Goal: Communication & Community: Answer question/provide support

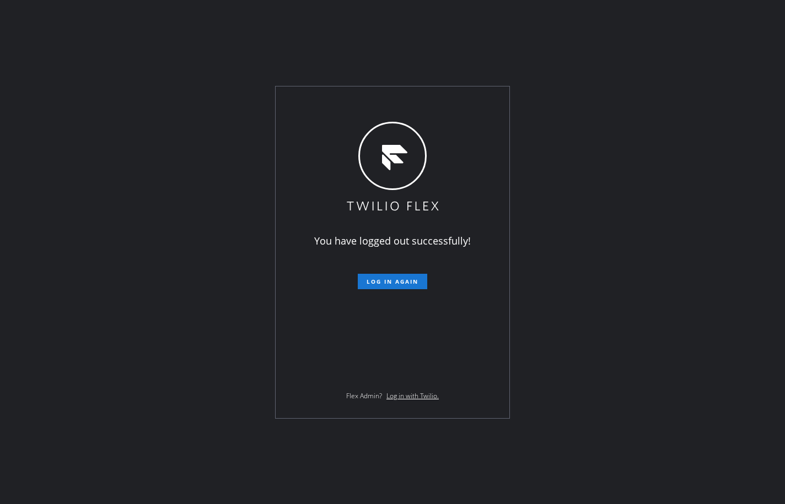
click at [115, 118] on div "You have logged out successfully! Log in again Flex Admin? Log in with Twilio." at bounding box center [392, 252] width 785 height 504
click at [411, 283] on span "Log in again" at bounding box center [393, 282] width 52 height 8
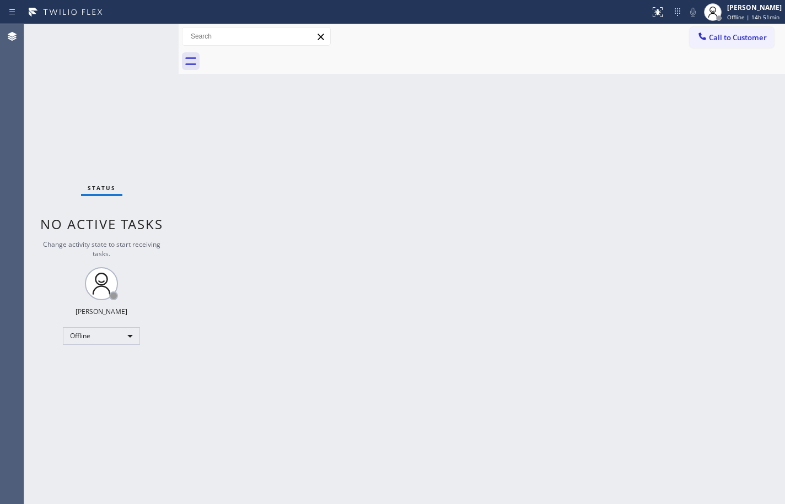
click at [116, 153] on div "Status No active tasks Change activity state to start receiving tasks. [PERSON_…" at bounding box center [101, 264] width 154 height 480
click at [776, 26] on div "Call to Customer Outbound call Location Search location Your caller id phone nu…" at bounding box center [482, 36] width 606 height 25
click at [773, 20] on div "Offline | 15h" at bounding box center [754, 17] width 55 height 8
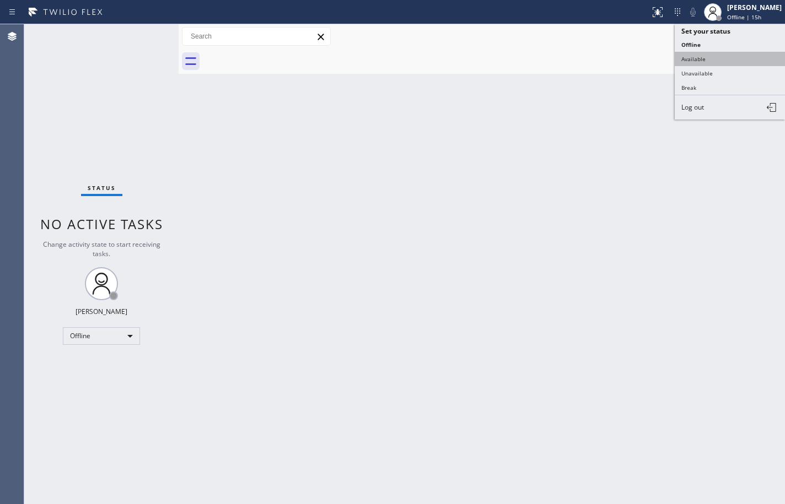
click at [726, 55] on button "Available" at bounding box center [730, 59] width 110 height 14
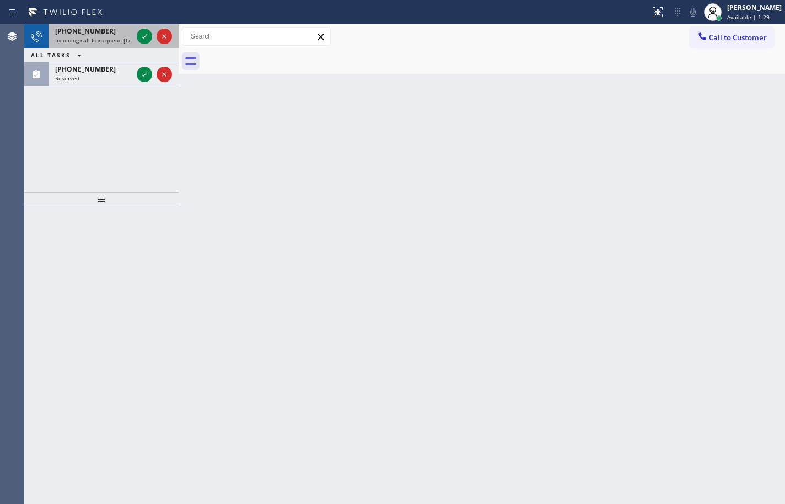
click at [82, 46] on div "[PHONE_NUMBER] Incoming call from queue [Test] All" at bounding box center [91, 36] width 86 height 24
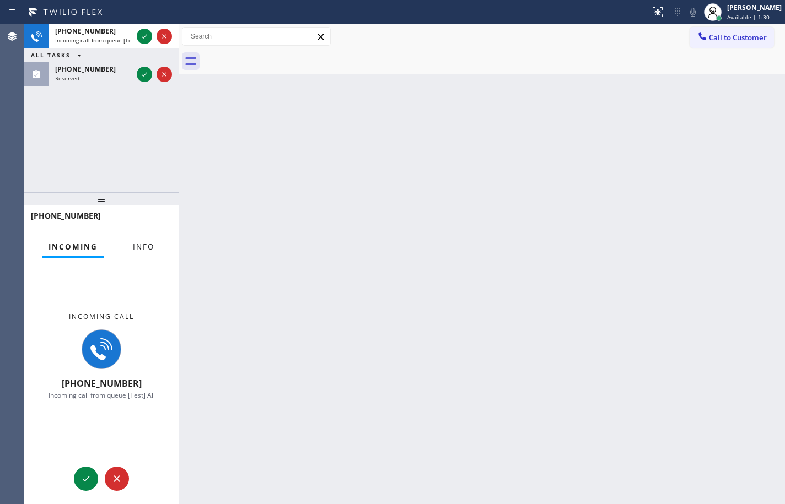
click at [146, 245] on span "Info" at bounding box center [143, 247] width 21 height 10
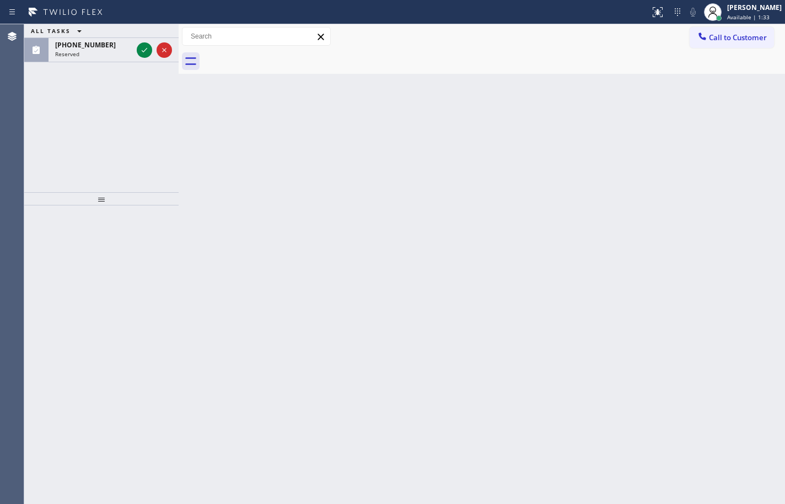
click at [147, 33] on div "ALL TASKS ALL TASKS ACTIVE TASKS TASKS IN WRAP UP [PHONE_NUMBER] Reserved" at bounding box center [101, 43] width 154 height 38
click at [144, 46] on icon at bounding box center [144, 50] width 13 height 13
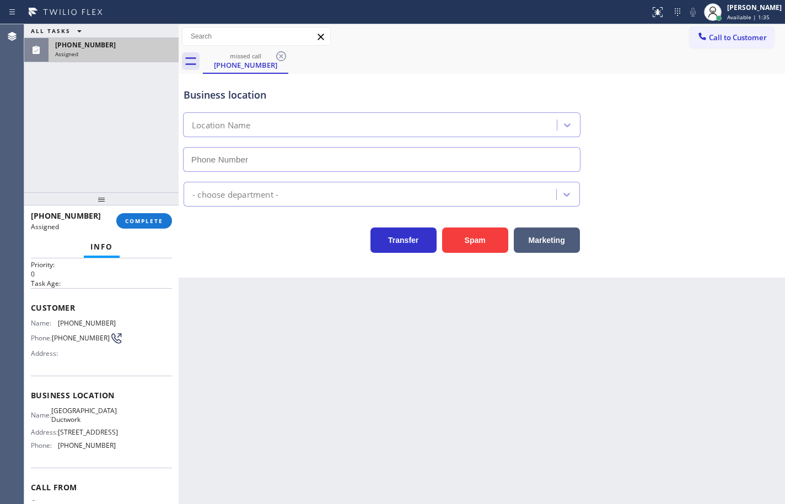
type input "[PHONE_NUMBER]"
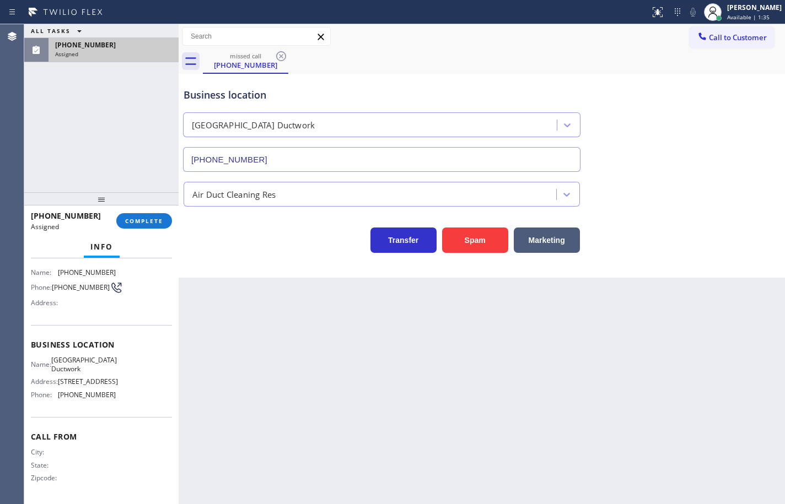
scroll to position [101, 0]
click at [112, 404] on div "Business location Name: [GEOGRAPHIC_DATA] Ductwork Address: [STREET_ADDRESS] Ph…" at bounding box center [101, 371] width 141 height 92
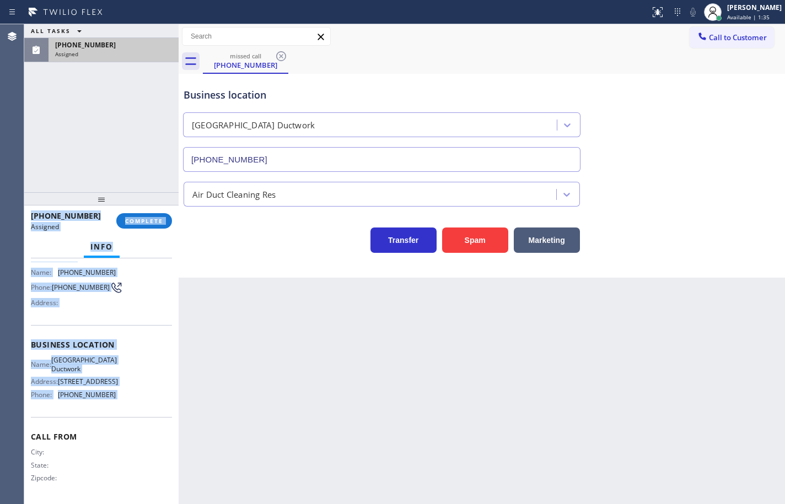
scroll to position [0, 0]
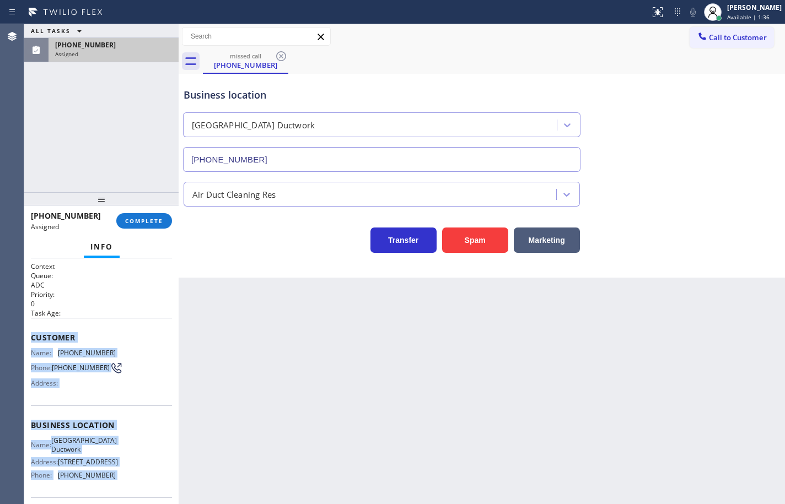
drag, startPoint x: 112, startPoint y: 404, endPoint x: 36, endPoint y: 342, distance: 98.3
click at [36, 342] on div "Context Queue: ADC Priority: 0 Task Age: Customer Name: [PHONE_NUMBER] Phone: […" at bounding box center [101, 422] width 141 height 320
copy div "Customer Name: [PHONE_NUMBER] Phone: [PHONE_NUMBER] Address: Business location …"
click at [147, 225] on button "COMPLETE" at bounding box center [144, 220] width 56 height 15
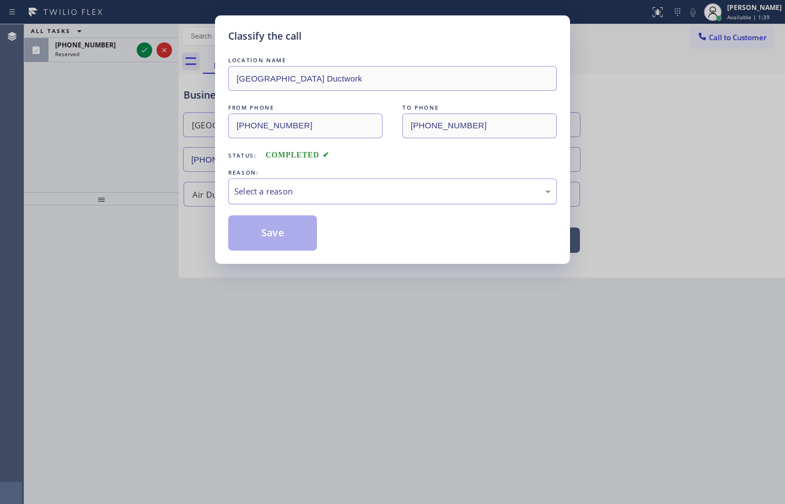
click at [295, 191] on div "Select a reason" at bounding box center [392, 191] width 316 height 13
click at [291, 231] on button "Save" at bounding box center [272, 232] width 89 height 35
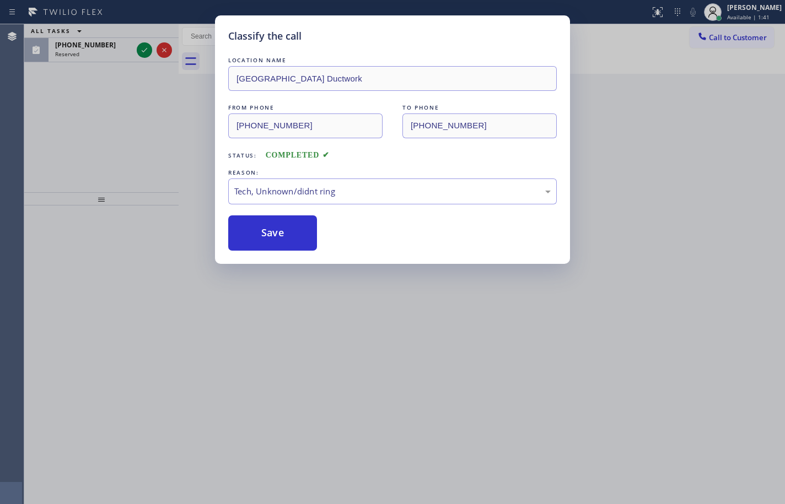
click at [144, 49] on div "Classify the call LOCATION NAME [GEOGRAPHIC_DATA] Ductwork FROM PHONE [PHONE_NU…" at bounding box center [392, 252] width 785 height 504
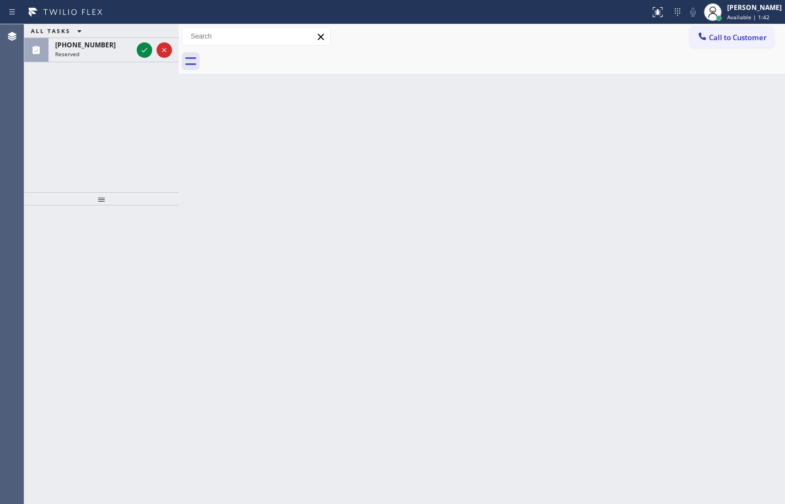
click at [144, 49] on icon at bounding box center [144, 50] width 13 height 13
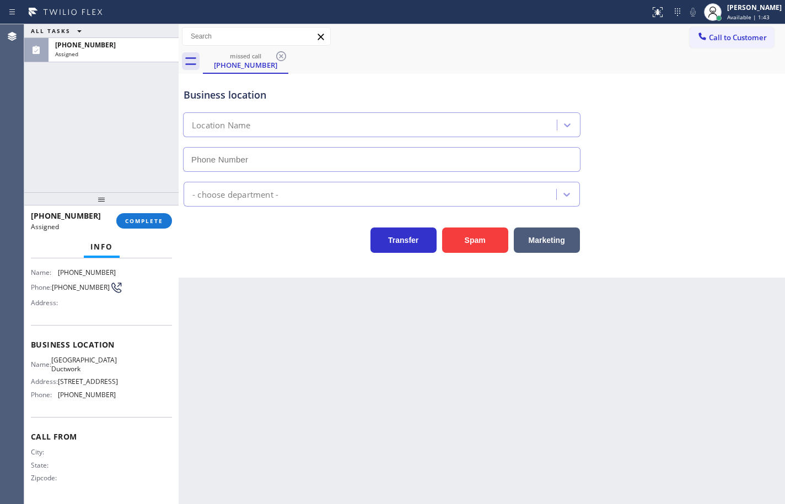
type input "[PHONE_NUMBER]"
click at [113, 397] on div "Name: [GEOGRAPHIC_DATA] Ductwork Address: [STREET_ADDRESS] Phone: [PHONE_NUMBER]" at bounding box center [101, 379] width 141 height 47
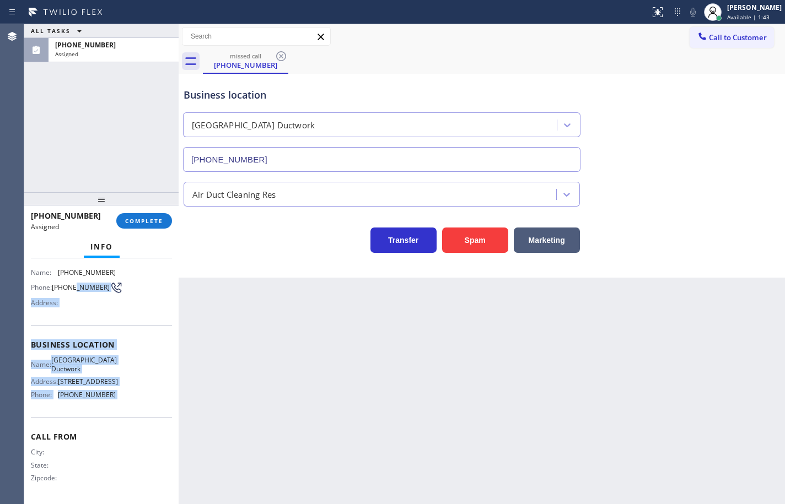
scroll to position [0, 0]
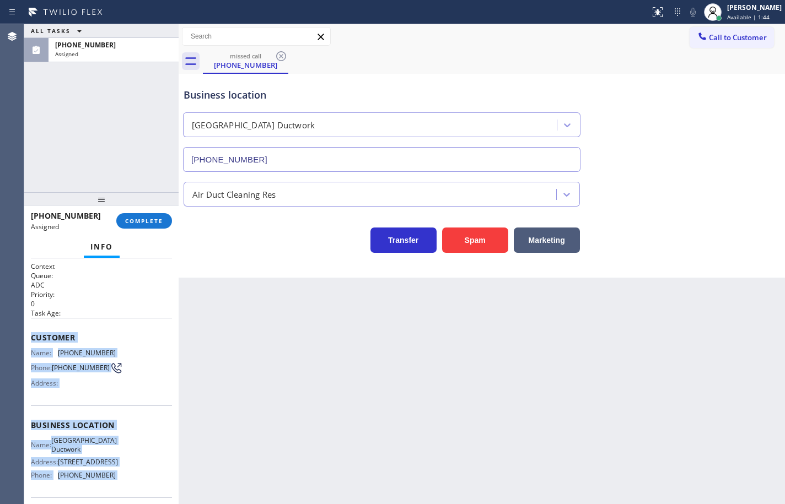
drag, startPoint x: 113, startPoint y: 397, endPoint x: 28, endPoint y: 327, distance: 110.4
click at [28, 327] on div "Context Queue: ADC Priority: 0 Task Age: Customer Name: [PHONE_NUMBER] Phone: […" at bounding box center [101, 381] width 154 height 246
copy div "Customer Name: [PHONE_NUMBER] Phone: [PHONE_NUMBER] Address: Business location …"
click at [160, 222] on span "COMPLETE" at bounding box center [144, 221] width 38 height 8
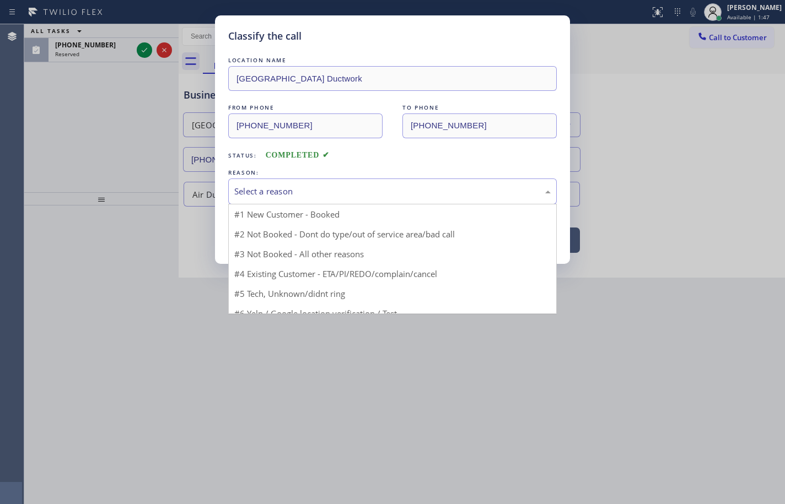
click at [303, 196] on div "Select a reason" at bounding box center [392, 191] width 316 height 13
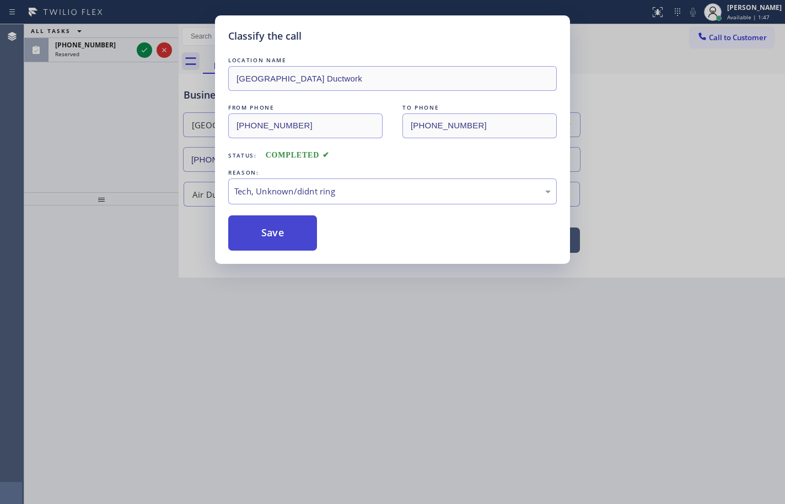
click at [290, 234] on button "Save" at bounding box center [272, 232] width 89 height 35
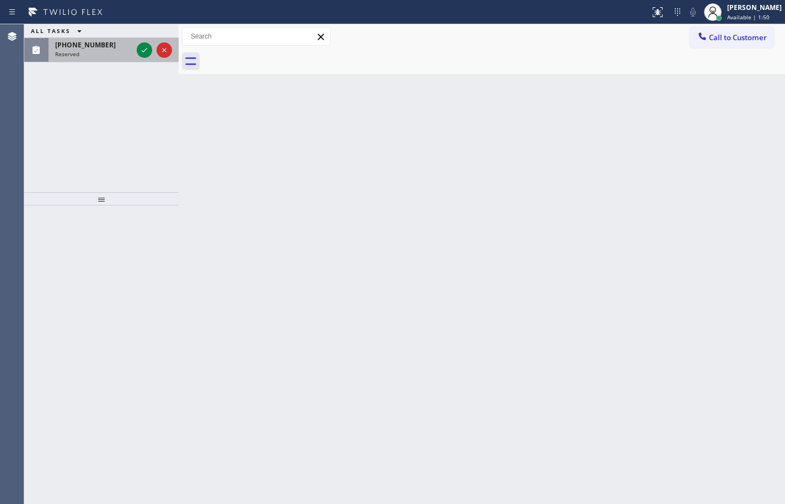
click at [136, 52] on div at bounding box center [154, 50] width 40 height 24
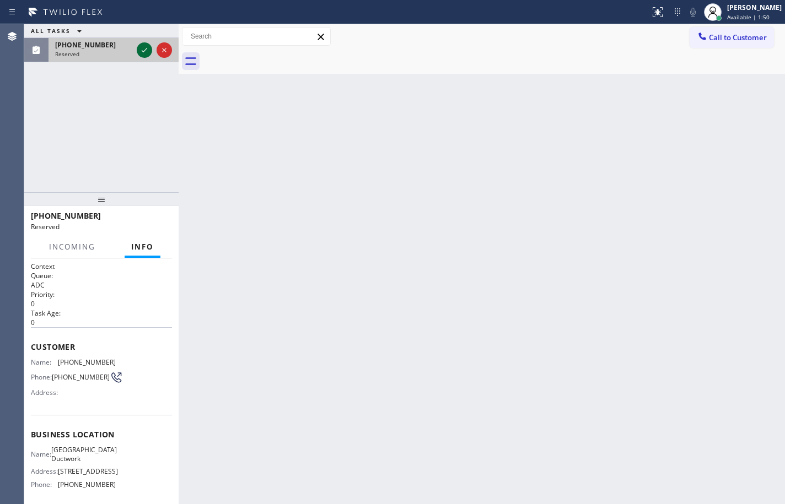
click at [139, 52] on icon at bounding box center [144, 50] width 13 height 13
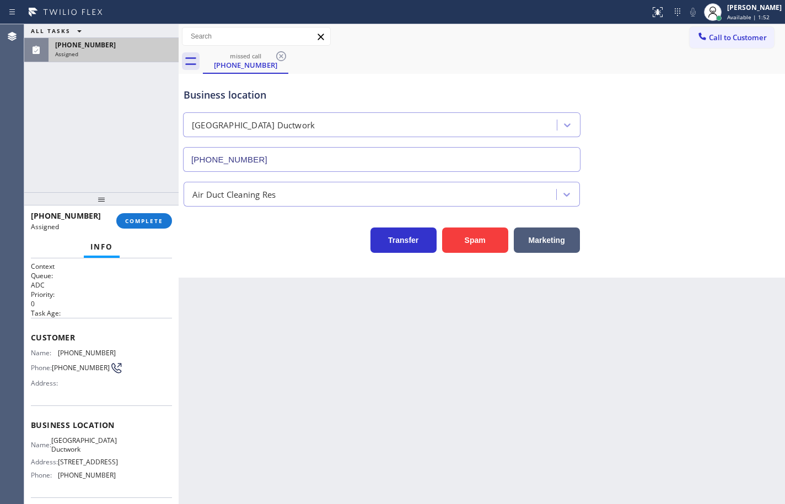
type input "[PHONE_NUMBER]"
click at [161, 209] on div "[PHONE_NUMBER] Assigned COMPLETE" at bounding box center [101, 221] width 141 height 29
click at [159, 218] on span "COMPLETE" at bounding box center [144, 221] width 38 height 8
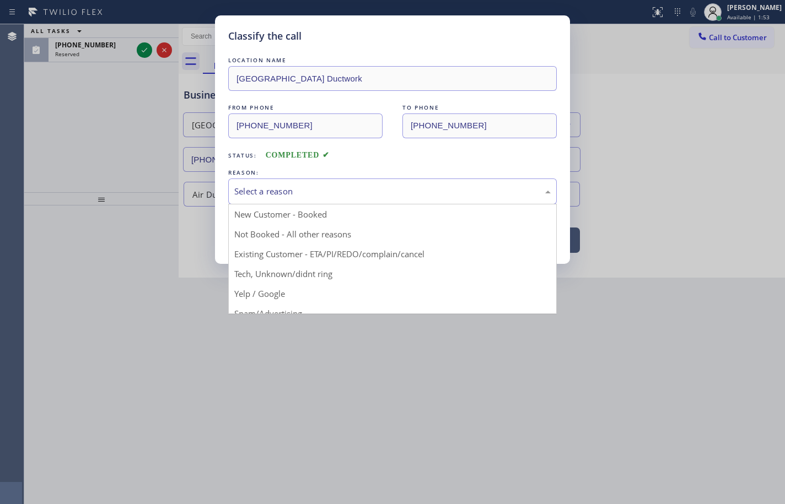
click at [341, 188] on div "Select a reason" at bounding box center [392, 191] width 316 height 13
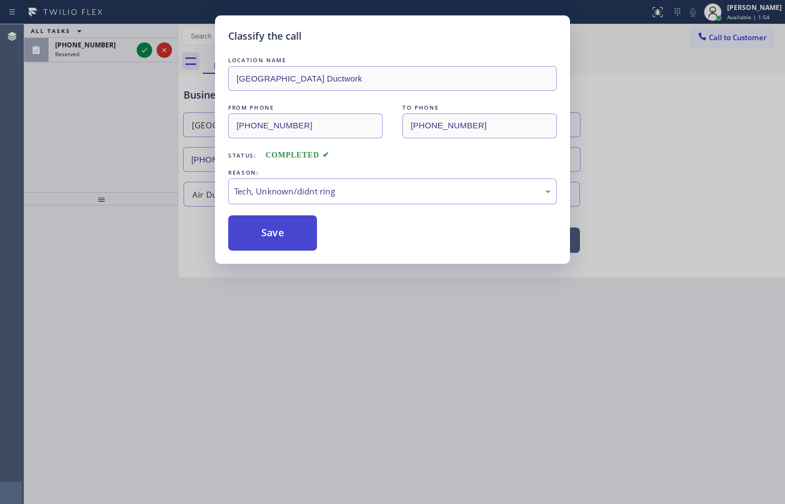
click at [270, 218] on button "Save" at bounding box center [272, 232] width 89 height 35
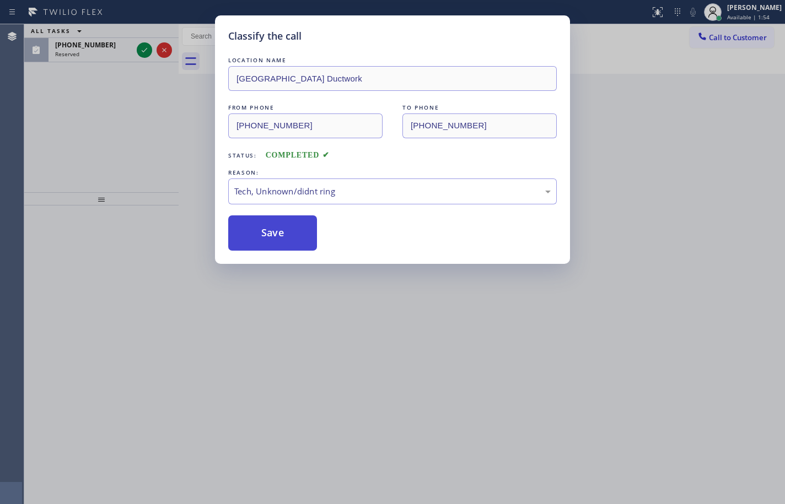
click at [267, 235] on button "Save" at bounding box center [272, 232] width 89 height 35
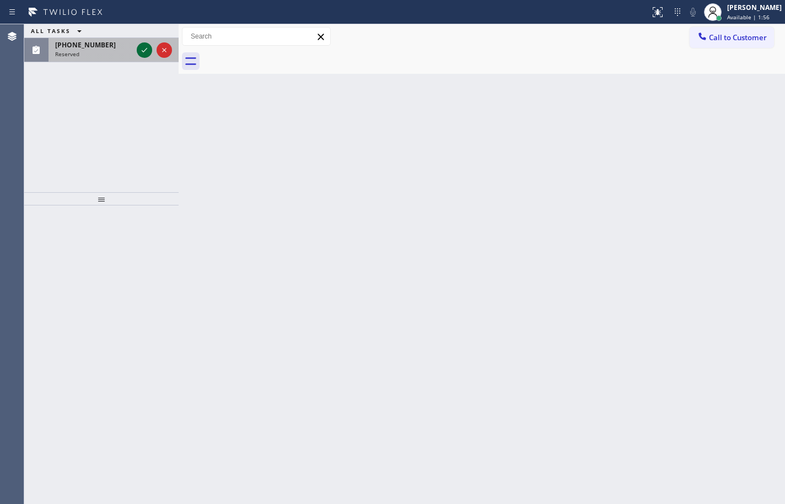
click at [145, 53] on icon at bounding box center [144, 50] width 13 height 13
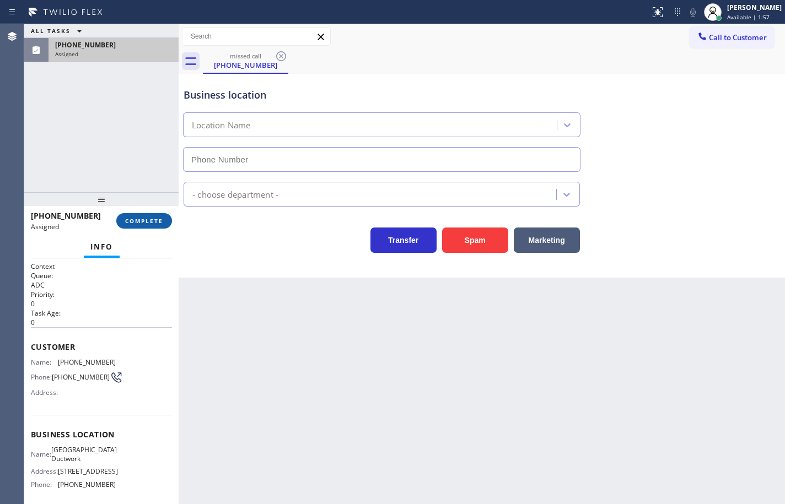
click at [160, 223] on span "COMPLETE" at bounding box center [144, 221] width 38 height 8
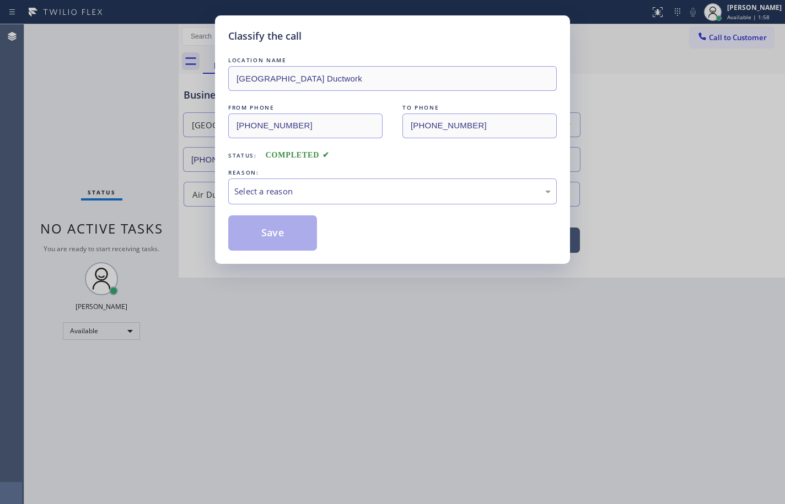
type input "[PHONE_NUMBER]"
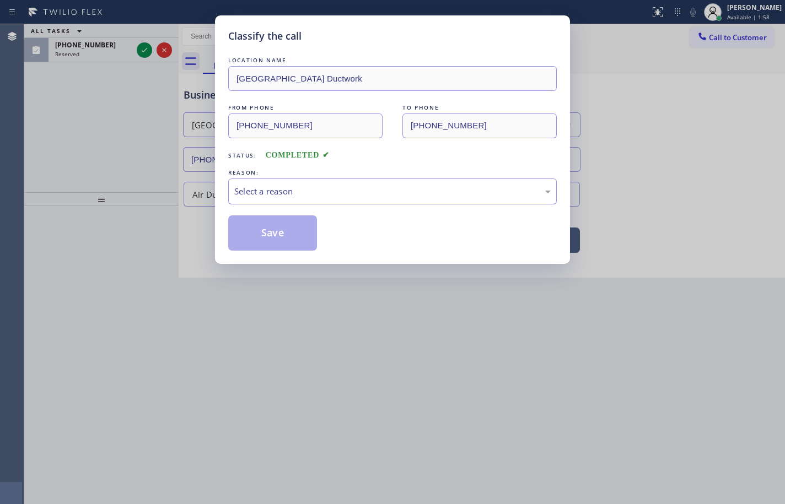
click at [289, 193] on div "Select a reason" at bounding box center [392, 191] width 316 height 13
click at [298, 235] on button "Save" at bounding box center [272, 232] width 89 height 35
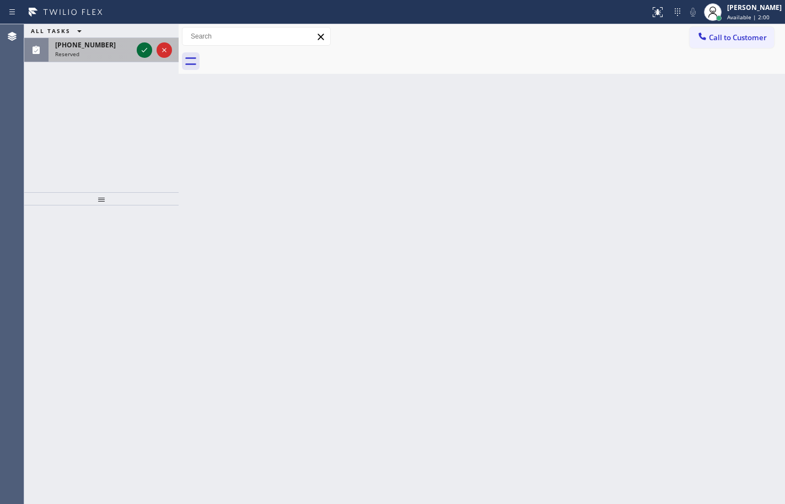
click at [143, 53] on icon at bounding box center [144, 50] width 13 height 13
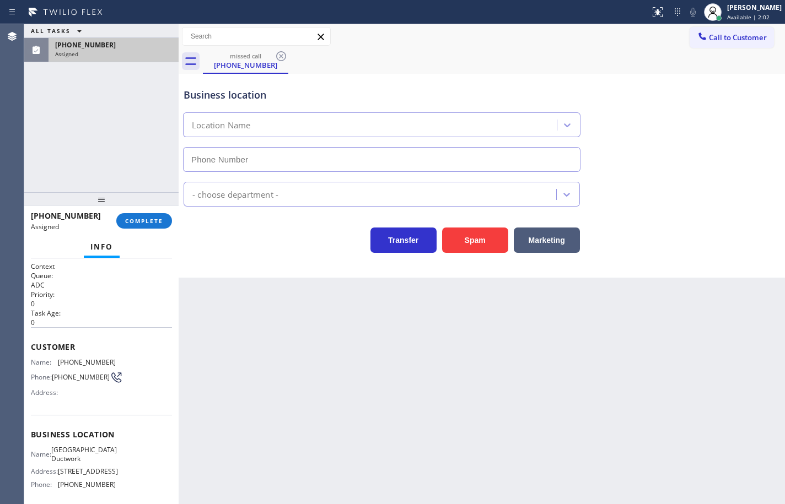
type input "[PHONE_NUMBER]"
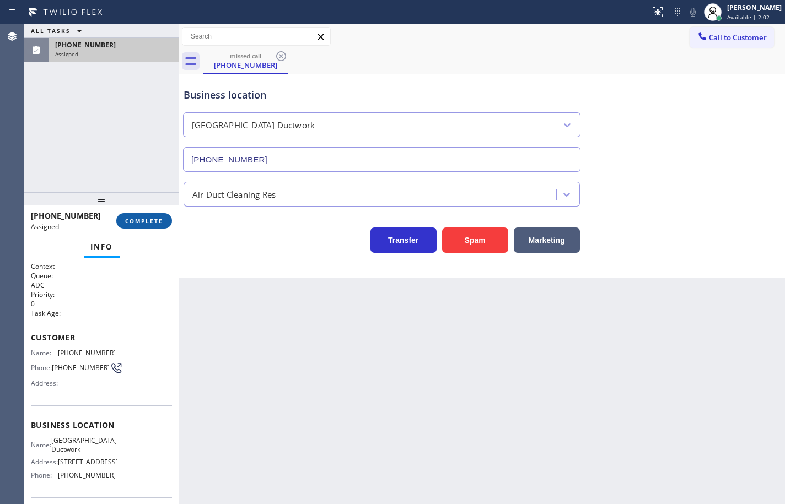
click at [159, 219] on span "COMPLETE" at bounding box center [144, 221] width 38 height 8
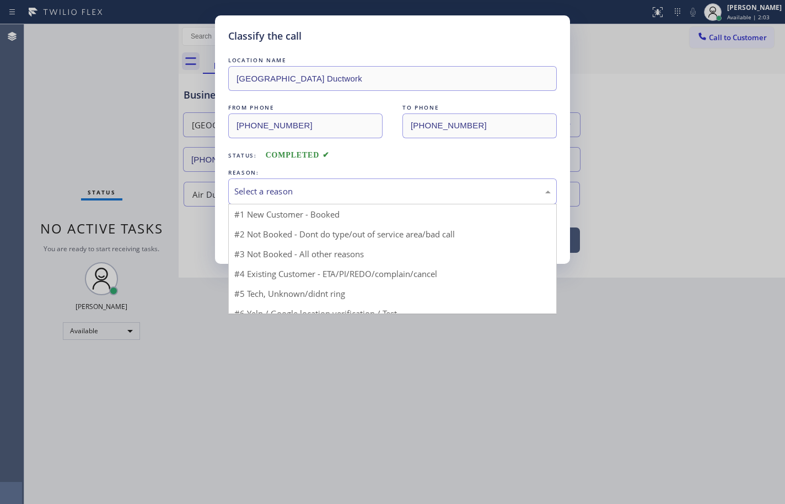
click at [269, 195] on div "Select a reason" at bounding box center [392, 191] width 316 height 13
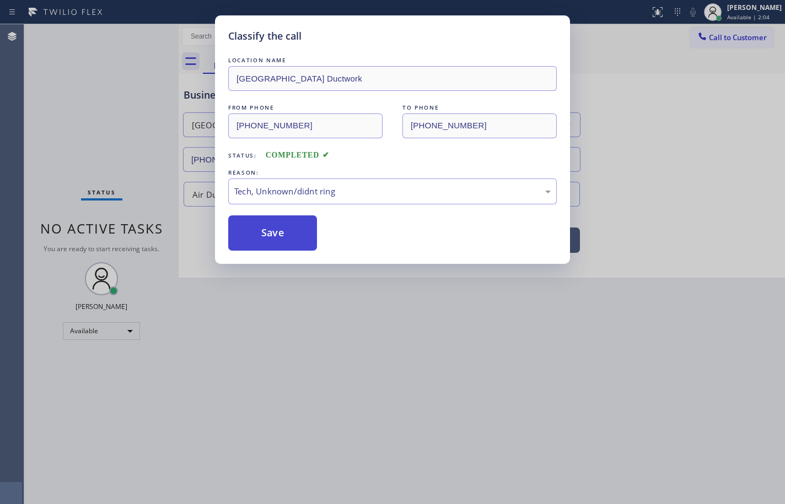
click at [296, 244] on button "Save" at bounding box center [272, 232] width 89 height 35
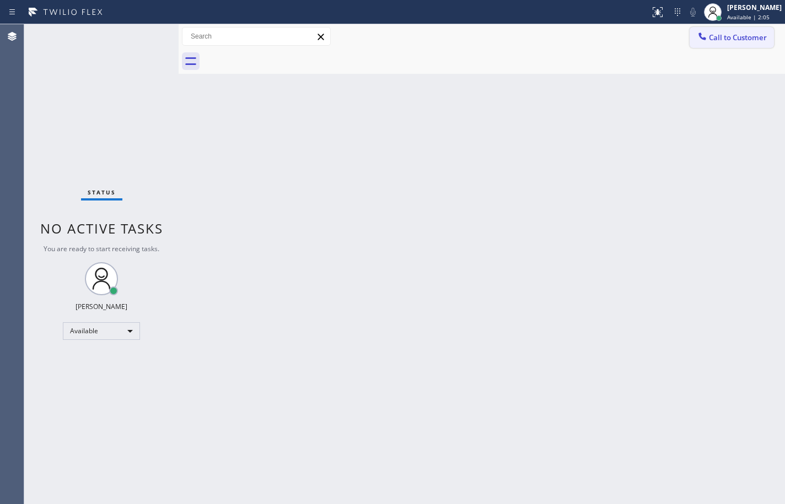
click at [752, 36] on span "Call to Customer" at bounding box center [738, 38] width 58 height 10
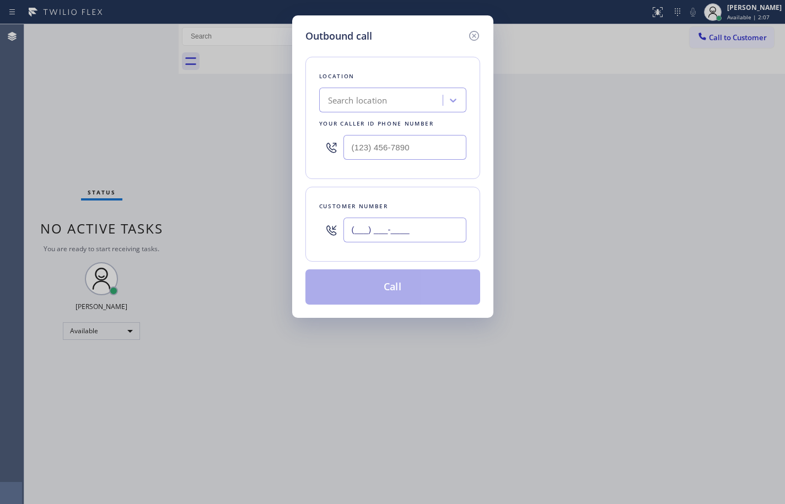
drag, startPoint x: 440, startPoint y: 227, endPoint x: 659, endPoint y: 224, distance: 218.3
click at [440, 227] on input "(___) ___-____" at bounding box center [404, 230] width 123 height 25
paste input "310) 345-9747"
type input "[PHONE_NUMBER]"
click at [427, 146] on input "(___) ___-____" at bounding box center [404, 147] width 123 height 25
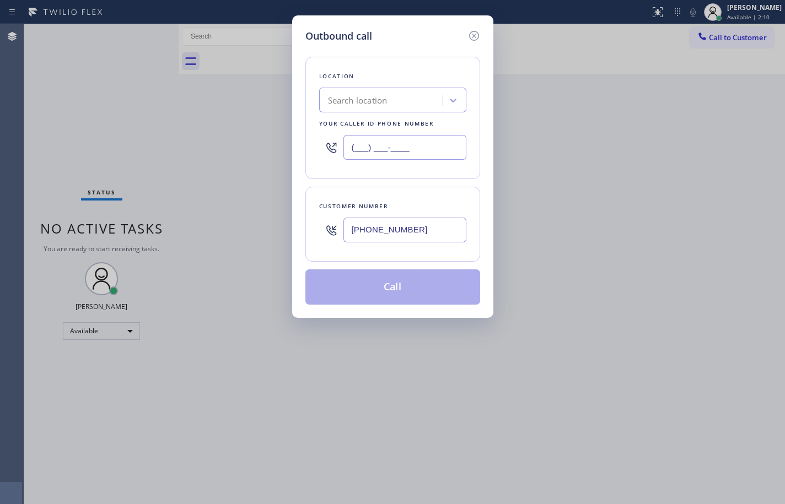
click at [427, 146] on input "(___) ___-____" at bounding box center [404, 147] width 123 height 25
paste input "310) 946-0021"
type input "[PHONE_NUMBER]"
click at [432, 182] on div "Location Search location Your caller id phone number [PHONE_NUMBER] Customer nu…" at bounding box center [392, 174] width 175 height 261
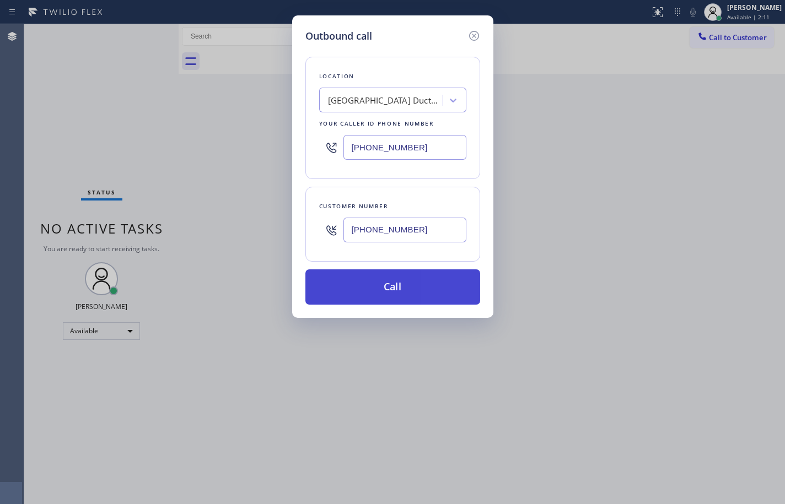
click at [417, 294] on button "Call" at bounding box center [392, 287] width 175 height 35
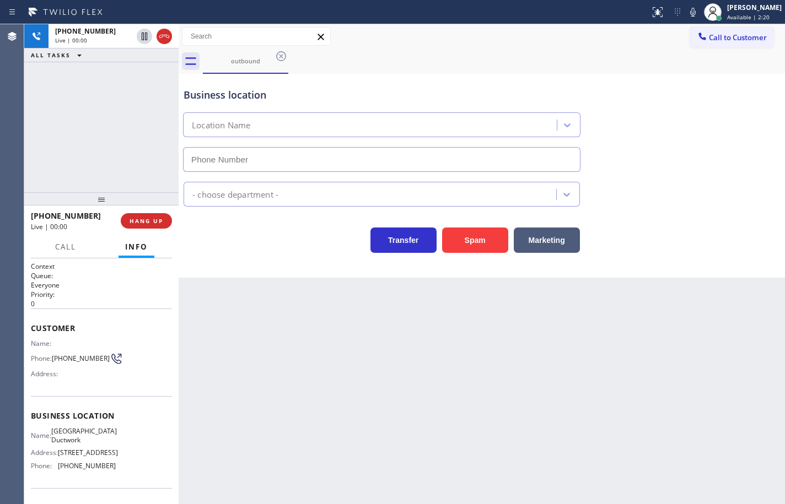
type input "[PHONE_NUMBER]"
click at [65, 123] on div "[PHONE_NUMBER] Live | 00:00 ALL TASKS ALL TASKS ACTIVE TASKS TASKS IN WRAP UP" at bounding box center [101, 108] width 154 height 168
click at [120, 174] on div "[PHONE_NUMBER] Live | 00:06 ALL TASKS ALL TASKS ACTIVE TASKS TASKS IN WRAP UP" at bounding box center [101, 108] width 154 height 168
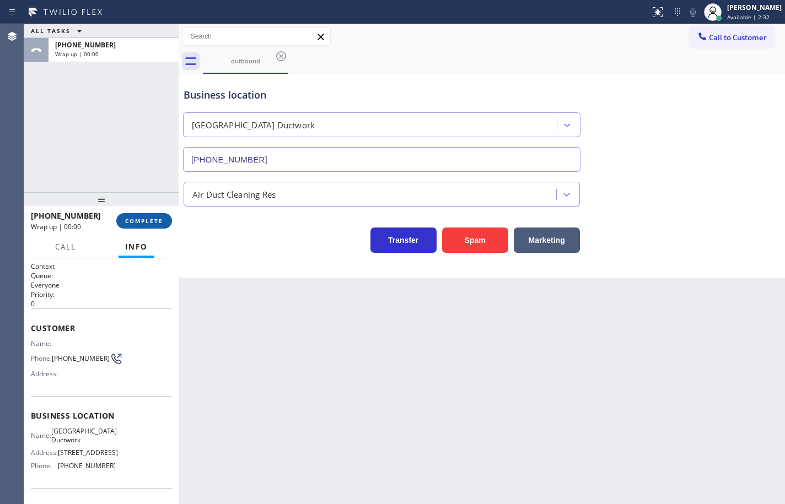
click at [166, 220] on button "COMPLETE" at bounding box center [144, 220] width 56 height 15
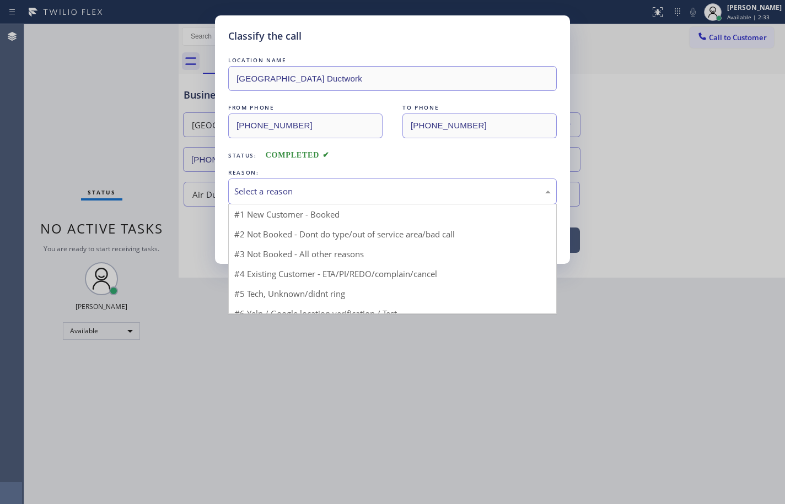
click at [277, 190] on div "Select a reason" at bounding box center [392, 191] width 316 height 13
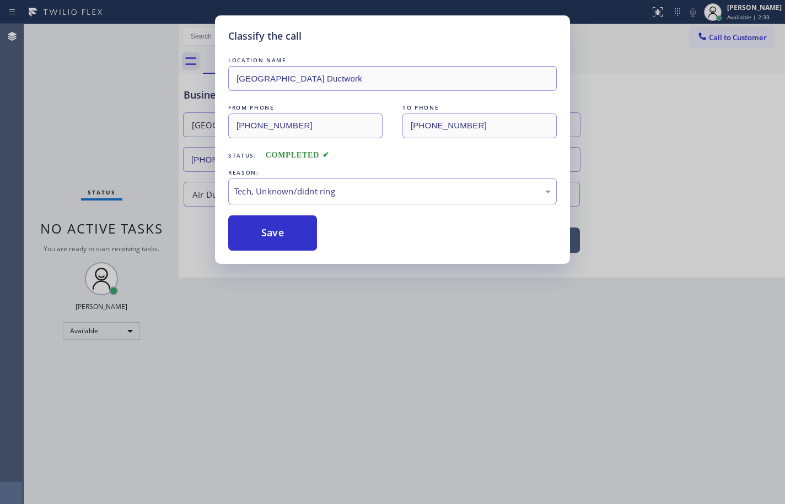
drag, startPoint x: 294, startPoint y: 275, endPoint x: 294, endPoint y: 251, distance: 23.7
click at [292, 235] on button "Save" at bounding box center [272, 232] width 89 height 35
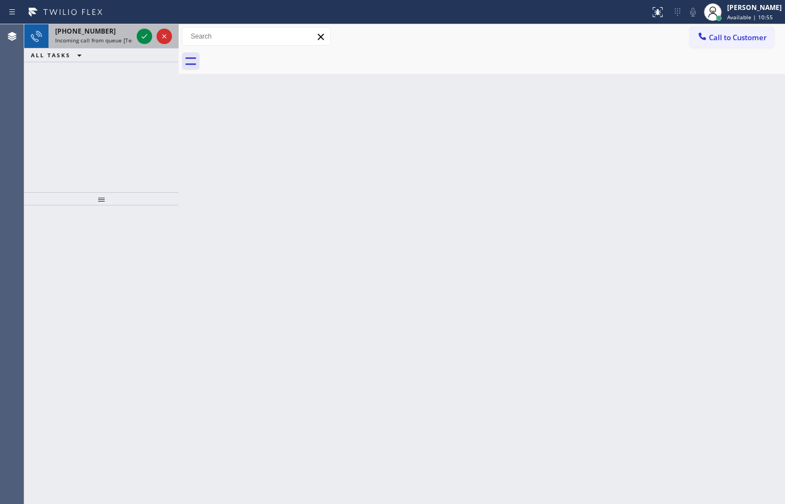
click at [107, 36] on span "Incoming call from queue [Test] All" at bounding box center [100, 40] width 91 height 8
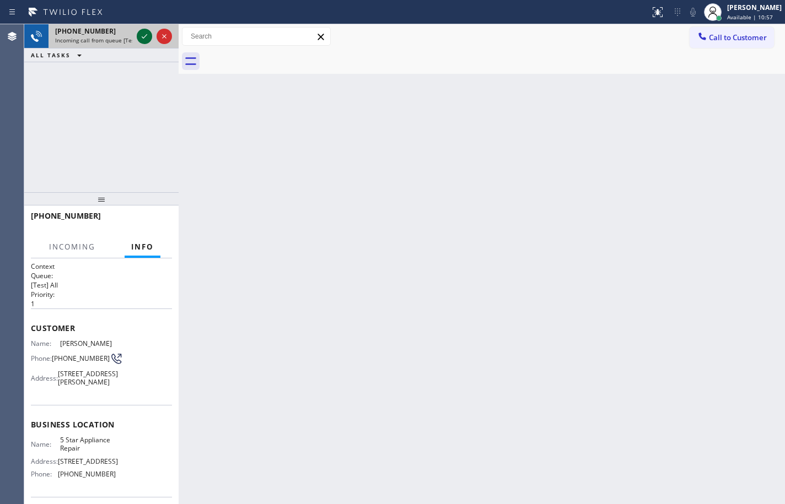
click at [149, 36] on icon at bounding box center [144, 36] width 13 height 13
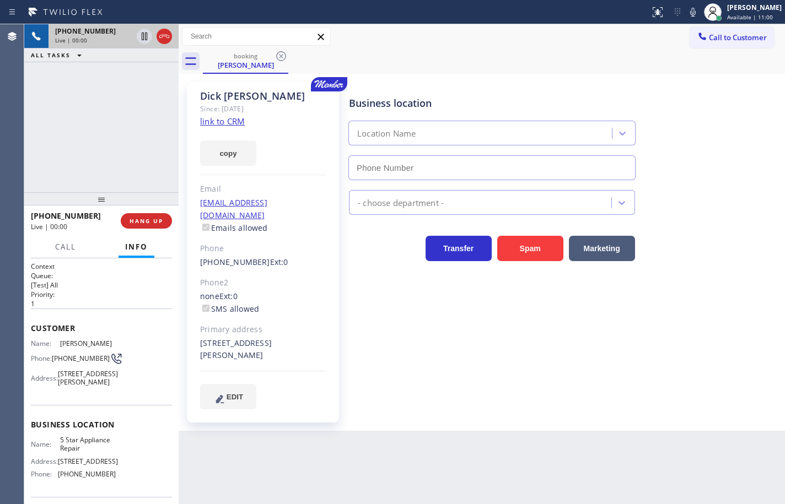
type input "[PHONE_NUMBER]"
click at [225, 123] on link "link to CRM" at bounding box center [222, 121] width 45 height 11
click at [236, 152] on button "copy" at bounding box center [228, 153] width 56 height 25
click at [686, 13] on icon at bounding box center [692, 12] width 13 height 13
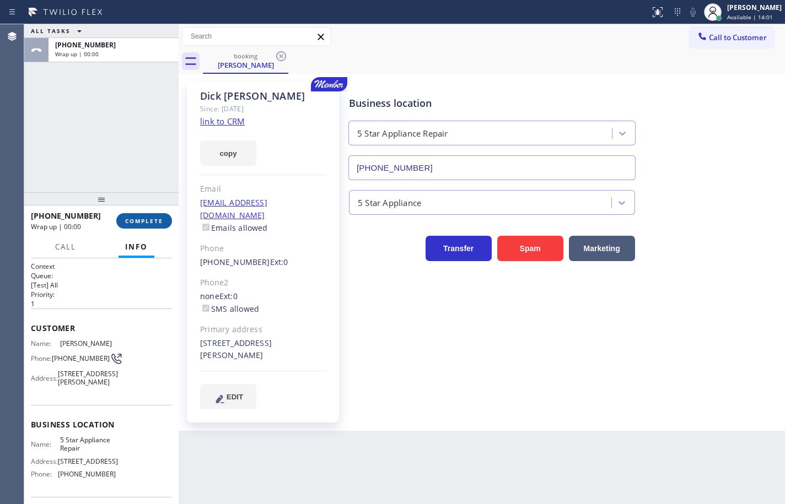
click at [150, 219] on span "COMPLETE" at bounding box center [144, 221] width 38 height 8
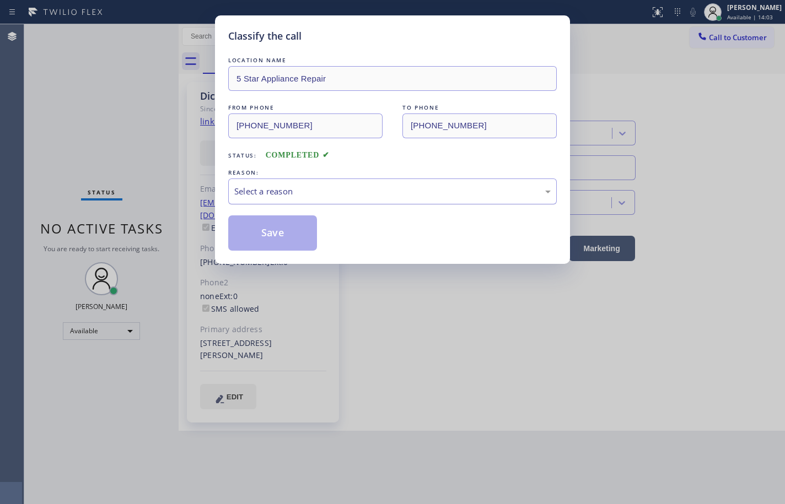
click at [351, 196] on div "Select a reason" at bounding box center [392, 191] width 316 height 13
click at [303, 194] on div "Tech, Unknown/didnt ring" at bounding box center [392, 191] width 316 height 13
click at [284, 229] on button "Save" at bounding box center [272, 232] width 89 height 35
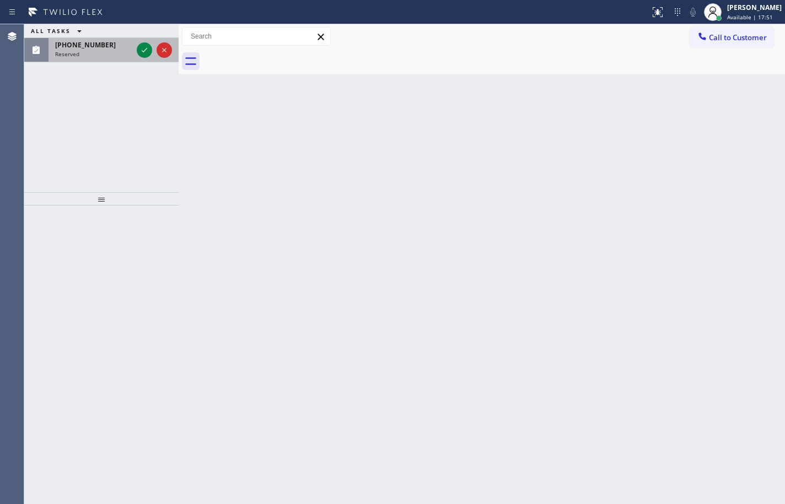
click at [87, 39] on div "[PHONE_NUMBER] Reserved" at bounding box center [91, 50] width 86 height 24
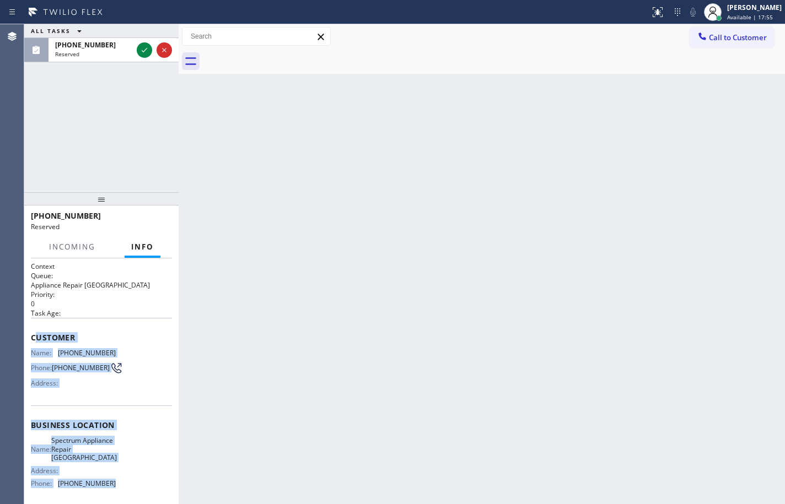
drag, startPoint x: 115, startPoint y: 406, endPoint x: 36, endPoint y: 335, distance: 105.8
click at [36, 335] on div "Context Queue: Appliance Repair High End Priority: 0 Task Age: Customer Name: […" at bounding box center [101, 426] width 141 height 328
copy div "ustomer Name: [PHONE_NUMBER] Phone: [PHONE_NUMBER] Address: Business location N…"
click at [147, 48] on icon at bounding box center [144, 50] width 13 height 13
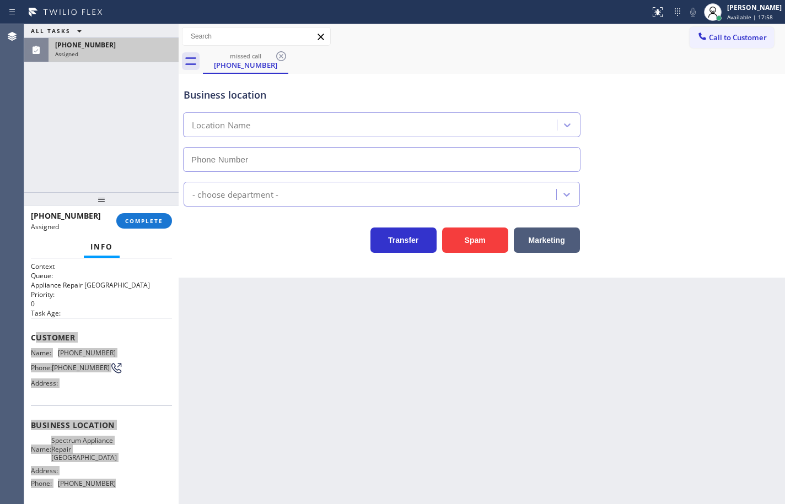
type input "[PHONE_NUMBER]"
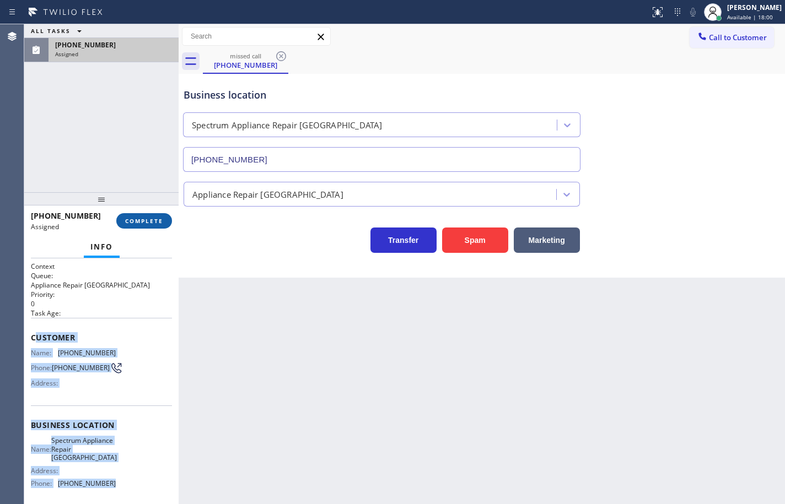
click at [152, 220] on span "COMPLETE" at bounding box center [144, 221] width 38 height 8
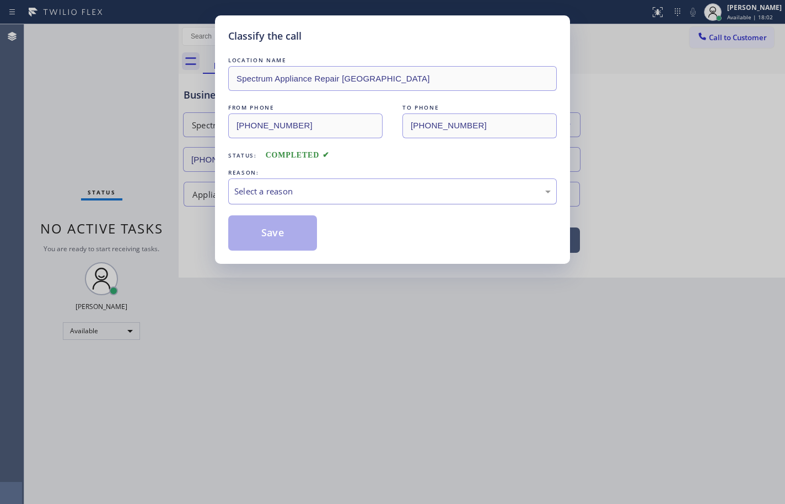
click at [295, 190] on div "Select a reason" at bounding box center [392, 191] width 316 height 13
click at [287, 227] on button "Save" at bounding box center [272, 232] width 89 height 35
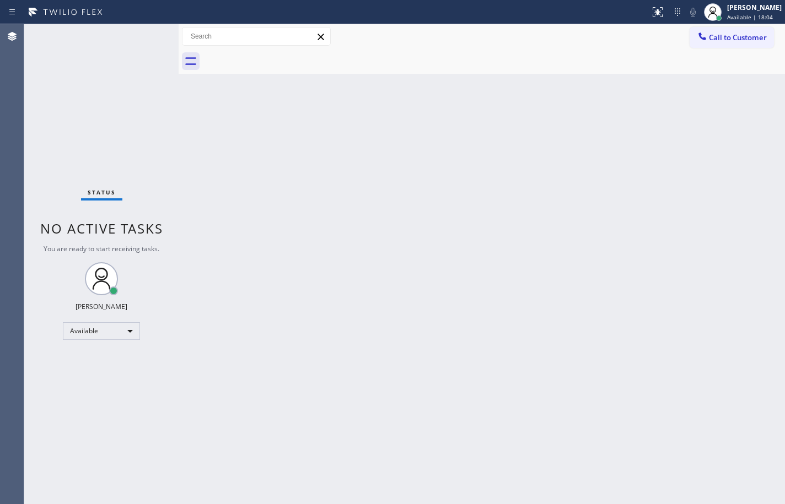
click at [747, 38] on span "Call to Customer" at bounding box center [738, 38] width 58 height 10
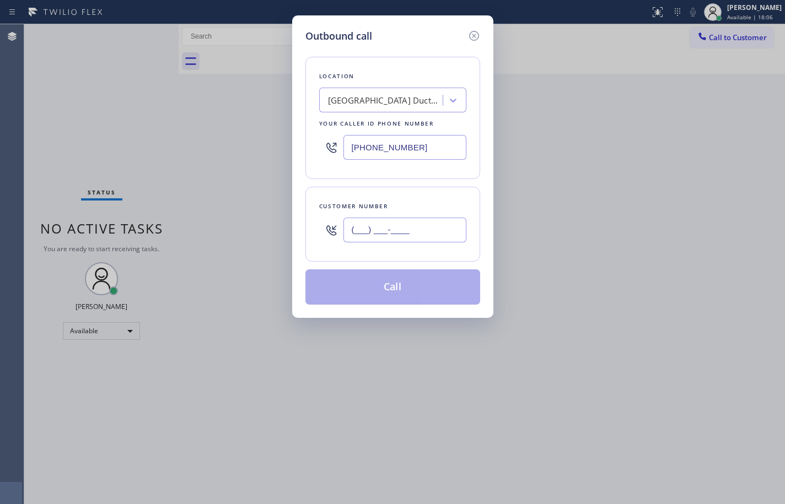
click at [405, 234] on input "(___) ___-____" at bounding box center [404, 230] width 123 height 25
paste input "650) 348-9620"
type input "[PHONE_NUMBER]"
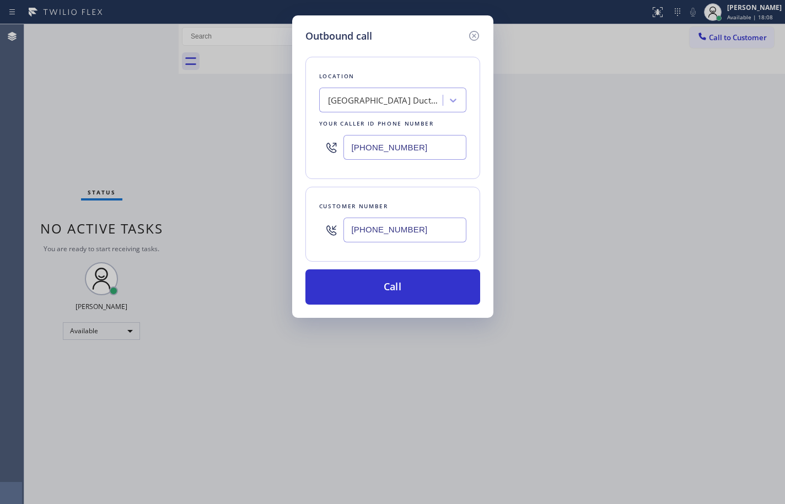
click at [414, 151] on input "[PHONE_NUMBER]" at bounding box center [404, 147] width 123 height 25
paste input "650) 239-2332"
type input "[PHONE_NUMBER]"
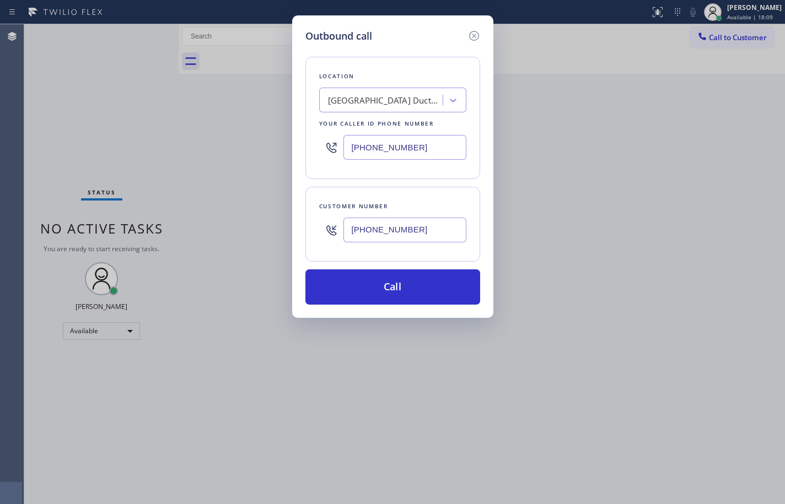
click at [454, 192] on div "Customer number [PHONE_NUMBER]" at bounding box center [392, 224] width 175 height 75
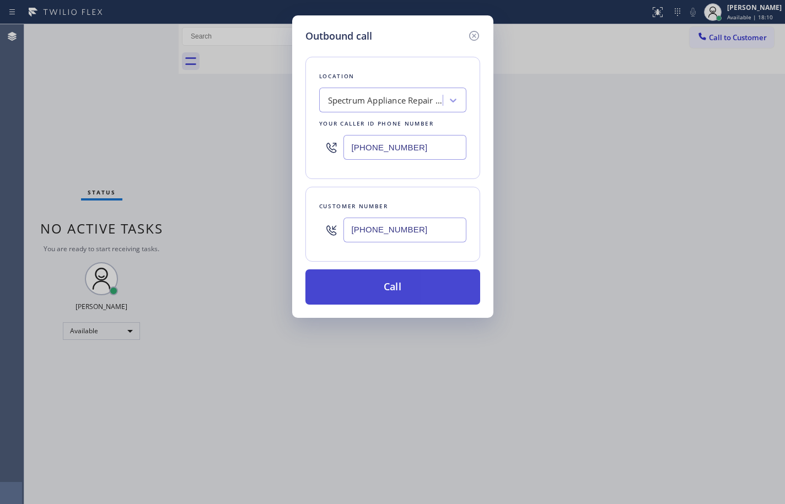
click at [451, 287] on button "Call" at bounding box center [392, 287] width 175 height 35
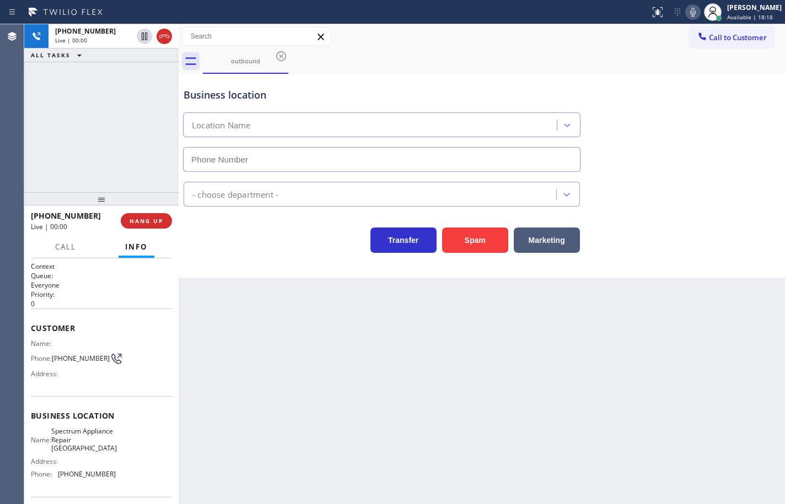
type input "[PHONE_NUMBER]"
click at [168, 224] on button "HANG UP" at bounding box center [146, 220] width 51 height 15
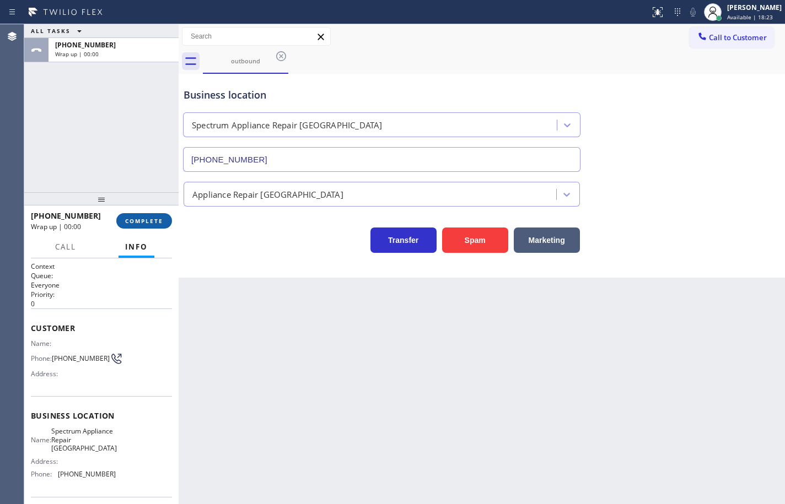
click at [168, 224] on button "COMPLETE" at bounding box center [144, 220] width 56 height 15
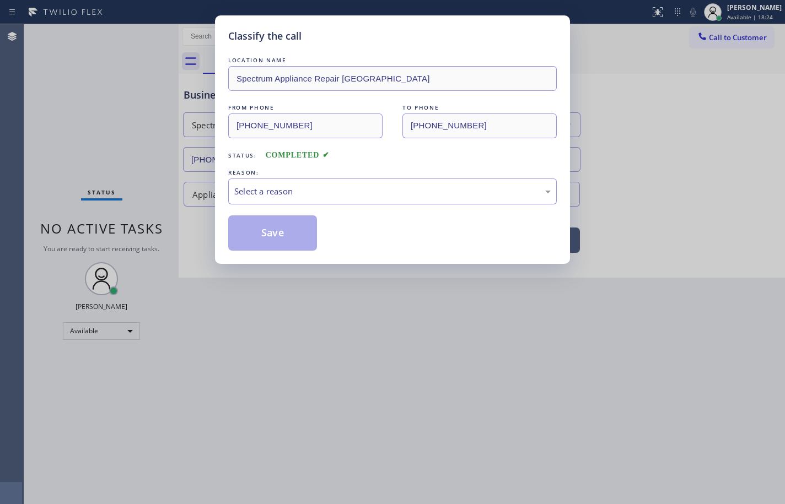
click at [318, 193] on div "Select a reason" at bounding box center [392, 191] width 316 height 13
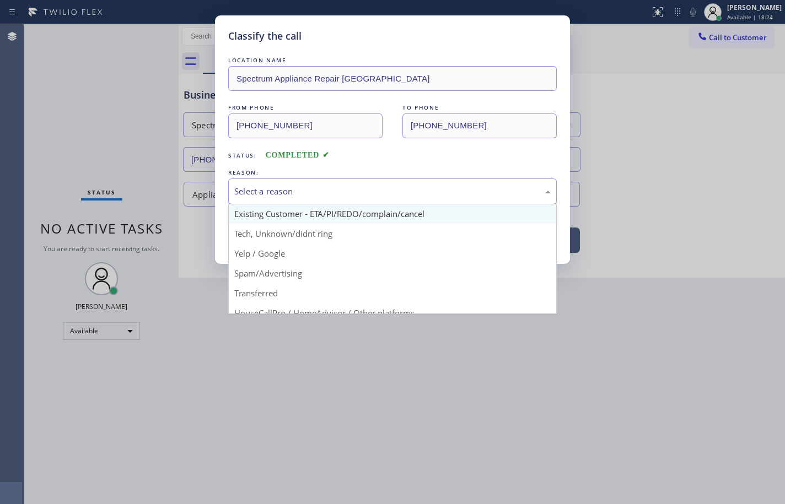
scroll to position [69, 0]
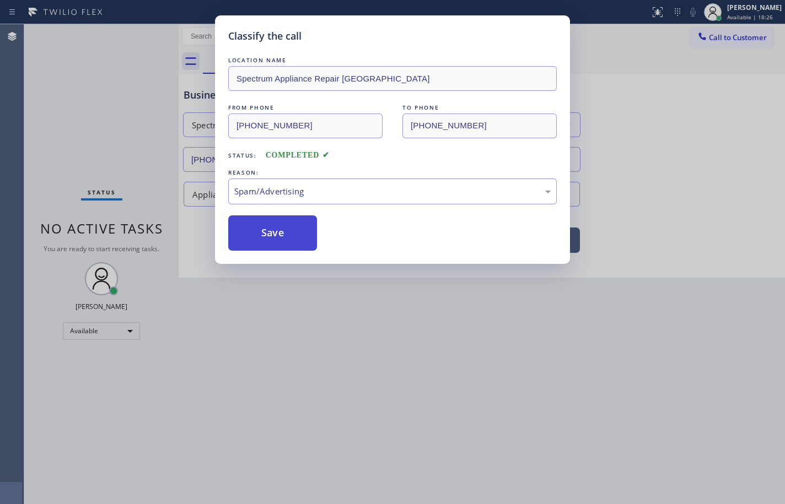
click at [298, 238] on button "Save" at bounding box center [272, 232] width 89 height 35
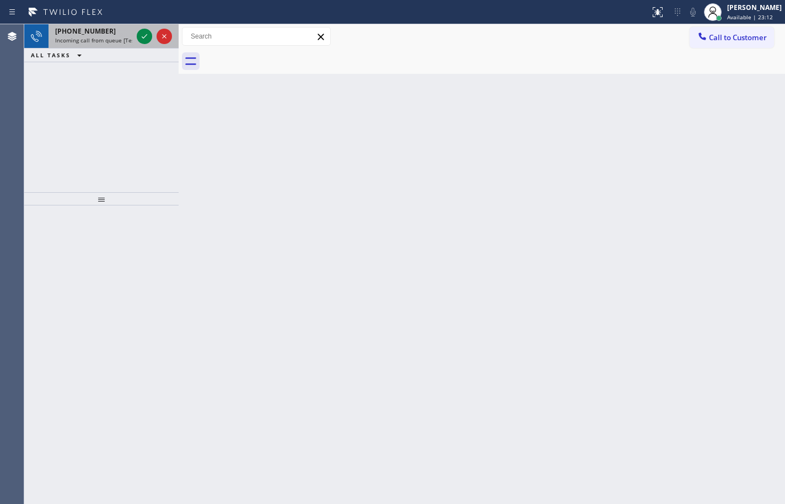
click at [92, 47] on div "[PHONE_NUMBER] Incoming call from queue [Test] All" at bounding box center [91, 36] width 86 height 24
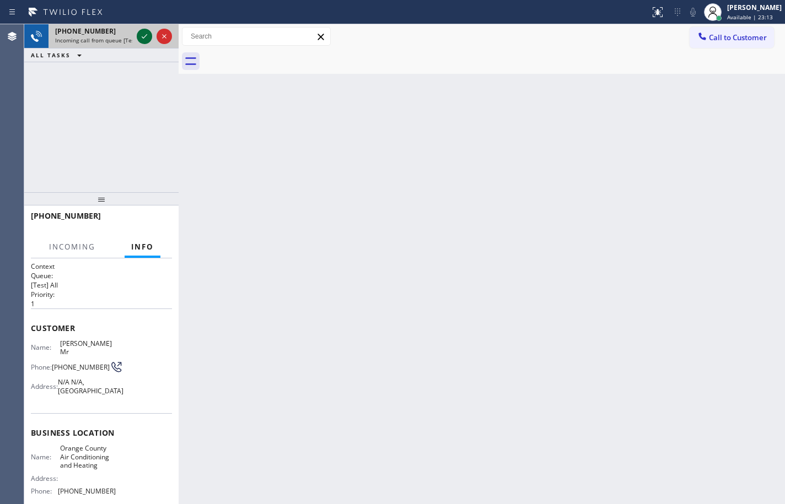
click at [142, 35] on icon at bounding box center [144, 36] width 13 height 13
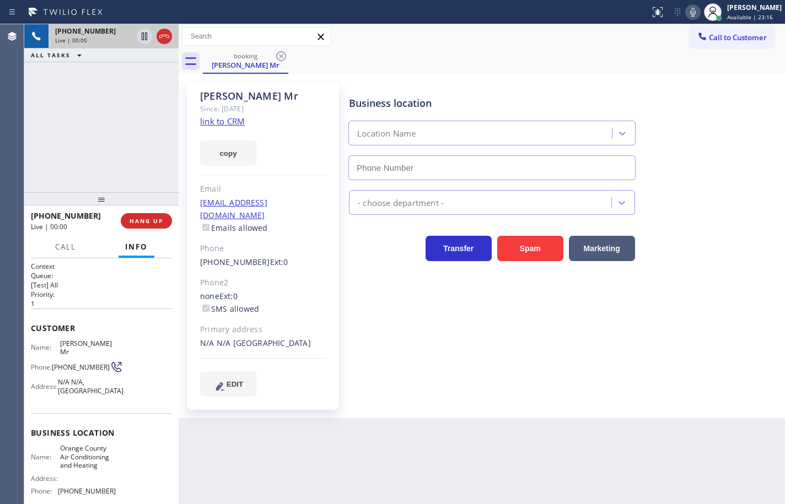
type input "[PHONE_NUMBER]"
click at [229, 118] on link "link to CRM" at bounding box center [222, 121] width 45 height 11
click at [239, 159] on button "copy" at bounding box center [228, 153] width 56 height 25
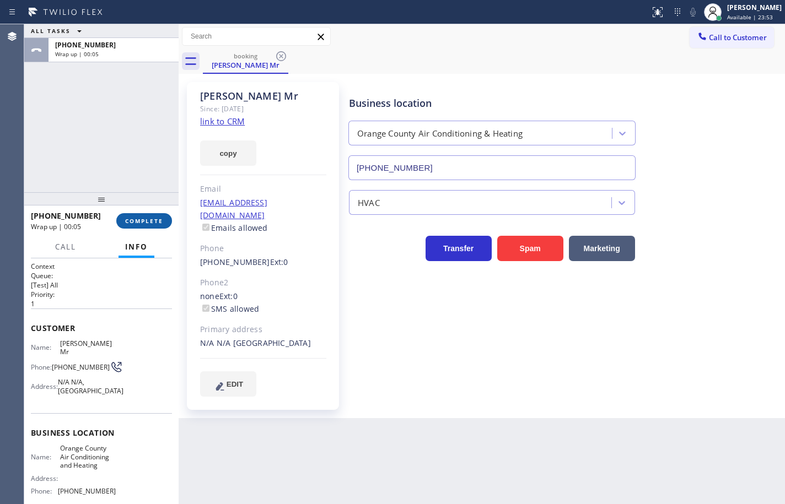
click at [154, 221] on span "COMPLETE" at bounding box center [144, 221] width 38 height 8
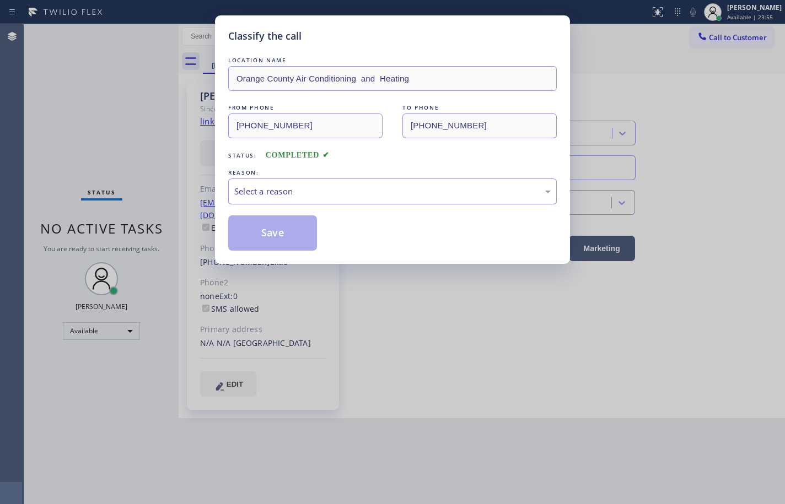
click at [254, 196] on div "Select a reason" at bounding box center [392, 191] width 316 height 13
click at [288, 231] on button "Save" at bounding box center [272, 232] width 89 height 35
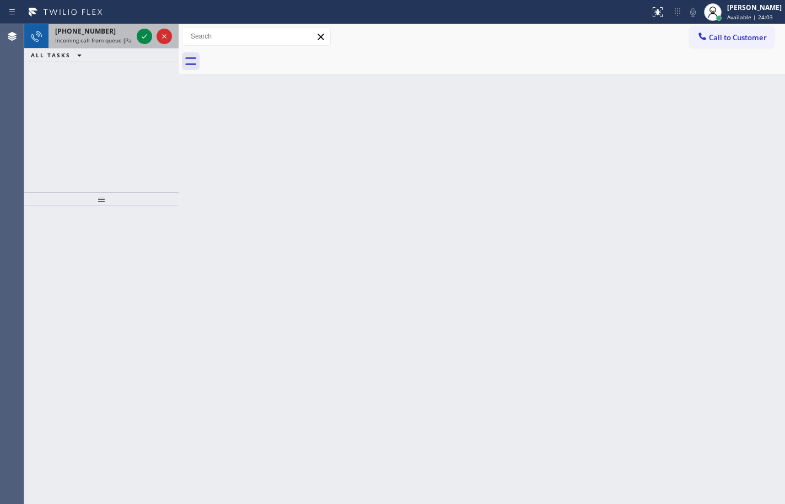
drag, startPoint x: 83, startPoint y: 37, endPoint x: 121, endPoint y: 41, distance: 37.6
click at [84, 37] on span "Incoming call from queue [PaidCalls] HVAC" at bounding box center [110, 40] width 111 height 8
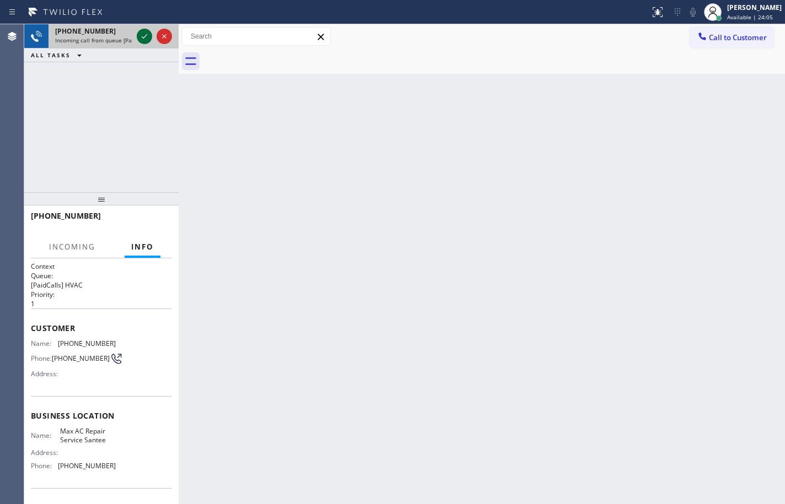
click at [143, 35] on icon at bounding box center [144, 36] width 13 height 13
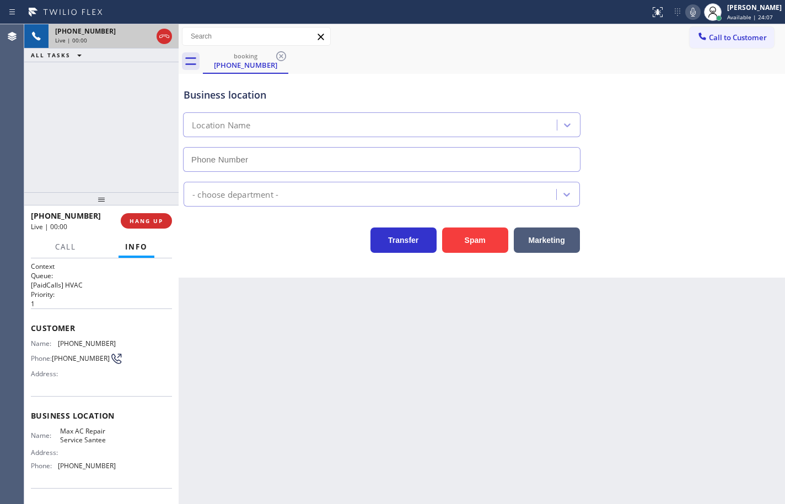
type input "[PHONE_NUMBER]"
click at [114, 472] on div "Name: Max AC Repair Service Santee Address: Phone: [PHONE_NUMBER]" at bounding box center [101, 450] width 141 height 47
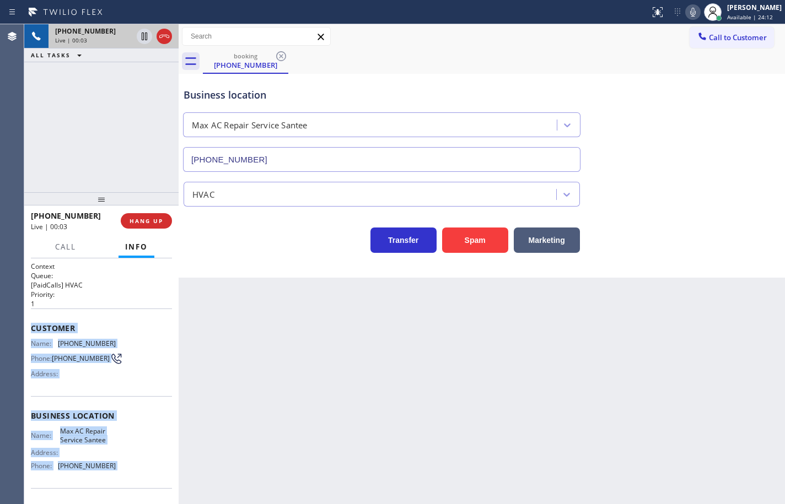
drag, startPoint x: 114, startPoint y: 472, endPoint x: 40, endPoint y: 322, distance: 167.1
click at [40, 322] on div "Context Queue: [PaidCalls] HVAC Priority: 1 Customer Name: [PHONE_NUMBER] Phone…" at bounding box center [101, 417] width 141 height 310
click at [40, 323] on span "Customer" at bounding box center [101, 328] width 141 height 10
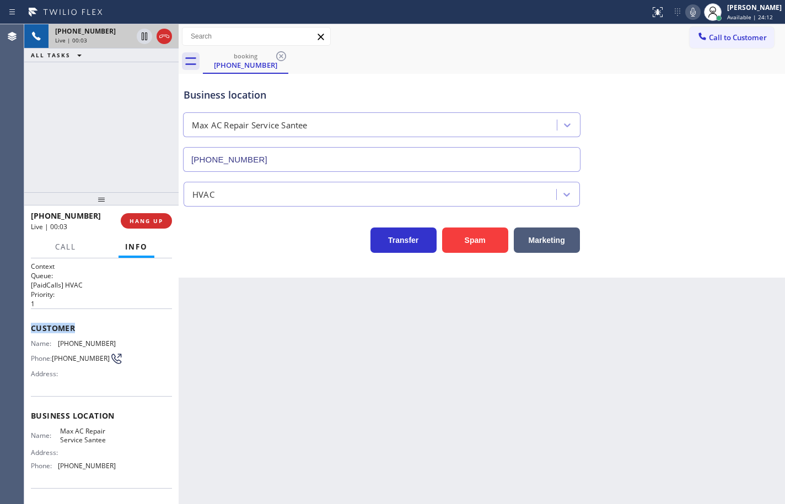
click at [40, 323] on span "Customer" at bounding box center [101, 328] width 141 height 10
click at [134, 467] on div "Name: Max AC Repair Service Santee Address: Phone: [PHONE_NUMBER]" at bounding box center [101, 450] width 141 height 47
click at [128, 473] on div "Name: Max AC Repair Service Santee Address: Phone: [PHONE_NUMBER]" at bounding box center [101, 450] width 141 height 47
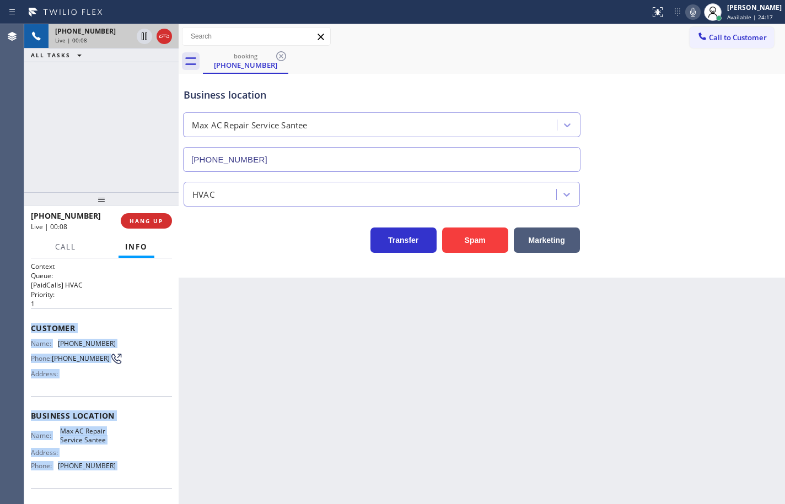
drag, startPoint x: 128, startPoint y: 473, endPoint x: 44, endPoint y: 325, distance: 170.6
click at [44, 325] on div "Context Queue: [PaidCalls] HVAC Priority: 1 Customer Name: [PHONE_NUMBER] Phone…" at bounding box center [101, 417] width 141 height 310
copy div "Customer Name: [PHONE_NUMBER] Phone: [PHONE_NUMBER] Address: Business location …"
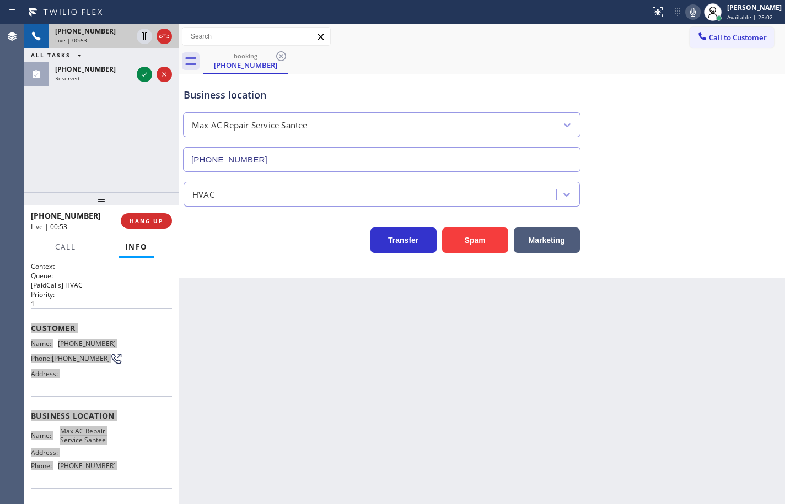
scroll to position [75, 0]
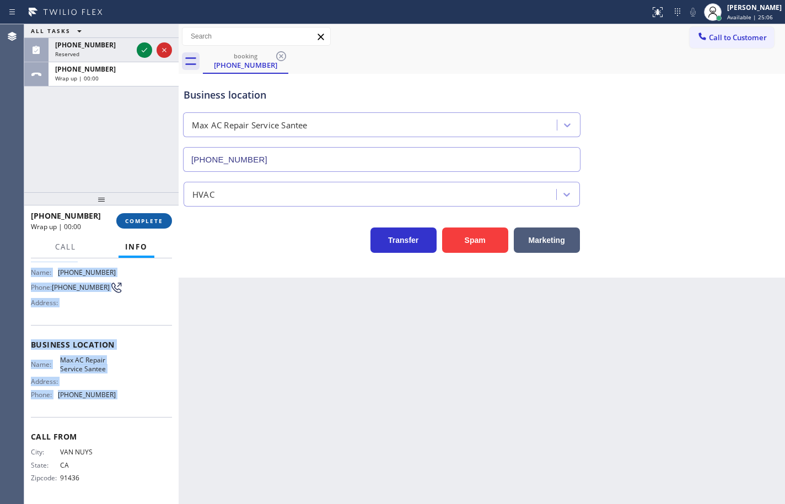
click at [165, 225] on button "COMPLETE" at bounding box center [144, 220] width 56 height 15
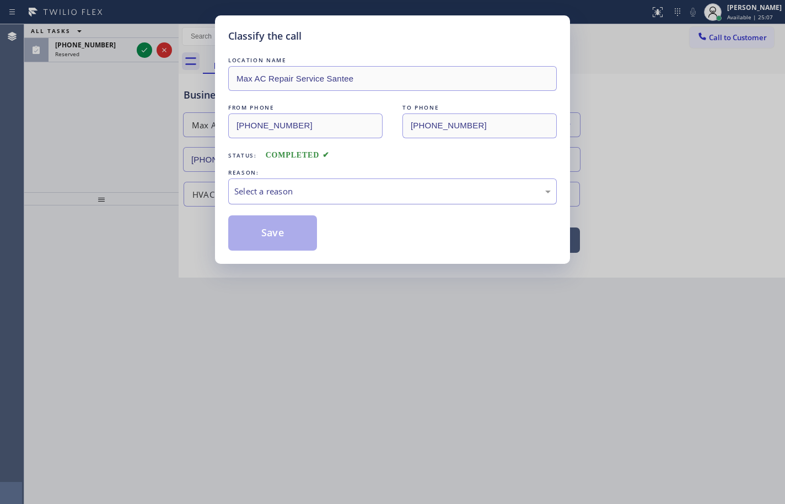
click at [309, 193] on div "Select a reason" at bounding box center [392, 191] width 316 height 13
click at [293, 243] on button "Save" at bounding box center [272, 232] width 89 height 35
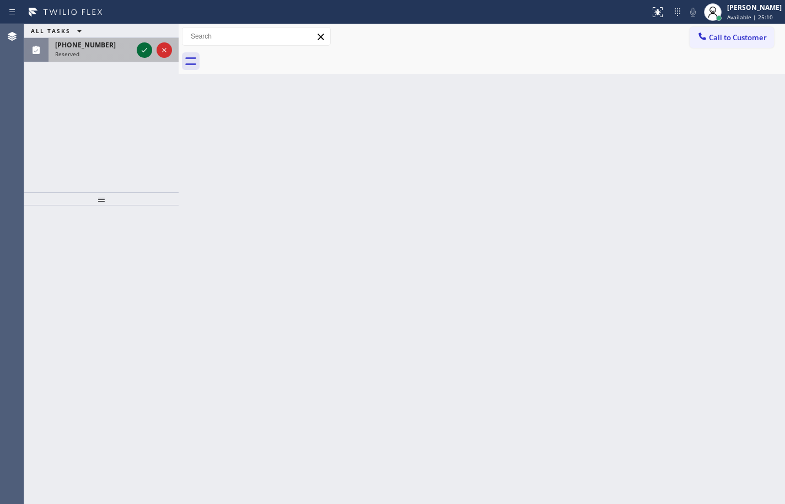
click at [140, 45] on icon at bounding box center [144, 50] width 13 height 13
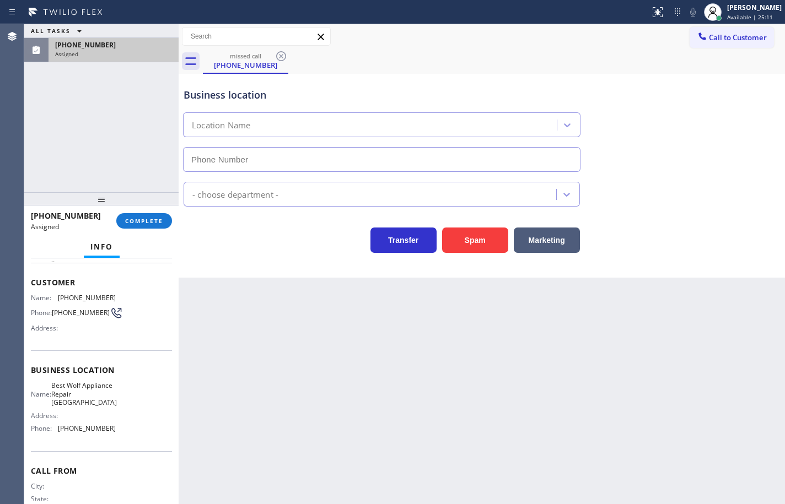
click at [119, 434] on div "Name: Best Wolf Appliance Repair [GEOGRAPHIC_DATA] Address: Phone: [PHONE_NUMBE…" at bounding box center [101, 409] width 141 height 56
type input "[PHONE_NUMBER]"
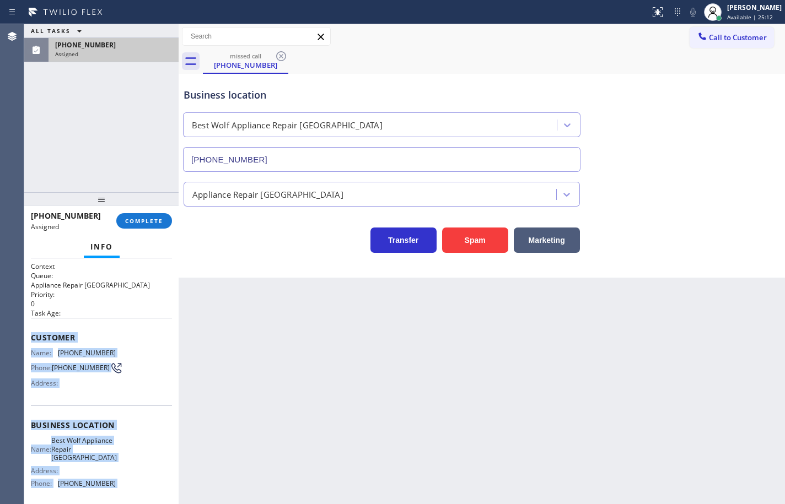
drag, startPoint x: 119, startPoint y: 434, endPoint x: 45, endPoint y: 336, distance: 123.6
click at [45, 336] on div "Context Queue: Appliance Repair High End Priority: 0 Task Age: Customer Name: […" at bounding box center [101, 426] width 141 height 328
copy div "Customer Name: [PHONE_NUMBER] Phone: [PHONE_NUMBER] Address: Business location …"
click at [154, 222] on span "COMPLETE" at bounding box center [144, 221] width 38 height 8
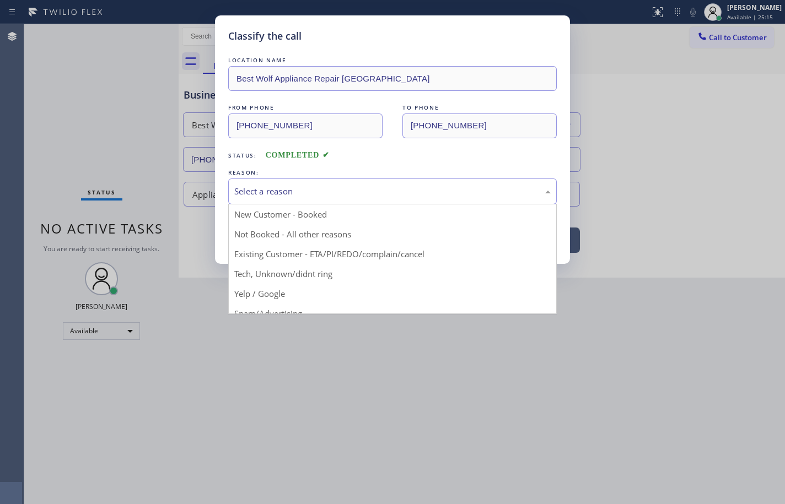
click at [395, 184] on div "Select a reason" at bounding box center [392, 192] width 328 height 26
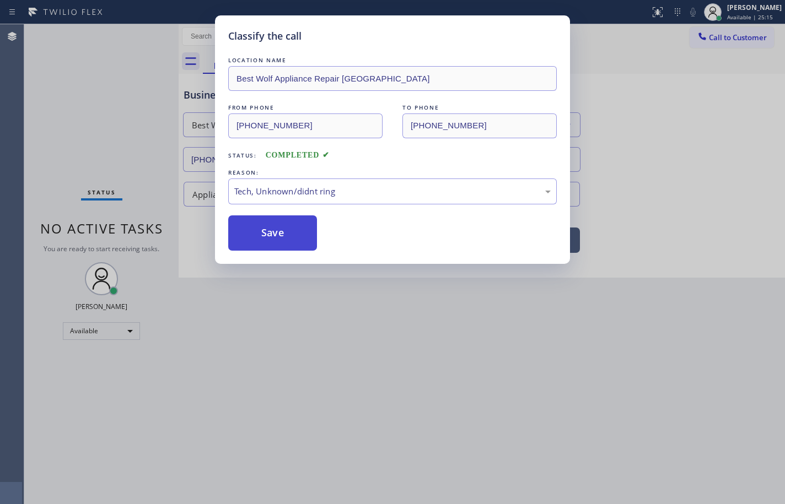
click at [301, 234] on button "Save" at bounding box center [272, 232] width 89 height 35
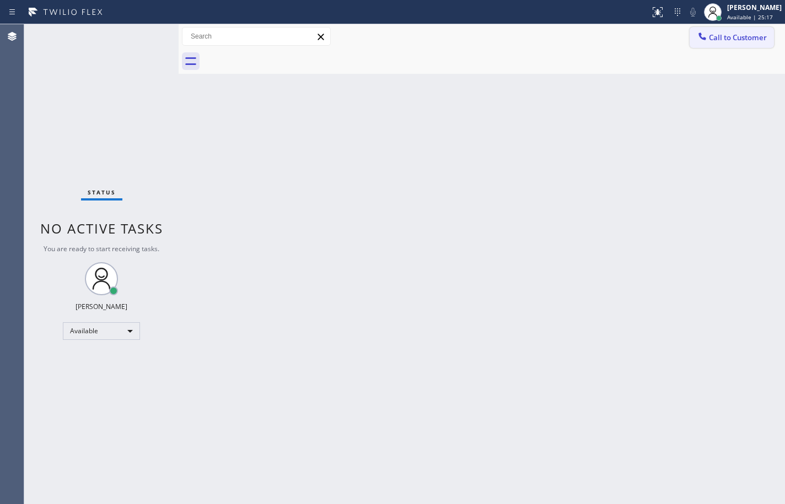
click at [751, 31] on button "Call to Customer" at bounding box center [731, 37] width 84 height 21
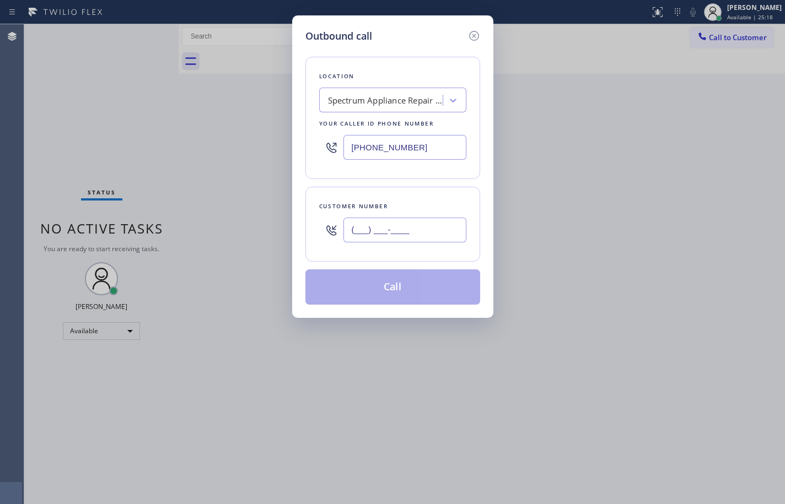
click at [447, 229] on input "(___) ___-____" at bounding box center [404, 230] width 123 height 25
paste input "520) 906-7183"
type input "[PHONE_NUMBER]"
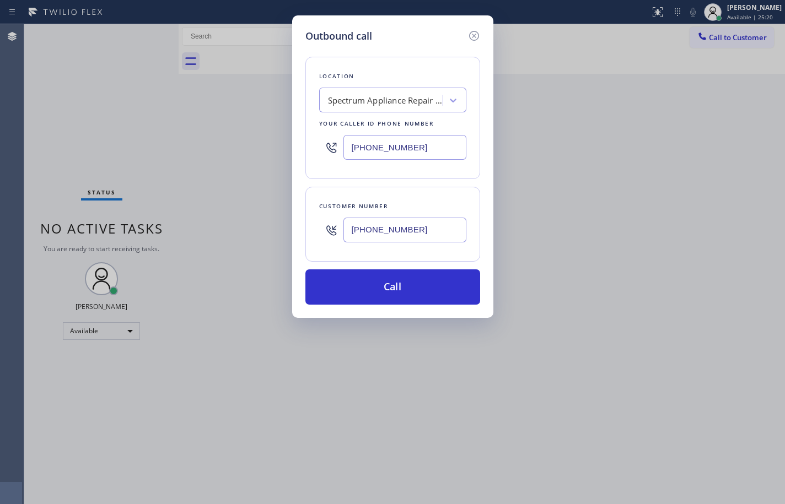
click at [436, 155] on input "[PHONE_NUMBER]" at bounding box center [404, 147] width 123 height 25
paste input "213) 460-0809"
type input "[PHONE_NUMBER]"
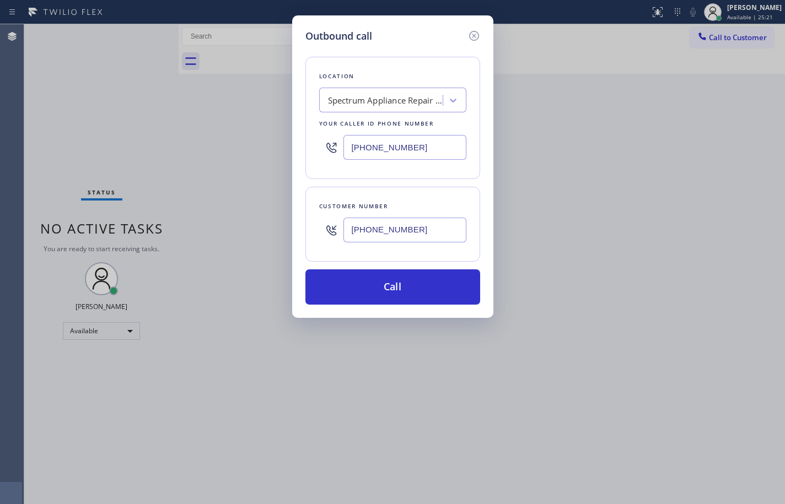
click at [439, 177] on div "Location Spectrum Appliance Repair [GEOGRAPHIC_DATA] Your caller id phone numbe…" at bounding box center [392, 118] width 175 height 122
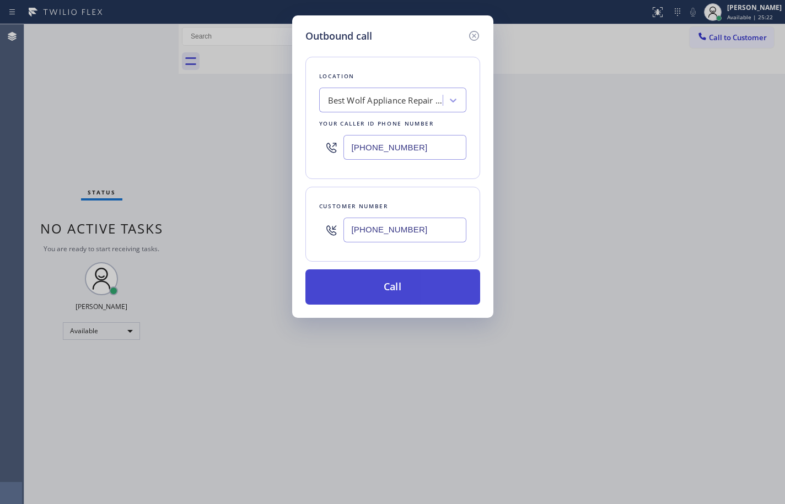
click at [413, 287] on button "Call" at bounding box center [392, 287] width 175 height 35
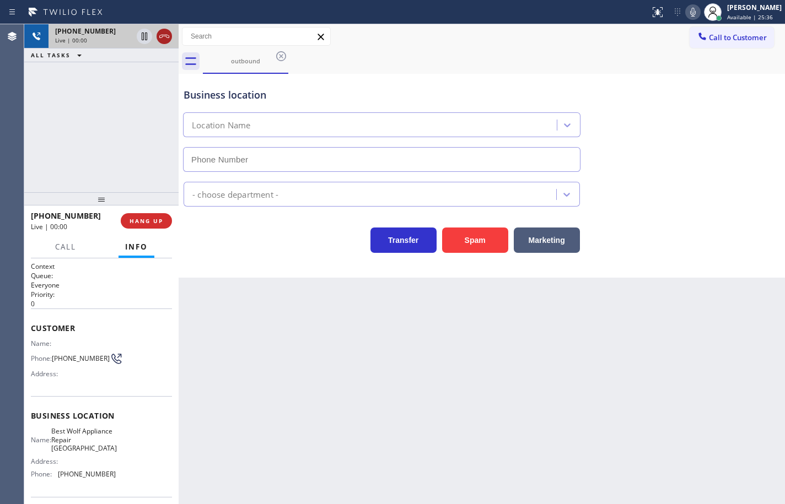
type input "[PHONE_NUMBER]"
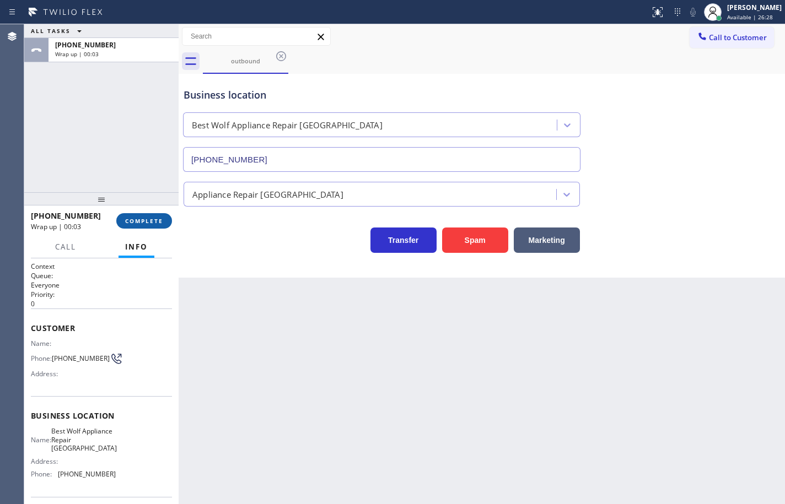
click at [150, 225] on button "COMPLETE" at bounding box center [144, 220] width 56 height 15
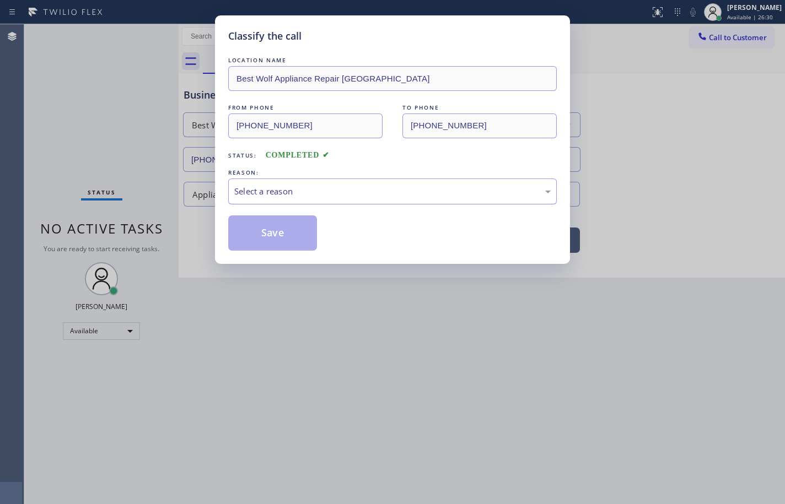
click at [274, 202] on div "Select a reason" at bounding box center [392, 192] width 328 height 26
click at [293, 245] on button "Save" at bounding box center [272, 232] width 89 height 35
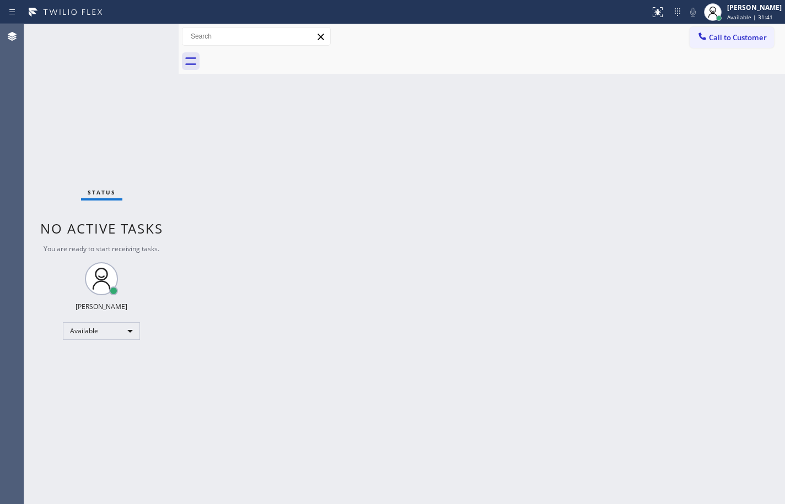
click at [530, 301] on div "Back to Dashboard Change Sender ID Customers Technicians Select a contact Outbo…" at bounding box center [482, 264] width 606 height 480
click at [763, 294] on div "Back to Dashboard Change Sender ID Customers Technicians Select a contact Outbo…" at bounding box center [482, 264] width 606 height 480
click at [768, 37] on button "Call to Customer" at bounding box center [731, 37] width 84 height 21
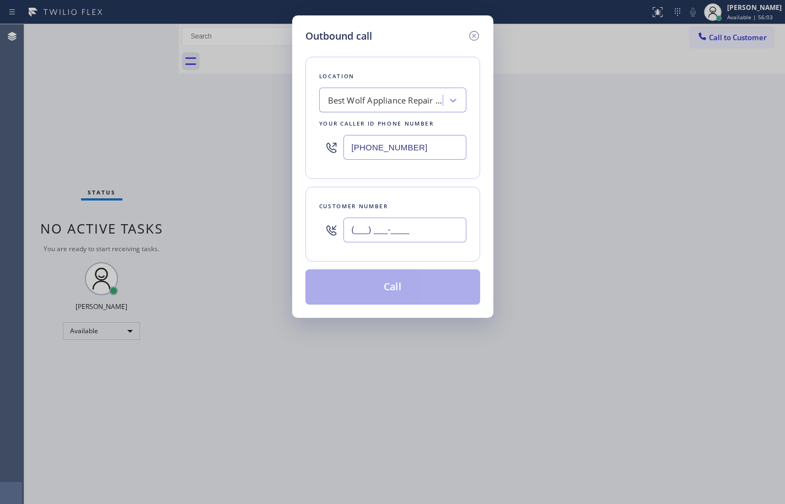
click at [399, 229] on input "(___) ___-____" at bounding box center [404, 230] width 123 height 25
paste input "714) 493-8679"
type input "[PHONE_NUMBER]"
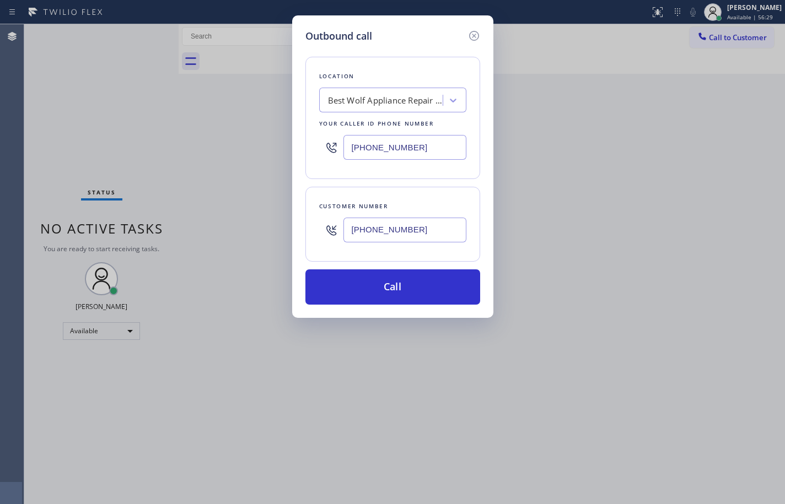
click at [401, 100] on div "Best Wolf Appliance Repair [GEOGRAPHIC_DATA]" at bounding box center [386, 100] width 116 height 13
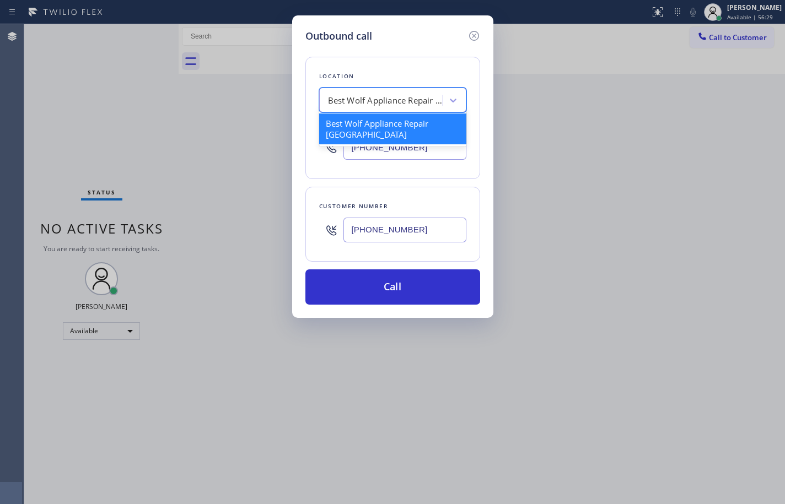
paste input "Wolf Repair Professionals"
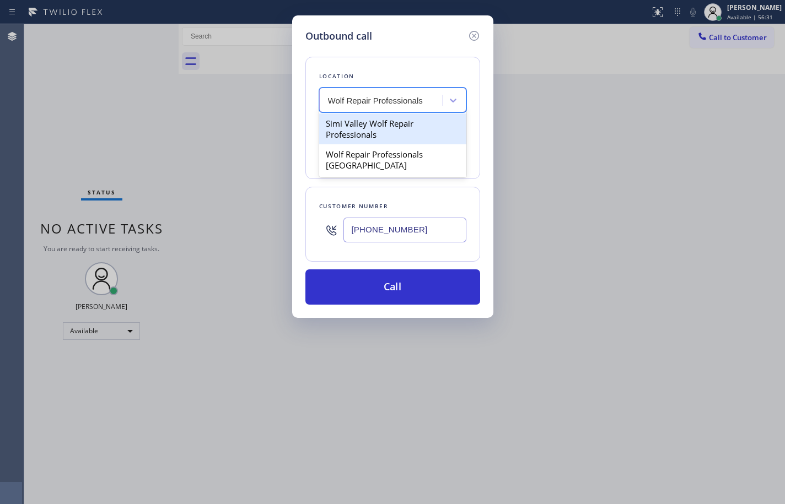
type input "Wolf Repair Professionals"
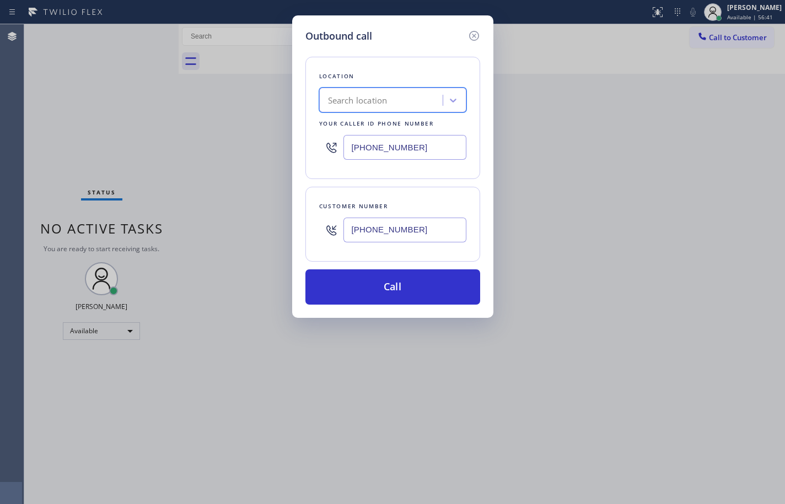
click at [390, 93] on div "Search location" at bounding box center [382, 100] width 120 height 19
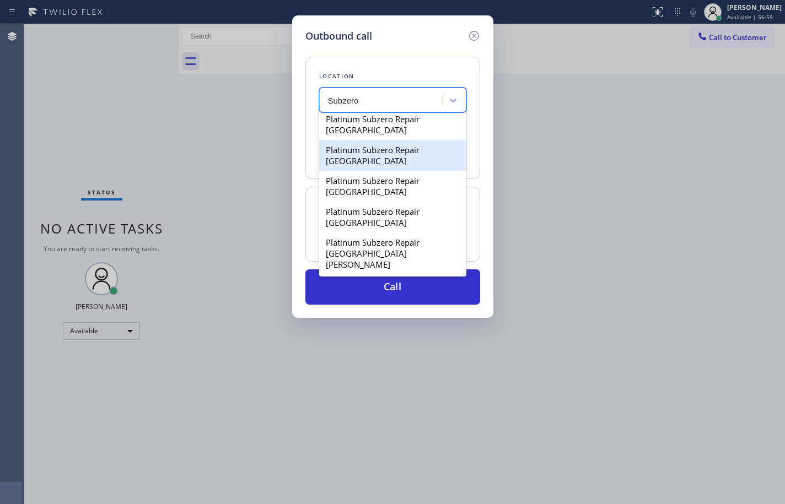
scroll to position [2606, 0]
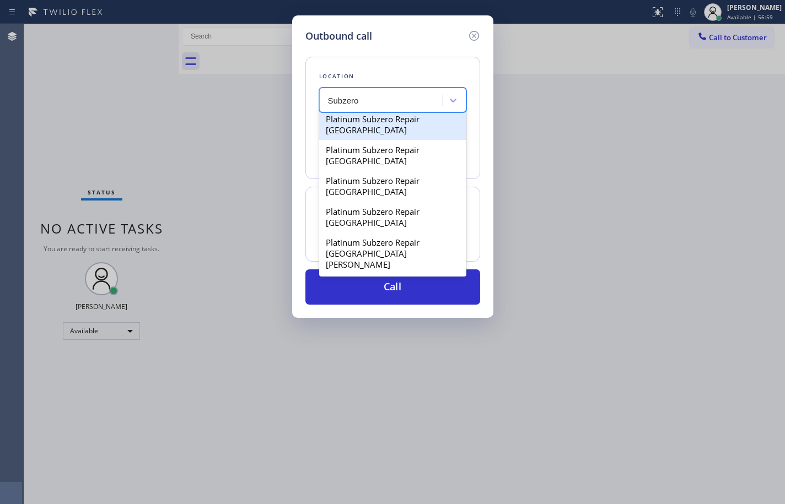
type input "Subzero"
click at [412, 62] on div "Location option Platinum Subzero Repair [GEOGRAPHIC_DATA] focused, 96 of 100. 1…" at bounding box center [392, 118] width 175 height 122
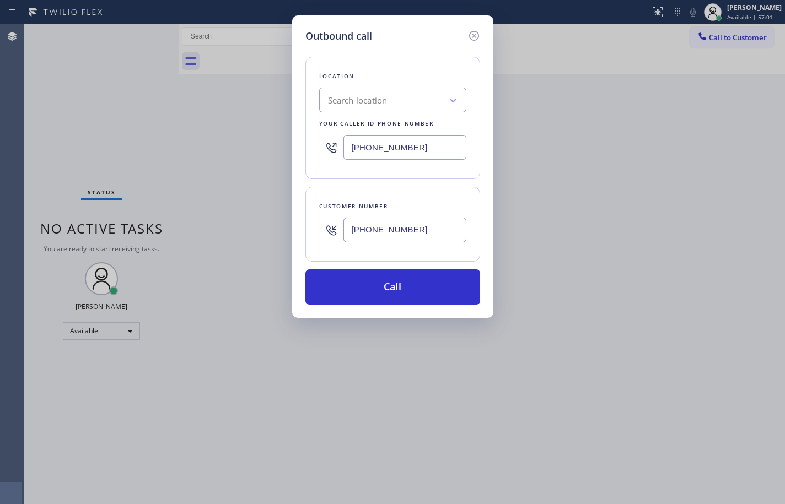
click at [409, 152] on input "[PHONE_NUMBER]" at bounding box center [404, 147] width 123 height 25
paste input "855) 731-4952"
type input "[PHONE_NUMBER]"
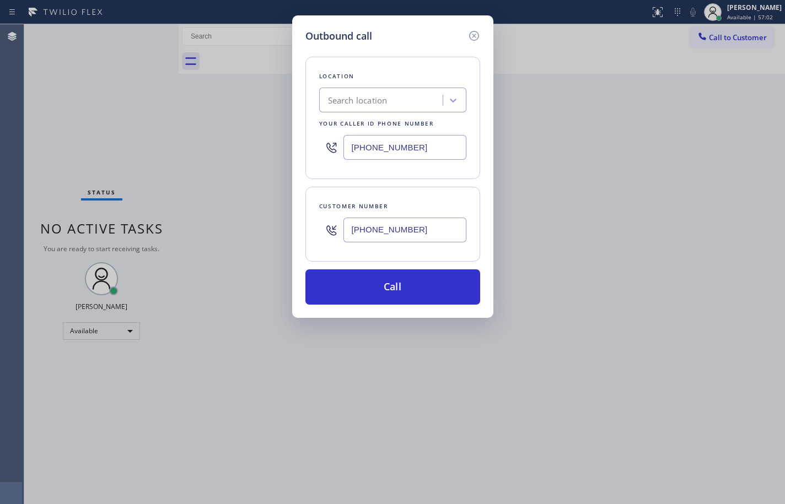
click at [422, 174] on div "Location Search location Your caller id phone number [PHONE_NUMBER]" at bounding box center [392, 118] width 175 height 122
click at [448, 190] on div "Customer number [PHONE_NUMBER]" at bounding box center [392, 224] width 175 height 75
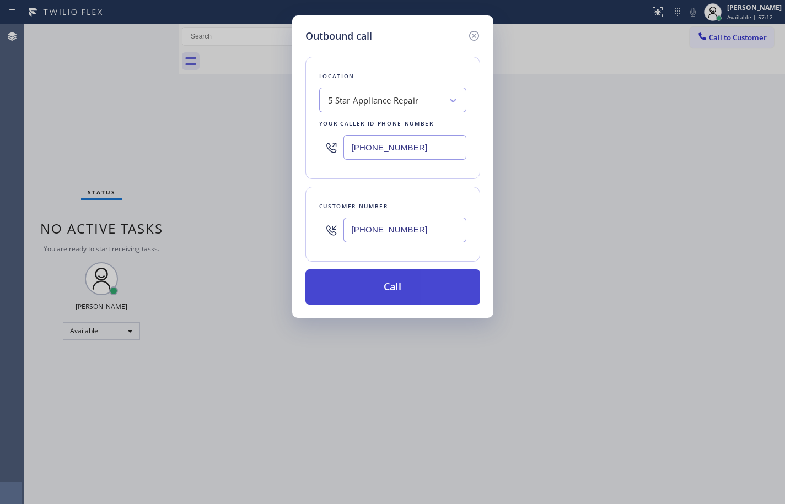
click at [414, 295] on button "Call" at bounding box center [392, 287] width 175 height 35
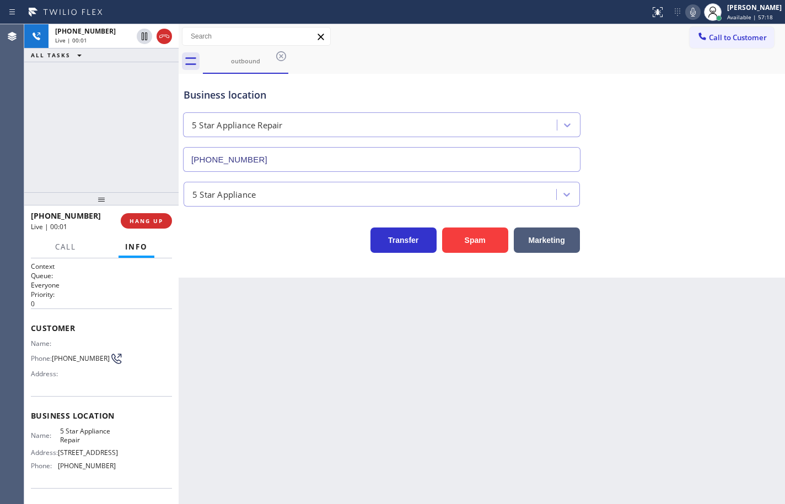
type input "[PHONE_NUMBER]"
click at [110, 126] on div "[PHONE_NUMBER] Live | 00:01 ALL TASKS ALL TASKS ACTIVE TASKS TASKS IN WRAP UP" at bounding box center [101, 108] width 154 height 168
click at [158, 221] on span "HANG UP" at bounding box center [147, 221] width 34 height 8
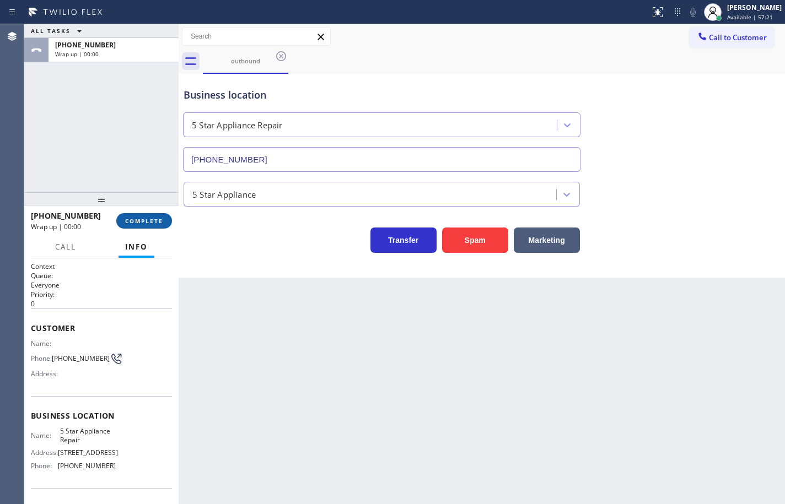
click at [158, 221] on span "COMPLETE" at bounding box center [144, 221] width 38 height 8
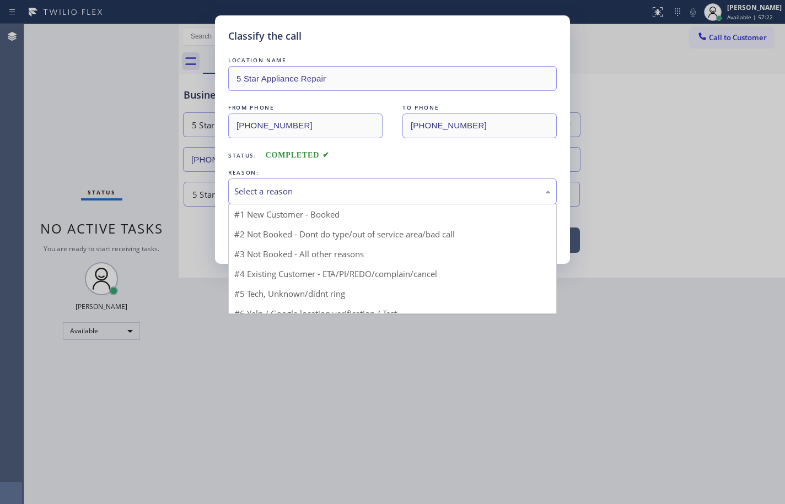
click at [335, 186] on div "Select a reason" at bounding box center [392, 191] width 316 height 13
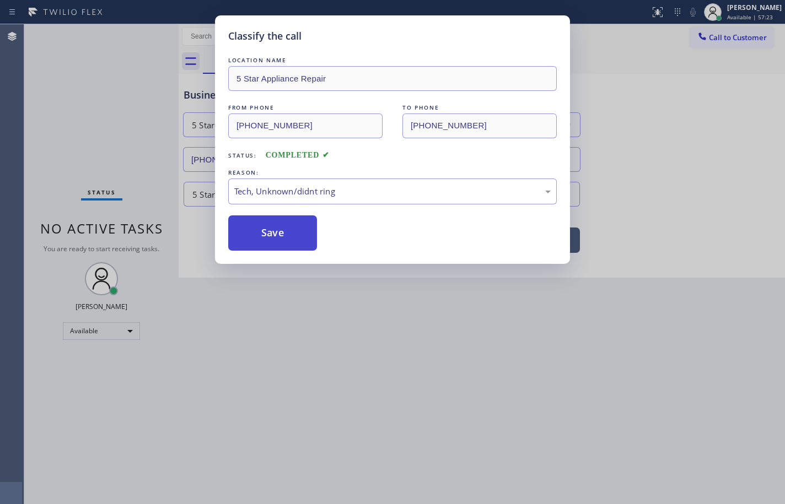
click at [289, 238] on button "Save" at bounding box center [272, 232] width 89 height 35
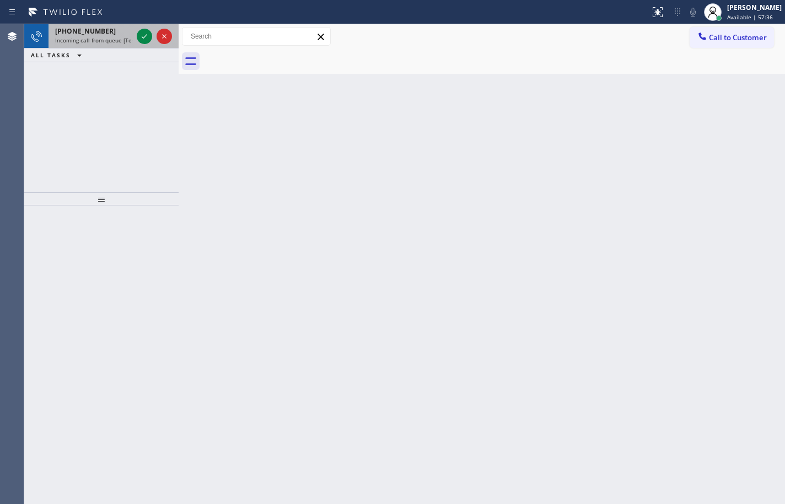
click at [96, 37] on span "Incoming call from queue [Test] All" at bounding box center [100, 40] width 91 height 8
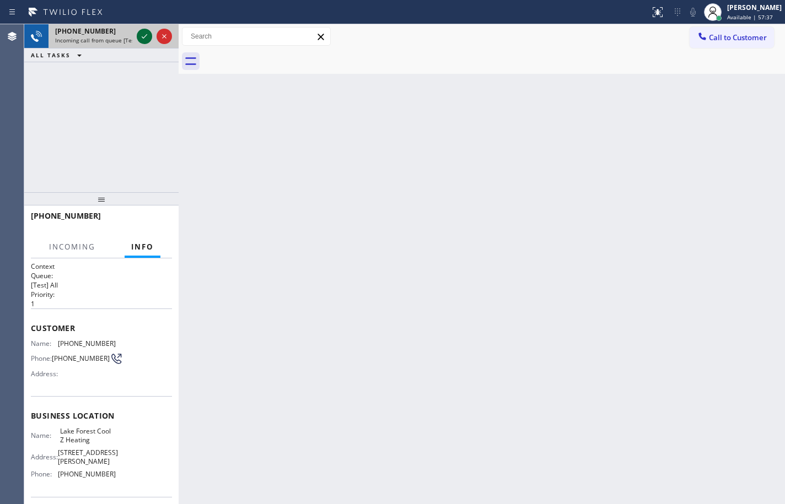
click at [147, 35] on icon at bounding box center [144, 36] width 13 height 13
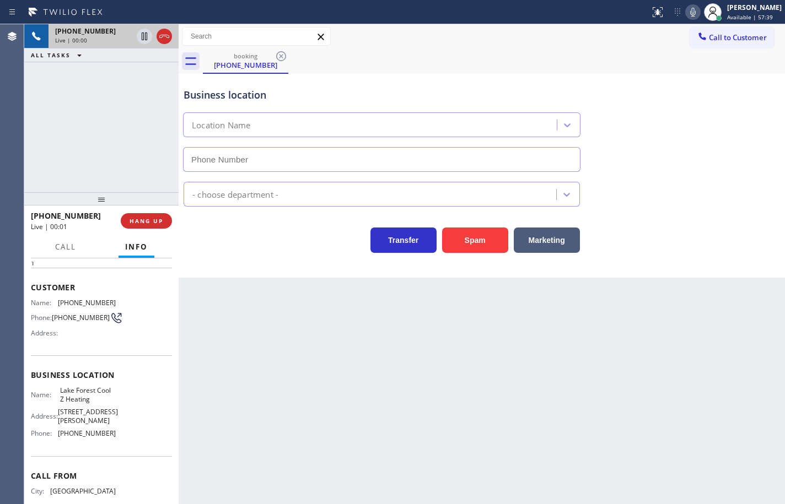
scroll to position [83, 0]
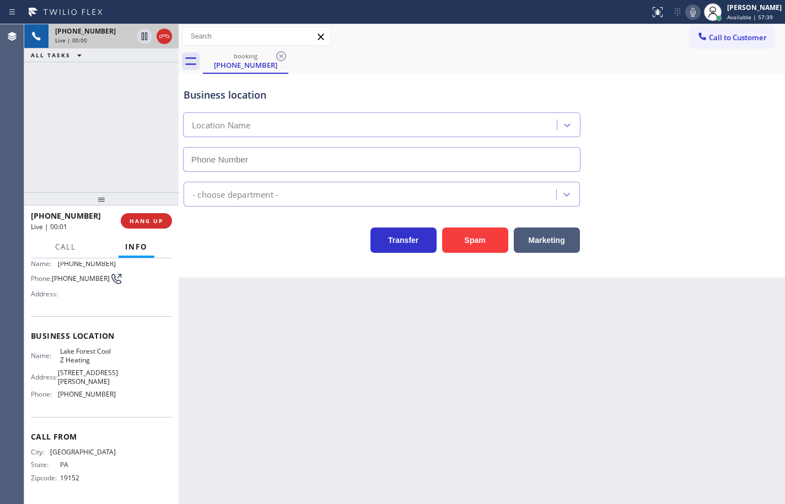
type input "[PHONE_NUMBER]"
click at [112, 404] on div "Business location Name: [GEOGRAPHIC_DATA] Cool Z Heating Address: [STREET_ADDRE…" at bounding box center [101, 366] width 141 height 100
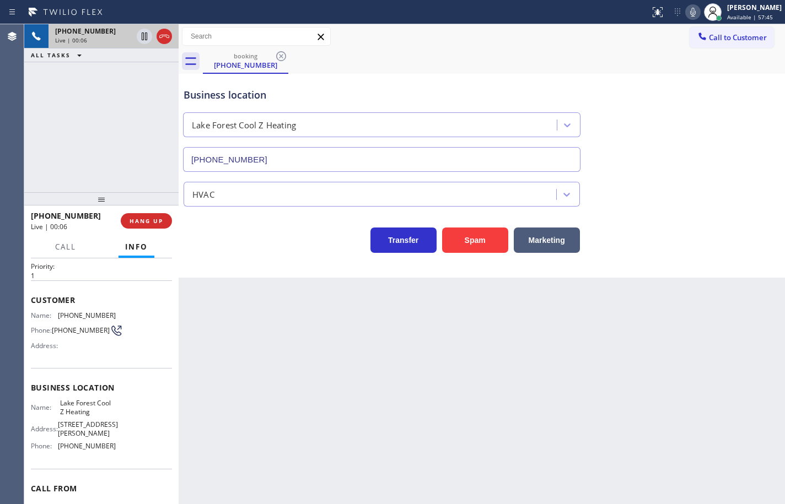
click at [120, 446] on div "Name: [GEOGRAPHIC_DATA] Cool Z Heating Address: [STREET_ADDRESS][PERSON_NAME] P…" at bounding box center [101, 427] width 141 height 56
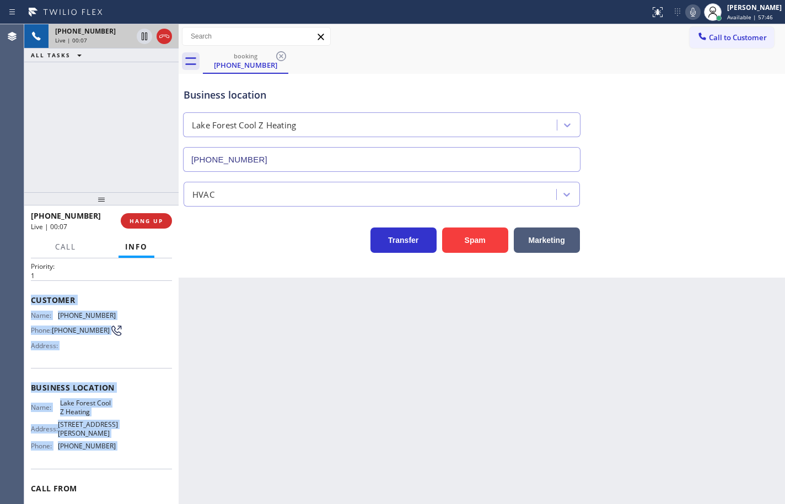
drag, startPoint x: 120, startPoint y: 446, endPoint x: 29, endPoint y: 303, distance: 170.2
click at [29, 303] on div "Context Queue: [Test] All Priority: 1 Customer Name: [PHONE_NUMBER] Phone: [PHO…" at bounding box center [101, 381] width 154 height 246
copy div "Customer Name: [PHONE_NUMBER] Phone: [PHONE_NUMBER] Address: Business location …"
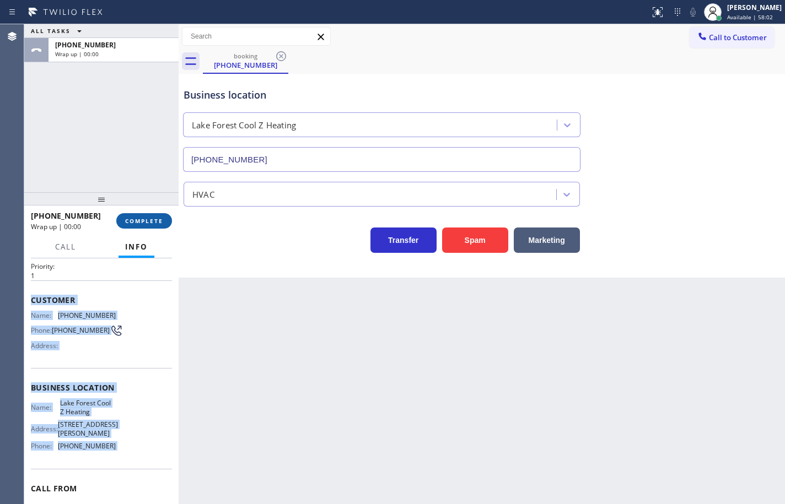
click at [164, 218] on button "COMPLETE" at bounding box center [144, 220] width 56 height 15
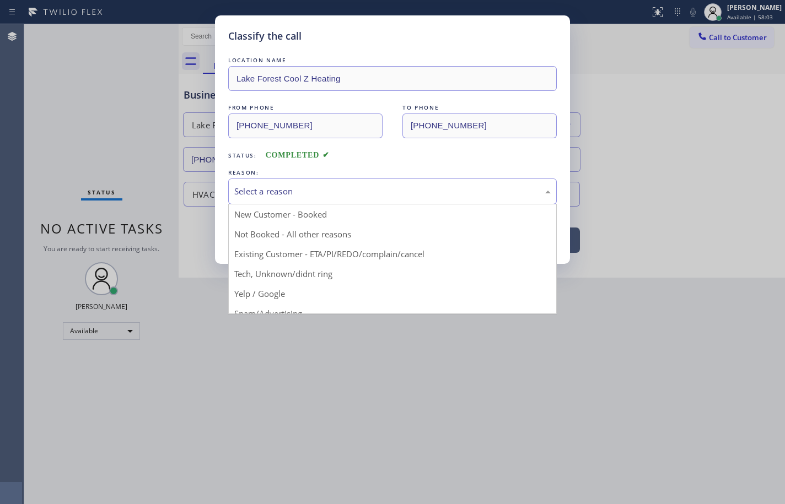
drag, startPoint x: 276, startPoint y: 184, endPoint x: 290, endPoint y: 240, distance: 58.0
click at [276, 184] on div "Select a reason" at bounding box center [392, 192] width 328 height 26
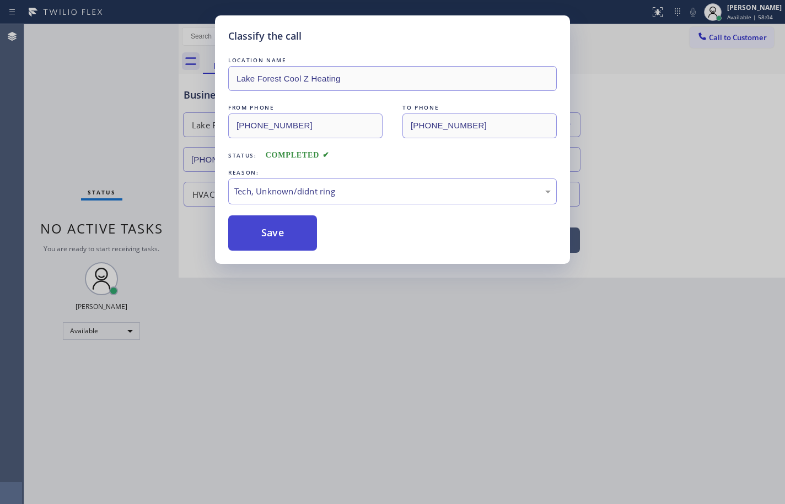
click at [290, 232] on button "Save" at bounding box center [272, 232] width 89 height 35
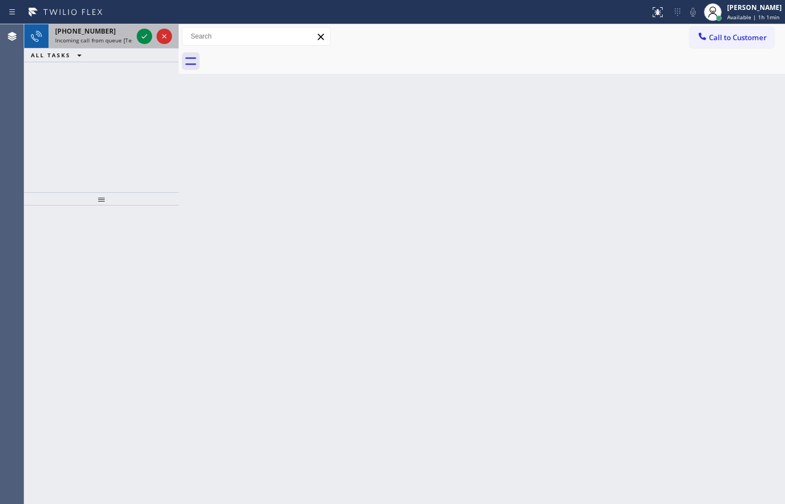
click at [85, 26] on div "[PHONE_NUMBER] Incoming call from queue [Test] All" at bounding box center [91, 36] width 86 height 24
click at [139, 35] on icon at bounding box center [144, 36] width 13 height 13
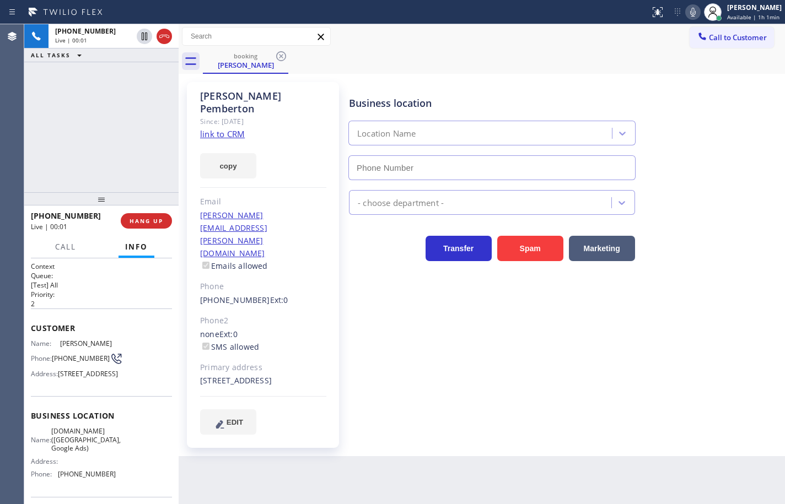
type input "[PHONE_NUMBER]"
click at [227, 128] on link "link to CRM" at bounding box center [222, 133] width 45 height 11
click at [238, 153] on button "copy" at bounding box center [228, 165] width 56 height 25
click at [687, 16] on icon at bounding box center [692, 12] width 13 height 13
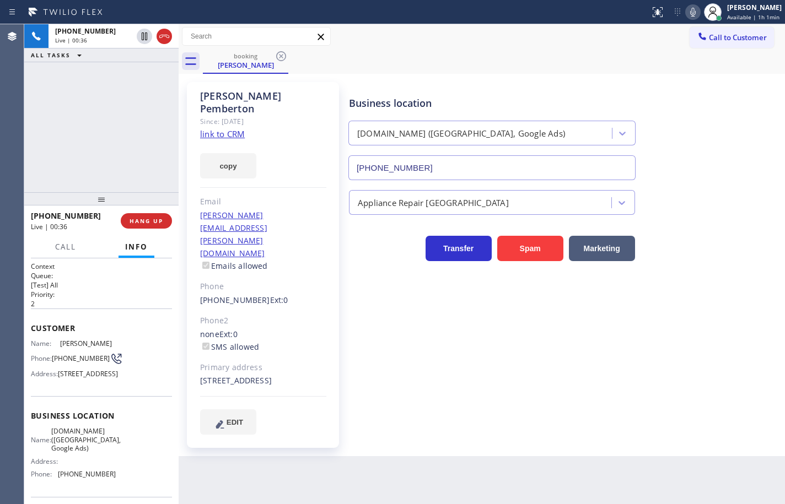
click at [686, 17] on icon at bounding box center [692, 12] width 13 height 13
drag, startPoint x: 685, startPoint y: 13, endPoint x: 727, endPoint y: 66, distance: 67.8
click at [686, 13] on icon at bounding box center [692, 12] width 13 height 13
click at [66, 362] on span "[PHONE_NUMBER]" at bounding box center [81, 358] width 58 height 8
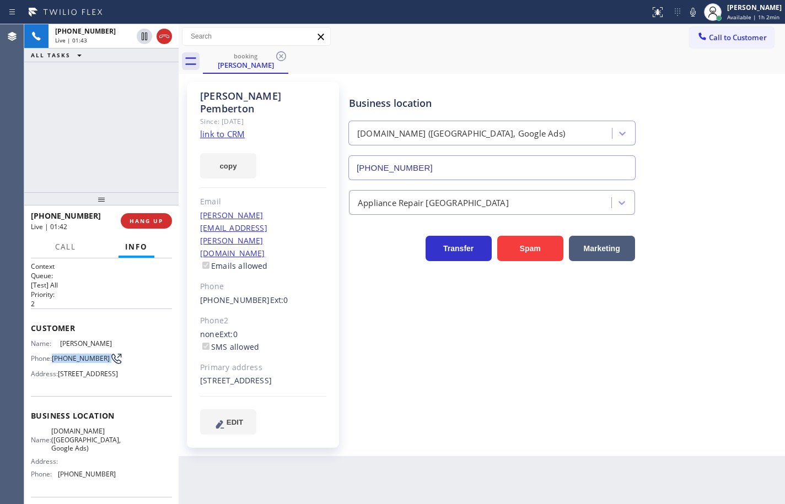
click at [66, 362] on span "[PHONE_NUMBER]" at bounding box center [81, 358] width 58 height 8
copy div "[PHONE_NUMBER]"
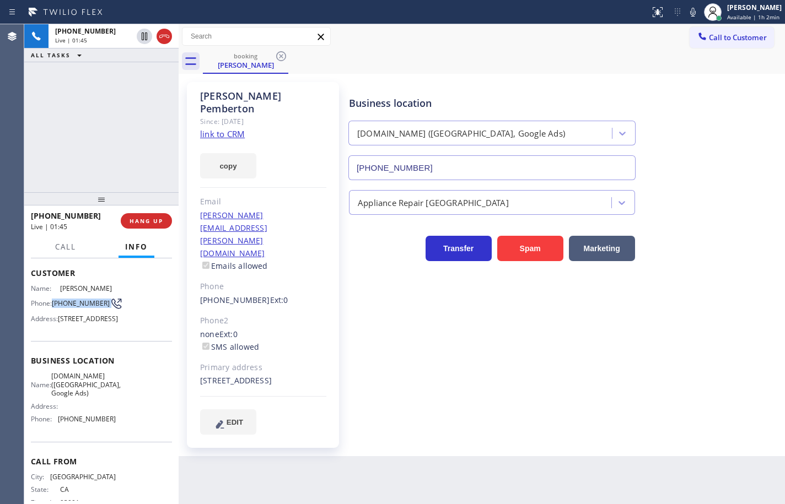
click at [86, 397] on span "[DOMAIN_NAME] ([GEOGRAPHIC_DATA], Google Ads)" at bounding box center [85, 384] width 69 height 25
copy span "[DOMAIN_NAME] ([GEOGRAPHIC_DATA], Google Ads)"
click at [81, 423] on span "[PHONE_NUMBER]" at bounding box center [87, 419] width 58 height 8
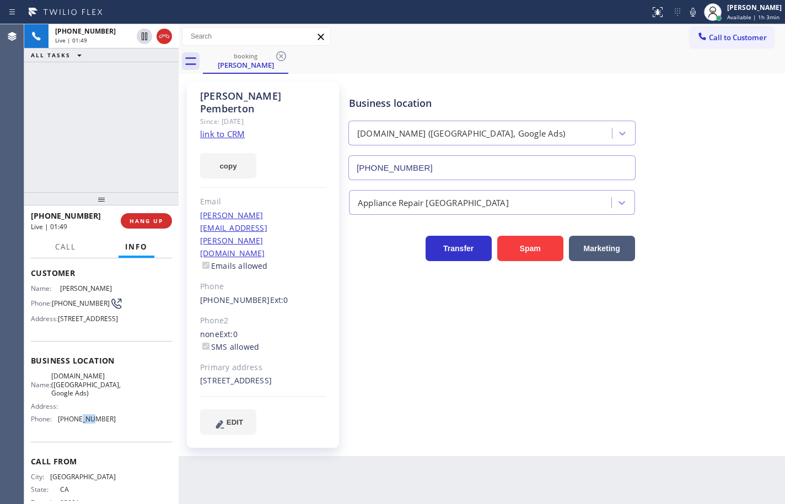
click at [81, 423] on span "[PHONE_NUMBER]" at bounding box center [87, 419] width 58 height 8
click at [82, 423] on span "[PHONE_NUMBER]" at bounding box center [87, 419] width 58 height 8
copy span "[PHONE_NUMBER]"
click at [686, 11] on icon at bounding box center [692, 12] width 13 height 13
click at [687, 11] on icon at bounding box center [692, 12] width 13 height 13
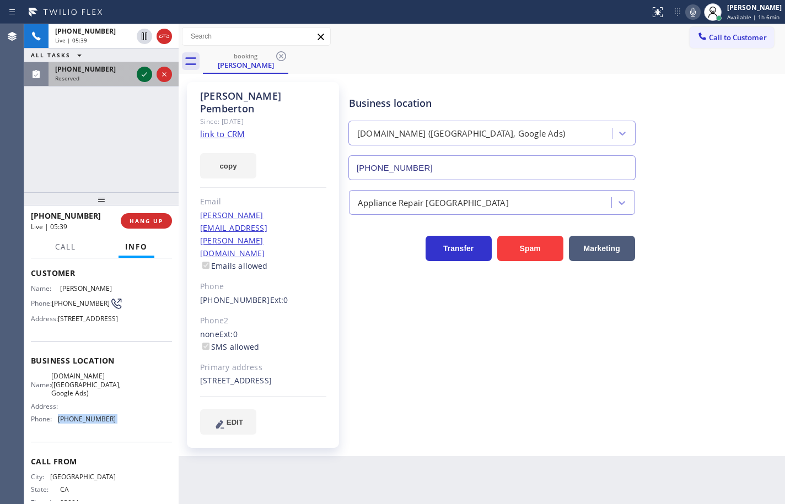
click at [146, 74] on icon at bounding box center [144, 74] width 13 height 13
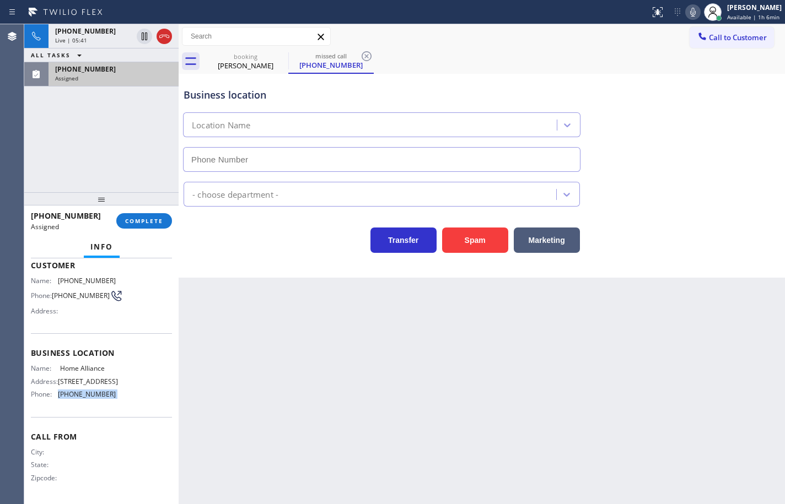
type input "[PHONE_NUMBER]"
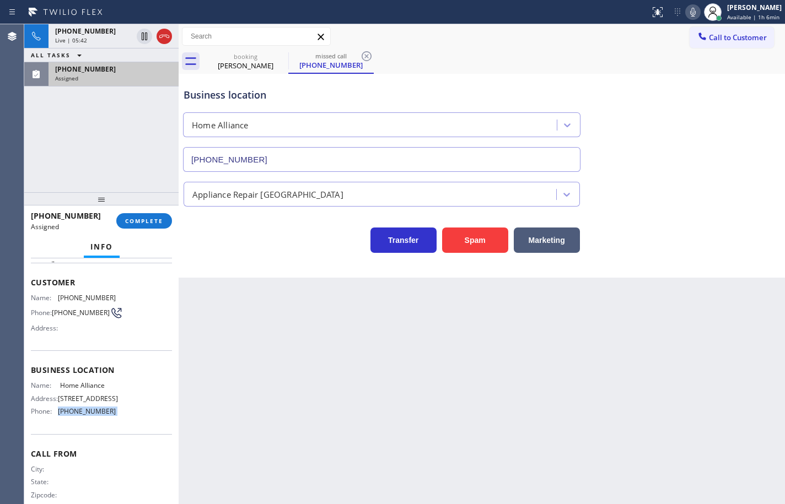
scroll to position [29, 0]
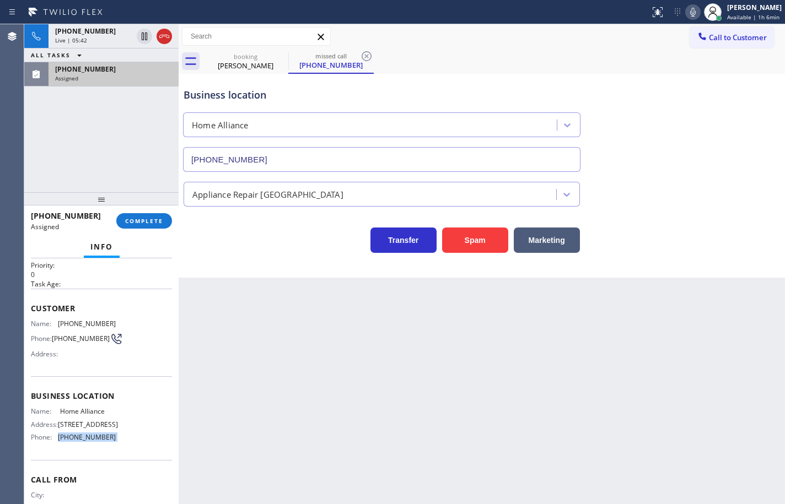
click at [117, 435] on div "Name: Home Alliance Address: [STREET_ADDRESS] Phone: [PHONE_NUMBER]" at bounding box center [101, 426] width 141 height 39
click at [107, 441] on span "[PHONE_NUMBER]" at bounding box center [87, 437] width 58 height 8
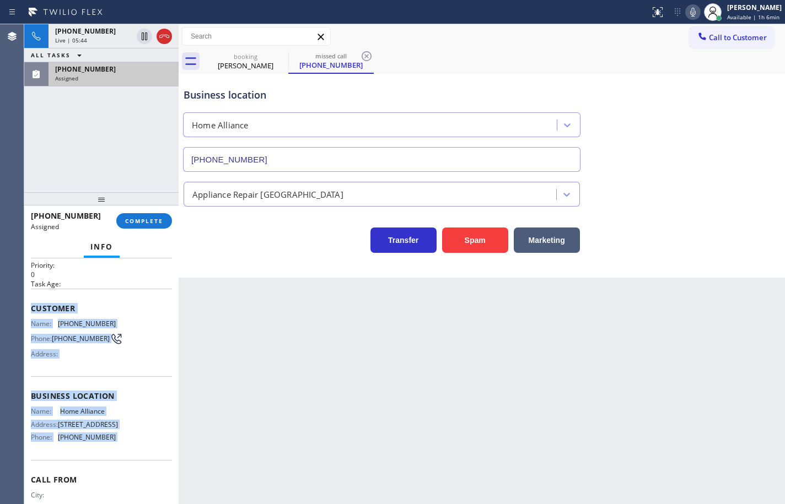
drag, startPoint x: 107, startPoint y: 450, endPoint x: 35, endPoint y: 309, distance: 158.5
click at [35, 309] on div "Context Queue: Appliance Repair High End Priority: 0 Task Age: Customer Name: […" at bounding box center [101, 388] width 141 height 311
copy div "Customer Name: [PHONE_NUMBER] Phone: [PHONE_NUMBER] Address: Business location …"
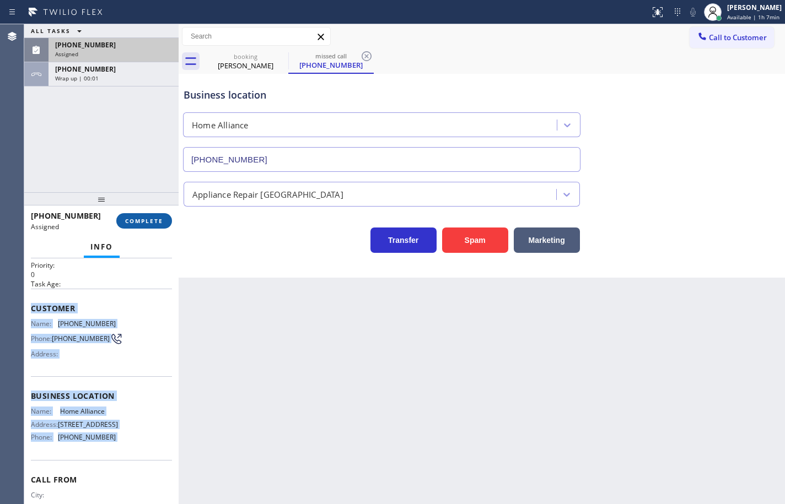
click at [160, 222] on span "COMPLETE" at bounding box center [144, 221] width 38 height 8
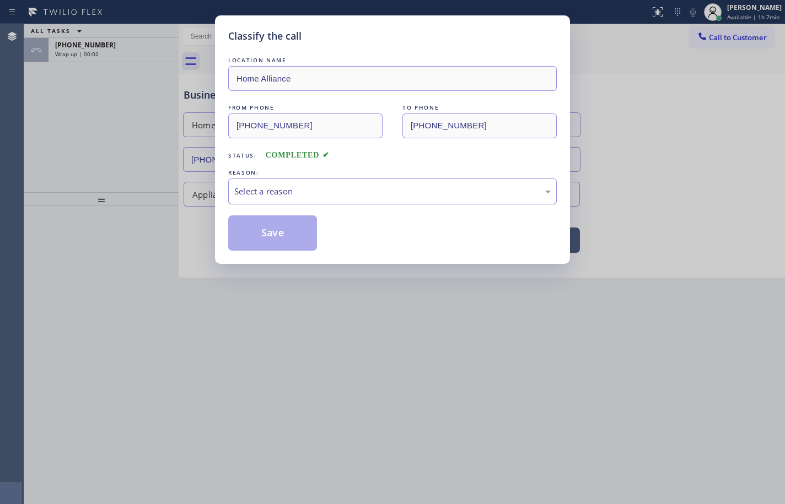
click at [280, 190] on div "Select a reason" at bounding box center [392, 191] width 316 height 13
click at [290, 230] on button "Save" at bounding box center [272, 232] width 89 height 35
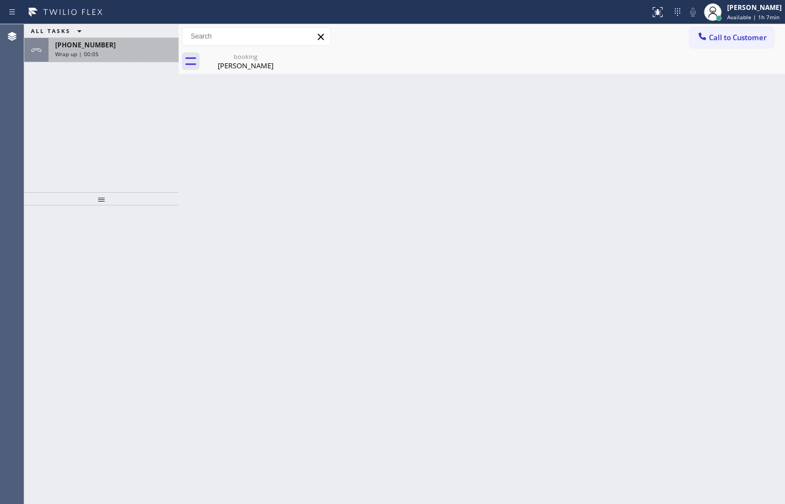
click at [103, 47] on div "[PHONE_NUMBER]" at bounding box center [113, 44] width 117 height 9
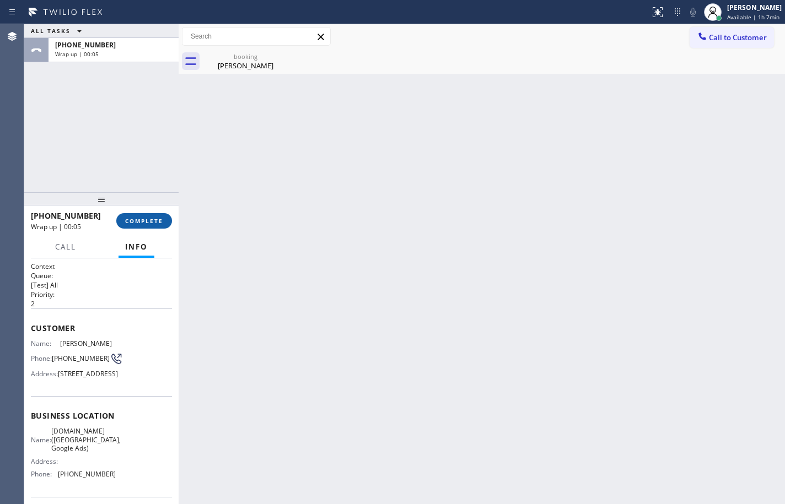
click at [142, 222] on span "COMPLETE" at bounding box center [144, 221] width 38 height 8
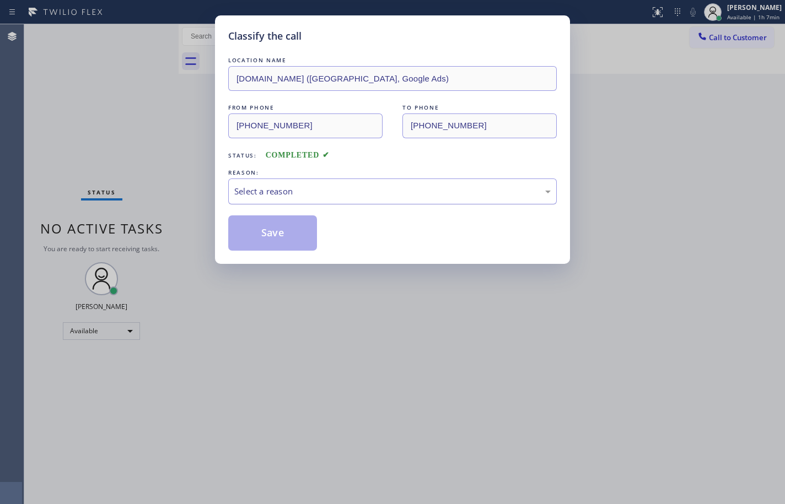
click at [407, 197] on div "Select a reason" at bounding box center [392, 191] width 316 height 13
click at [292, 234] on button "Save" at bounding box center [272, 232] width 89 height 35
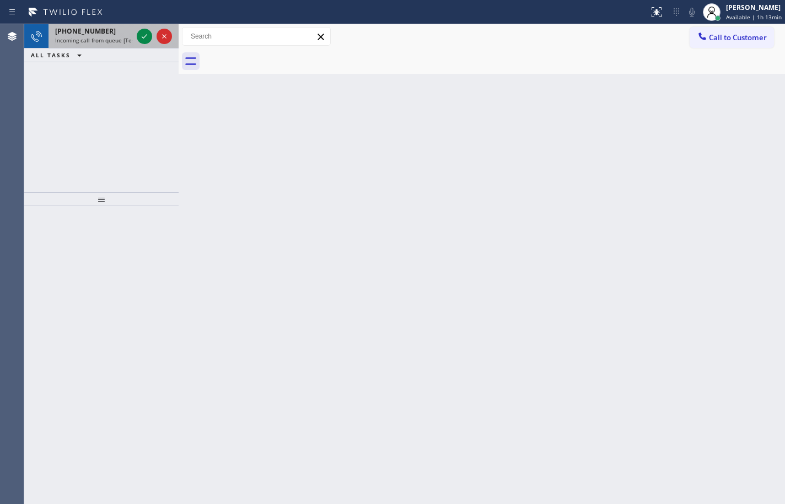
click at [87, 41] on span "Incoming call from queue [Test] All" at bounding box center [100, 40] width 91 height 8
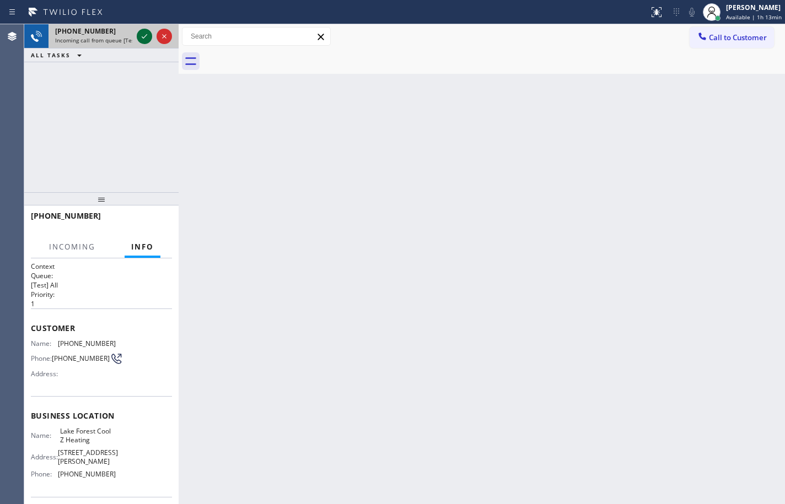
click at [144, 36] on icon at bounding box center [144, 36] width 13 height 13
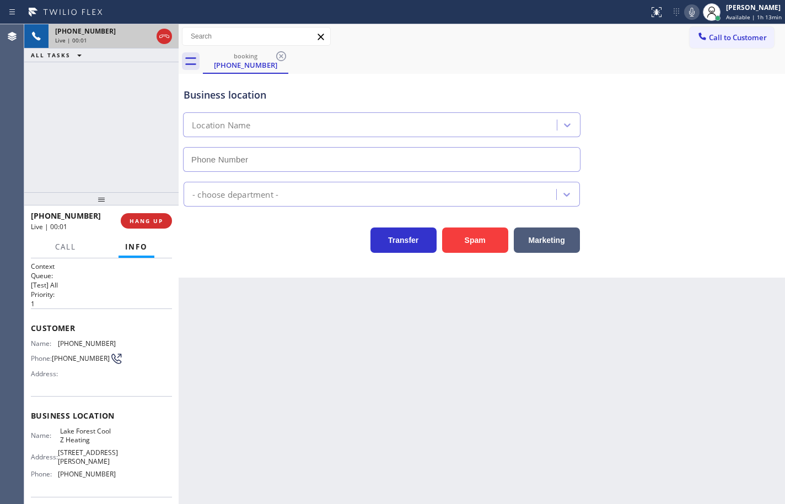
type input "[PHONE_NUMBER]"
click at [783, 174] on div "Business location [GEOGRAPHIC_DATA] Cool Z Heating [PHONE_NUMBER] HVAC Transfer…" at bounding box center [482, 176] width 606 height 204
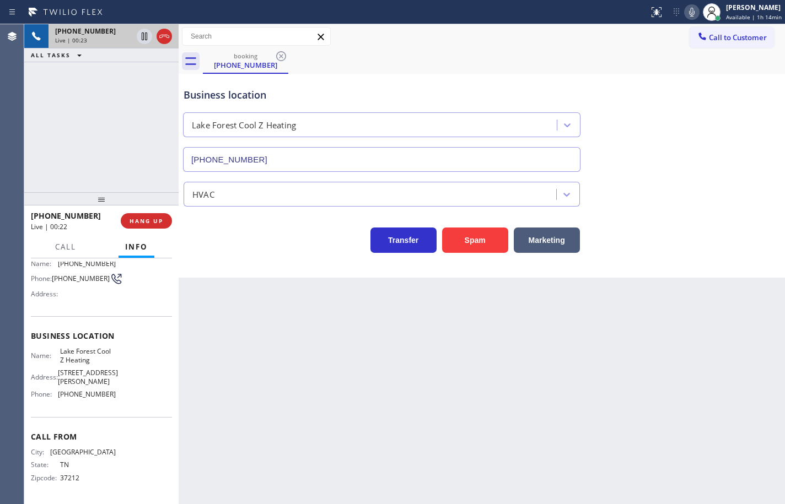
scroll to position [28, 0]
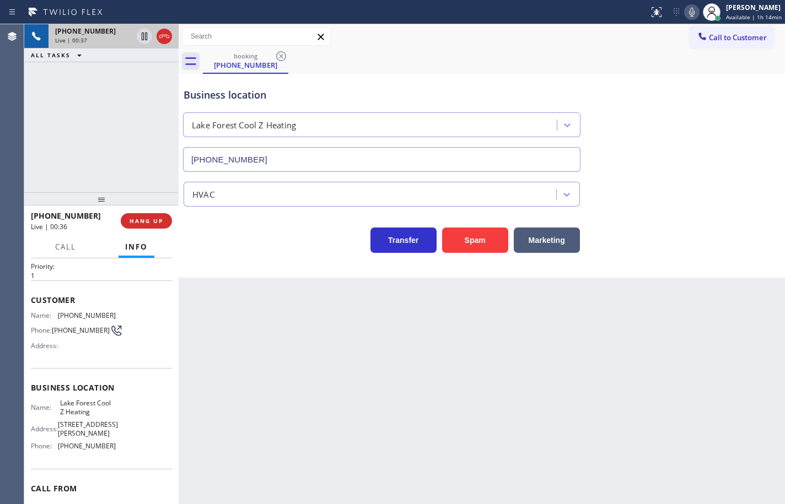
click at [92, 410] on span "Lake Forest Cool Z Heating" at bounding box center [87, 407] width 55 height 17
click at [74, 448] on span "[PHONE_NUMBER]" at bounding box center [87, 446] width 58 height 8
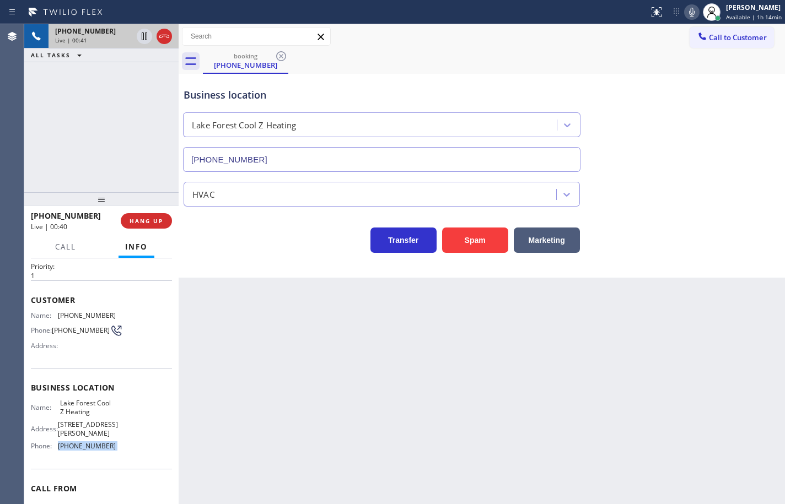
click at [74, 448] on span "[PHONE_NUMBER]" at bounding box center [87, 446] width 58 height 8
click at [85, 319] on span "[PHONE_NUMBER]" at bounding box center [87, 315] width 58 height 8
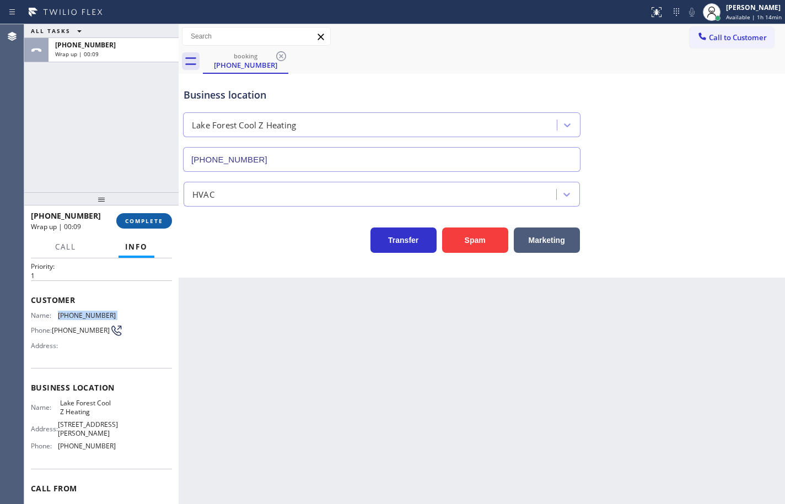
click at [132, 222] on span "COMPLETE" at bounding box center [144, 221] width 38 height 8
click at [160, 221] on span "COMPLETE" at bounding box center [144, 221] width 38 height 8
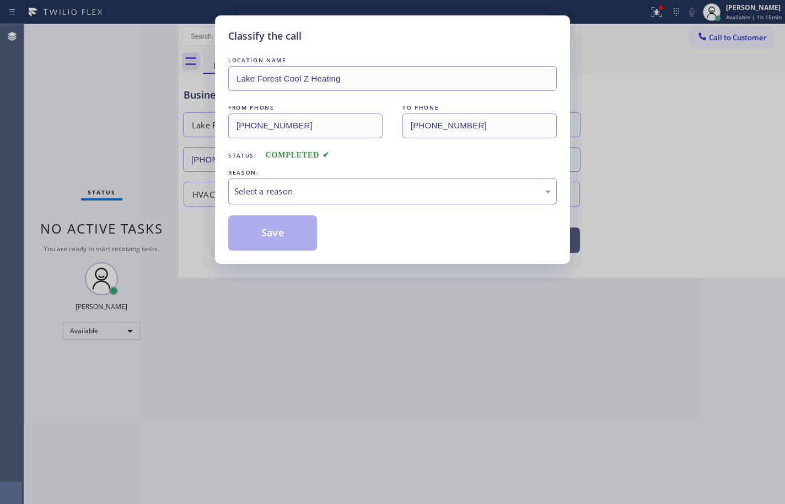
click at [303, 187] on div "Select a reason" at bounding box center [392, 191] width 316 height 13
click at [299, 235] on button "Save" at bounding box center [272, 232] width 89 height 35
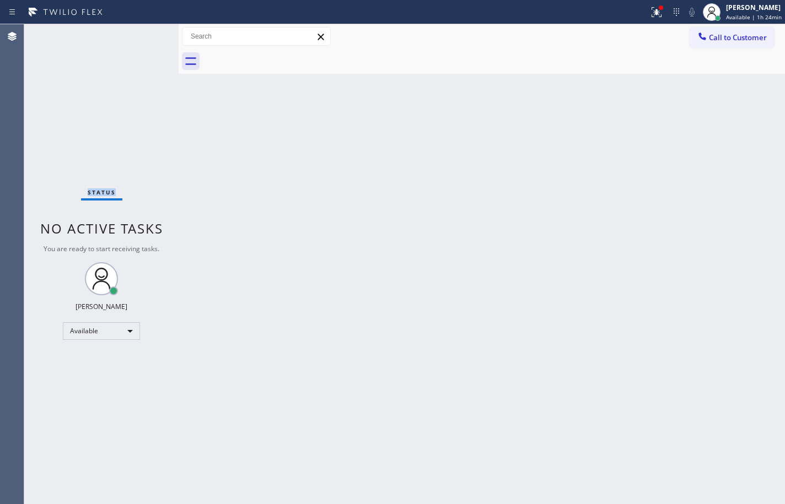
click at [76, 116] on div "Status No active tasks You are ready to start receiving tasks. [PERSON_NAME] Av…" at bounding box center [101, 264] width 154 height 480
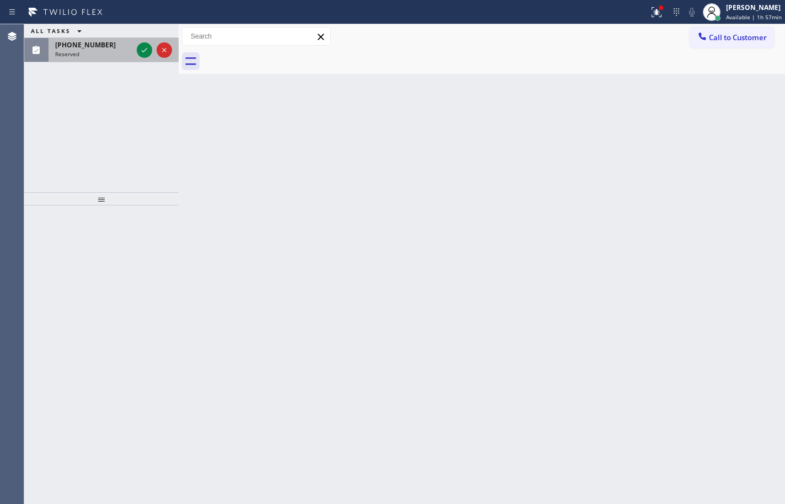
click at [109, 44] on div "[PHONE_NUMBER]" at bounding box center [93, 44] width 77 height 9
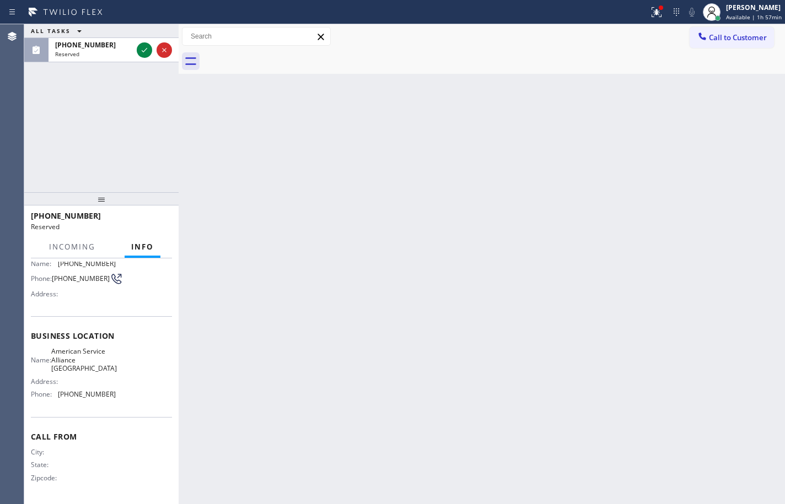
scroll to position [37, 0]
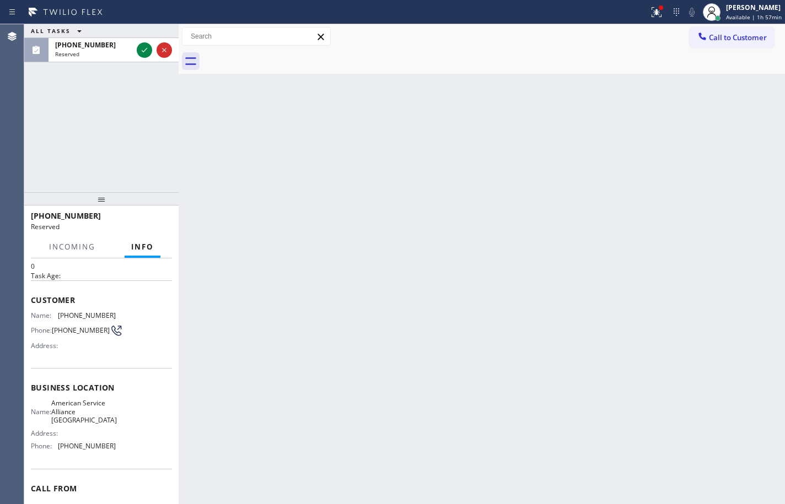
click at [121, 455] on div "Name: American Service Alliance Palm Desert Address: Phone: [PHONE_NUMBER]" at bounding box center [101, 427] width 141 height 56
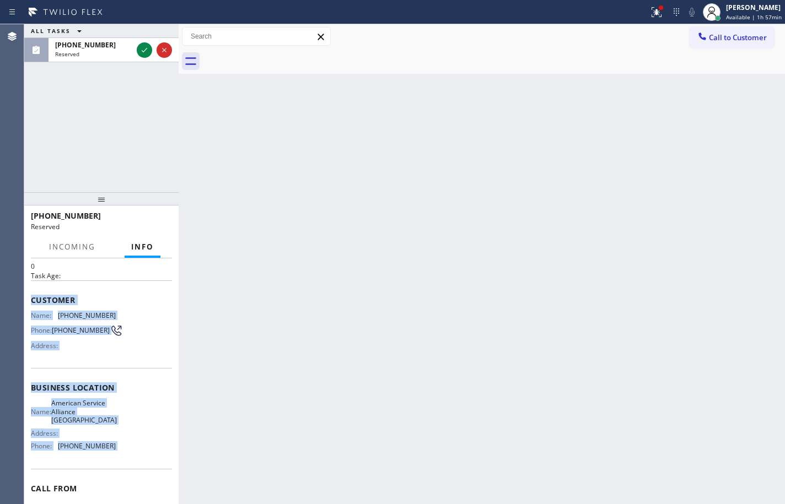
drag, startPoint x: 121, startPoint y: 450, endPoint x: 36, endPoint y: 297, distance: 174.9
click at [36, 297] on div "Context Queue: Appliance Repair Priority: 0 Task Age: Customer Name: [PHONE_NUM…" at bounding box center [101, 388] width 141 height 328
click at [149, 46] on icon at bounding box center [144, 50] width 13 height 13
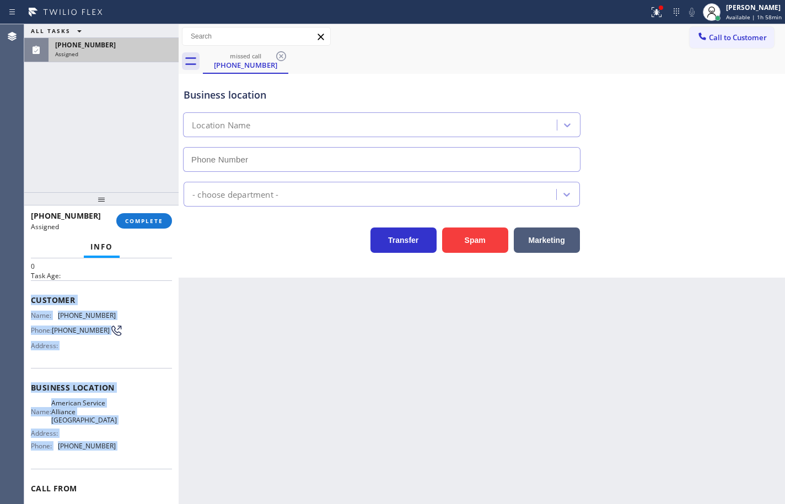
type input "[PHONE_NUMBER]"
click at [163, 222] on span "COMPLETE" at bounding box center [144, 221] width 38 height 8
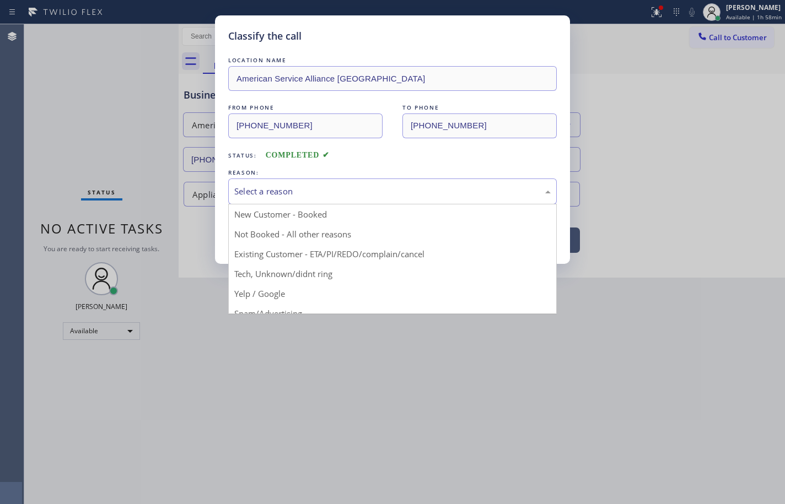
click at [279, 196] on div "Select a reason" at bounding box center [392, 191] width 316 height 13
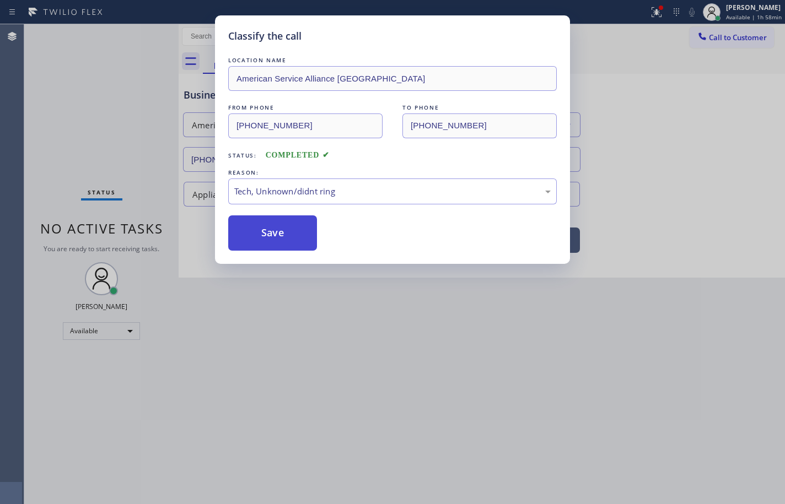
click at [294, 238] on button "Save" at bounding box center [272, 232] width 89 height 35
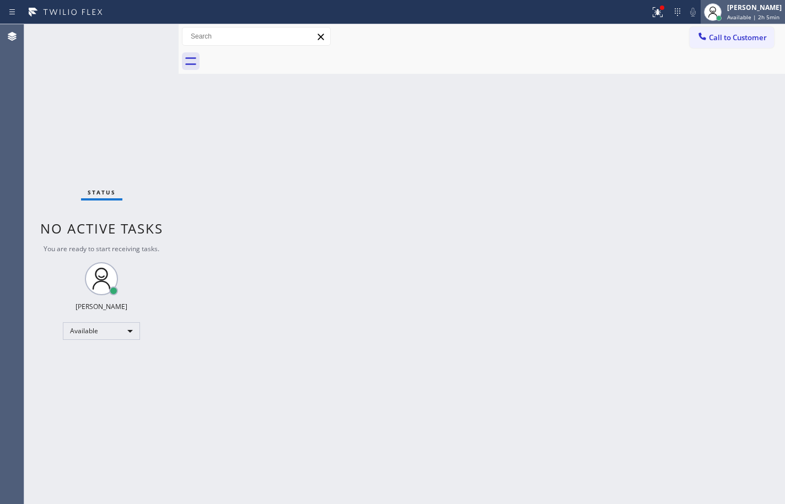
click at [752, 16] on span "Available | 2h 5min" at bounding box center [753, 17] width 52 height 8
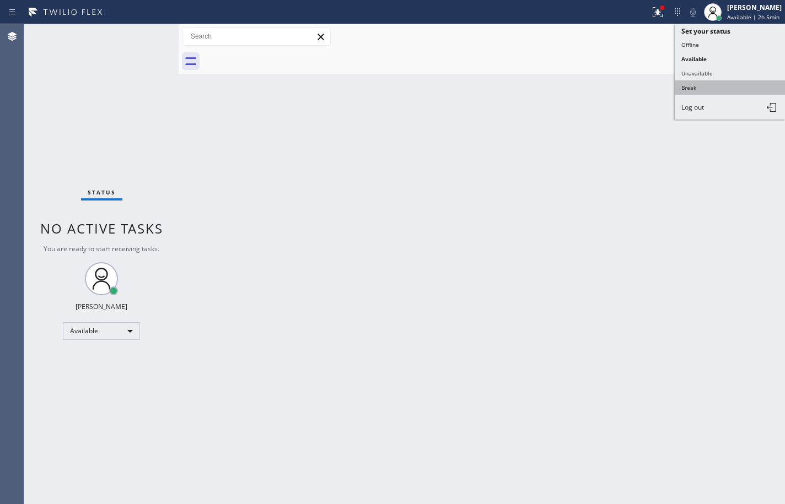
click at [723, 81] on button "Break" at bounding box center [730, 87] width 110 height 14
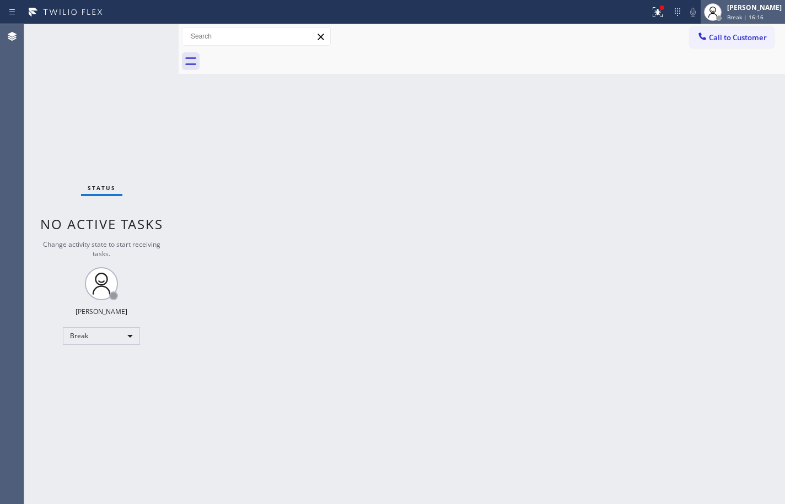
click at [742, 17] on span "Break | 16:16" at bounding box center [745, 17] width 36 height 8
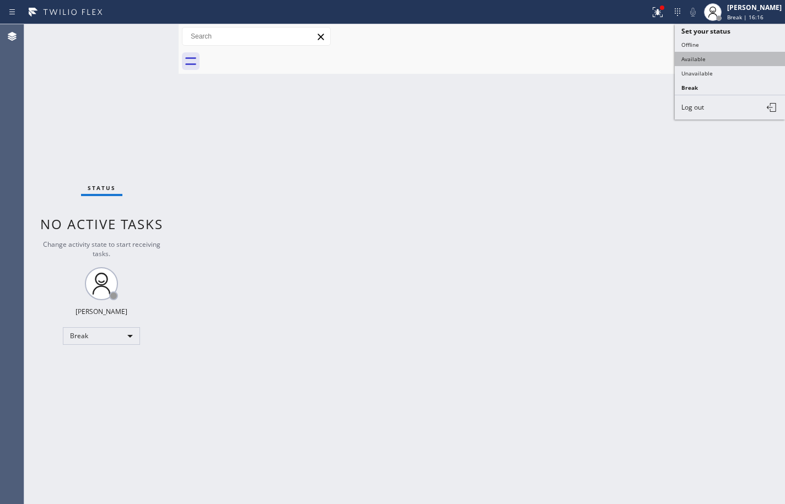
click at [718, 57] on button "Available" at bounding box center [730, 59] width 110 height 14
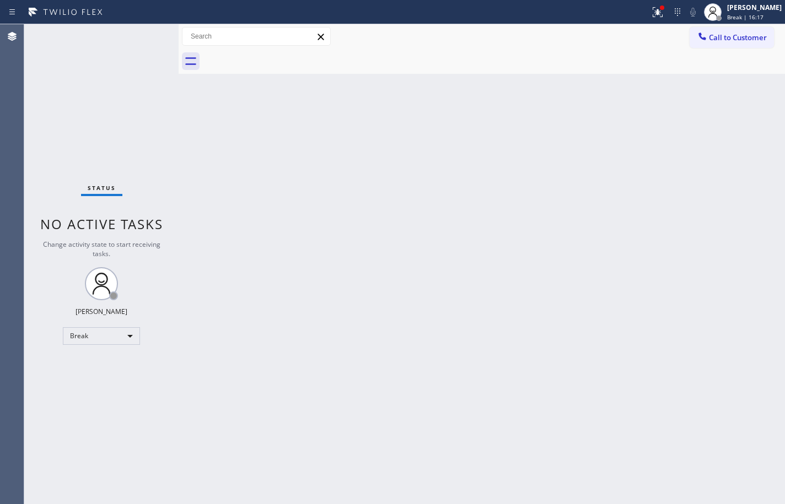
click at [667, 61] on div at bounding box center [494, 61] width 582 height 25
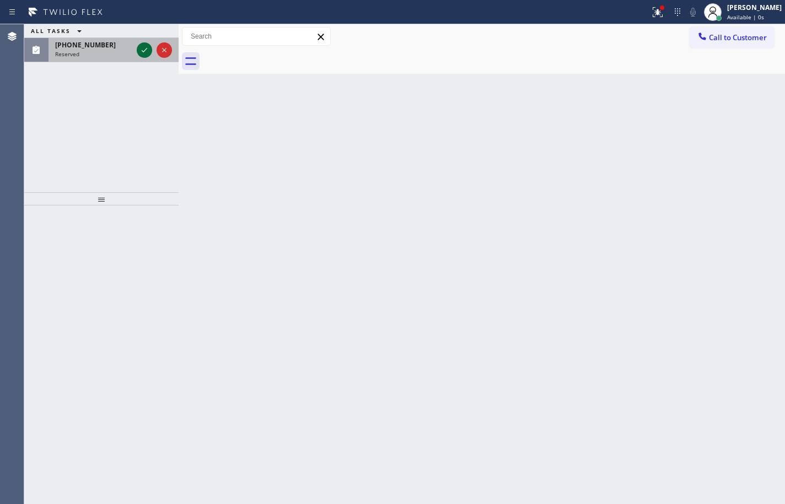
click at [137, 52] on div at bounding box center [144, 50] width 15 height 13
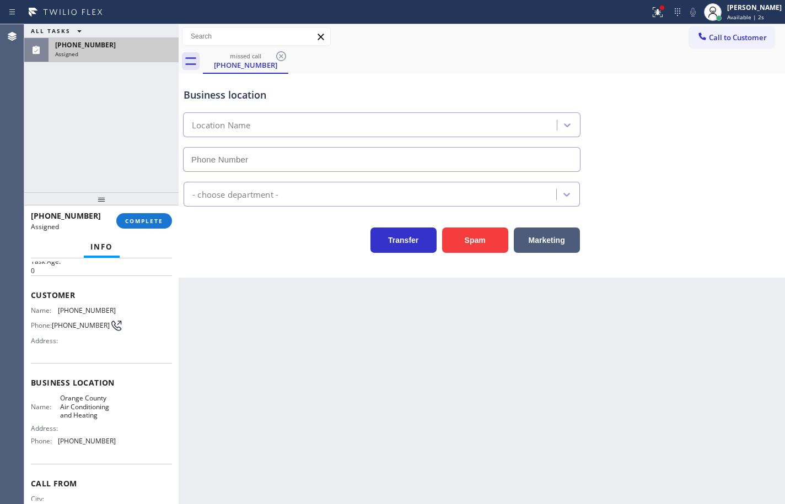
scroll to position [102, 0]
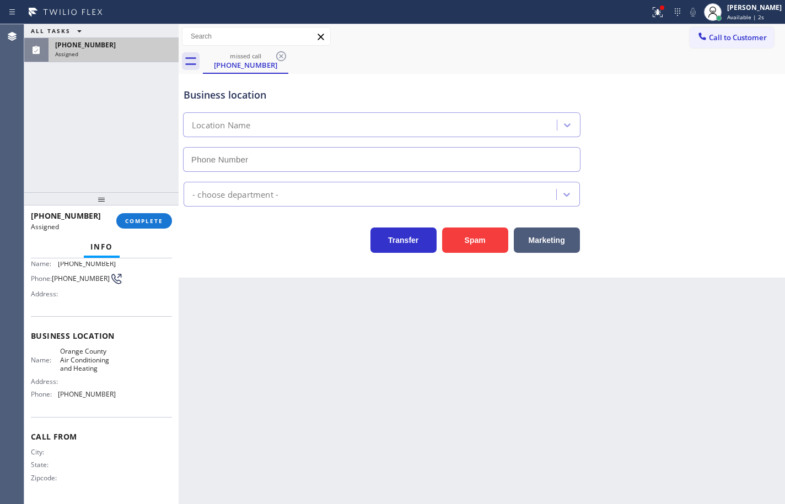
click at [109, 394] on span "[PHONE_NUMBER]" at bounding box center [87, 394] width 58 height 8
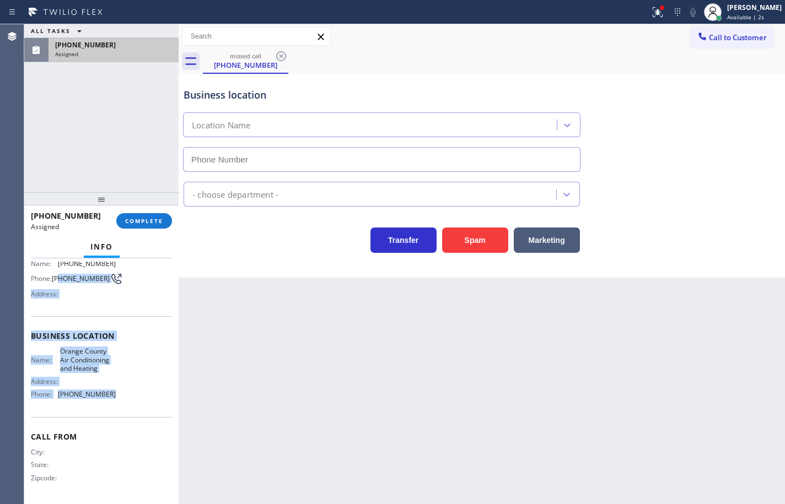
type input "[PHONE_NUMBER]"
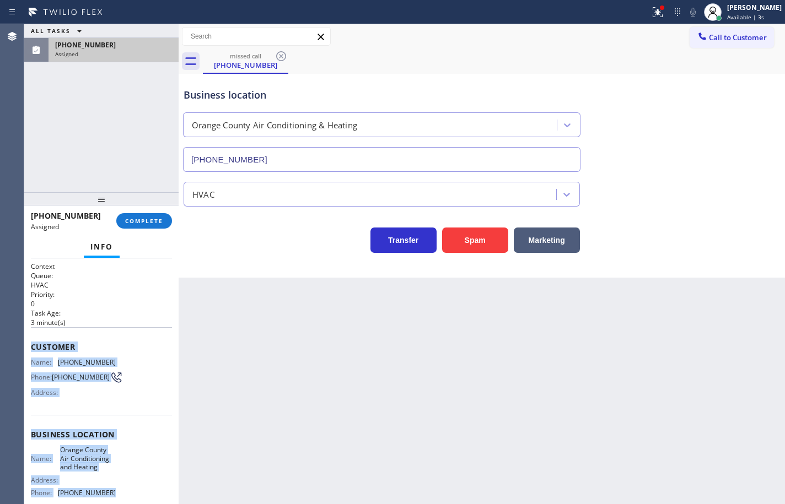
drag, startPoint x: 111, startPoint y: 402, endPoint x: 32, endPoint y: 333, distance: 105.1
click at [32, 333] on div "Context Queue: HVAC Priority: 0 Task Age: [DEMOGRAPHIC_DATA] minute(s) Customer…" at bounding box center [101, 431] width 141 height 338
click at [135, 217] on span "COMPLETE" at bounding box center [144, 221] width 38 height 8
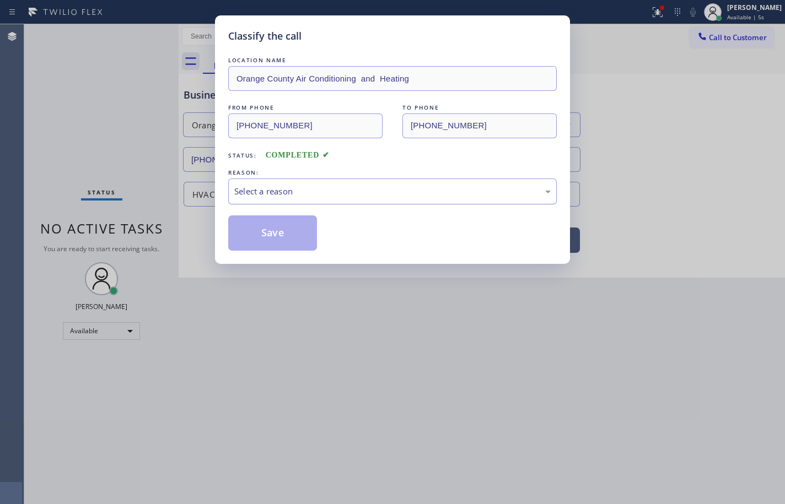
click at [334, 196] on div "Select a reason" at bounding box center [392, 191] width 316 height 13
click at [297, 241] on button "Save" at bounding box center [272, 232] width 89 height 35
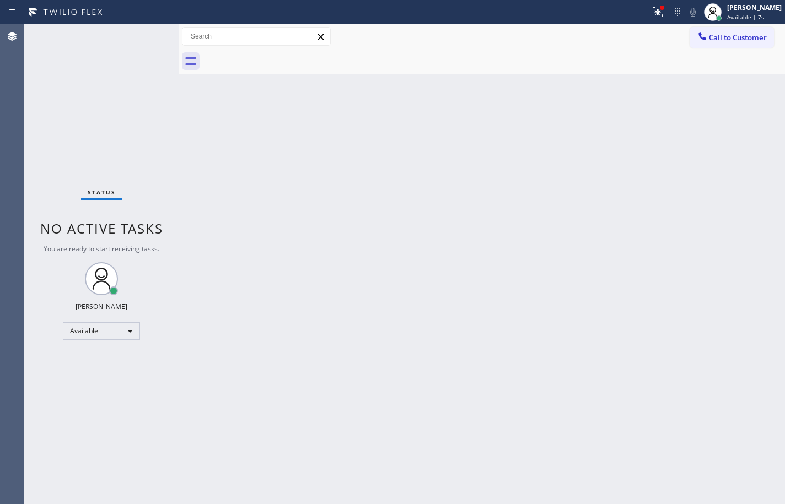
click at [651, 105] on div "Back to Dashboard Change Sender ID Customers Technicians Select a contact Outbo…" at bounding box center [482, 264] width 606 height 480
click at [728, 41] on span "Call to Customer" at bounding box center [738, 38] width 58 height 10
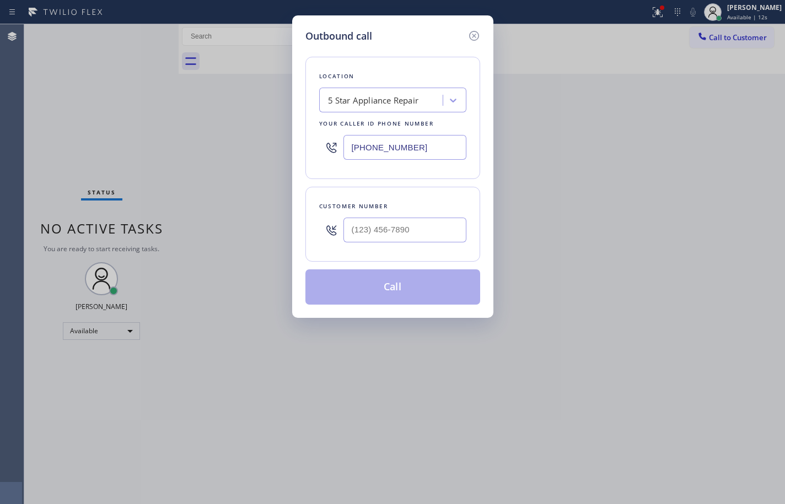
click at [426, 215] on div at bounding box center [404, 230] width 123 height 36
click at [427, 227] on input "(___) ___-____" at bounding box center [404, 230] width 123 height 25
paste input "310) 844-4545"
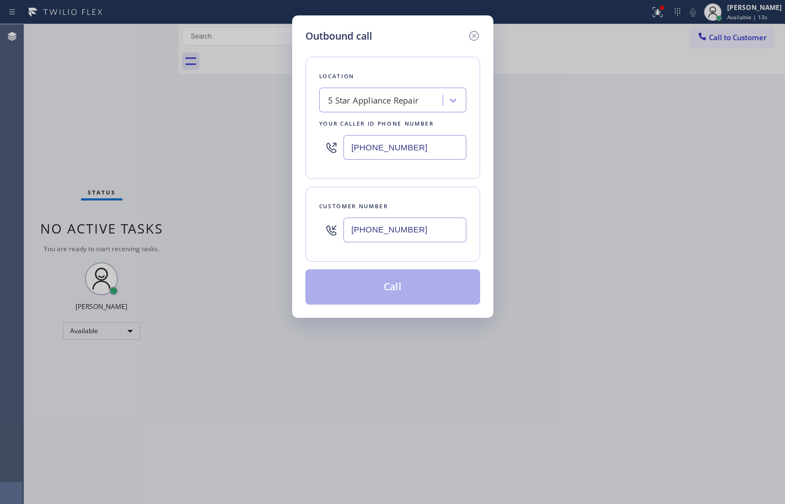
type input "[PHONE_NUMBER]"
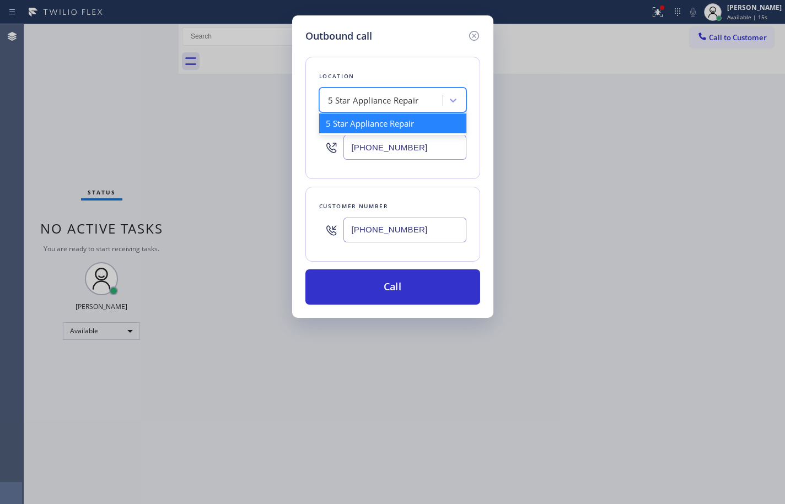
click at [417, 102] on div "5 Star Appliance Repair" at bounding box center [373, 100] width 91 height 13
paste input "San Mateo AC Repair"
type input "San Mateo AC Repair"
click at [405, 122] on div "San Mateo AC Repair" at bounding box center [392, 124] width 147 height 20
type input "[PHONE_NUMBER]"
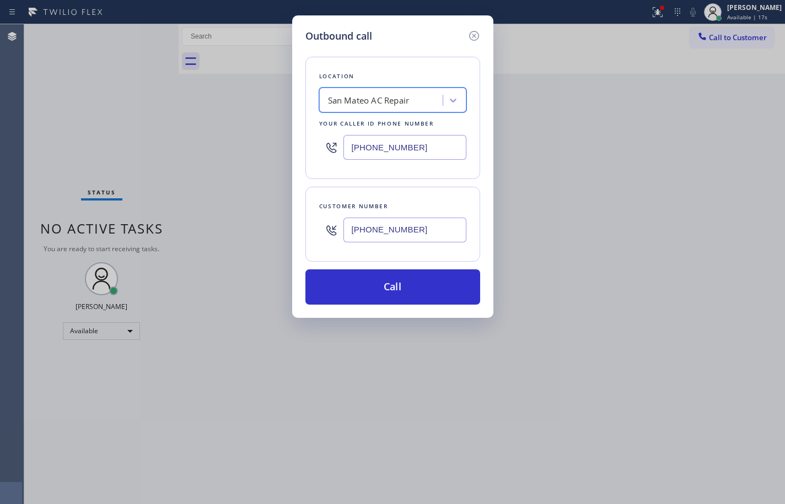
click at [393, 143] on input "[PHONE_NUMBER]" at bounding box center [404, 147] width 123 height 25
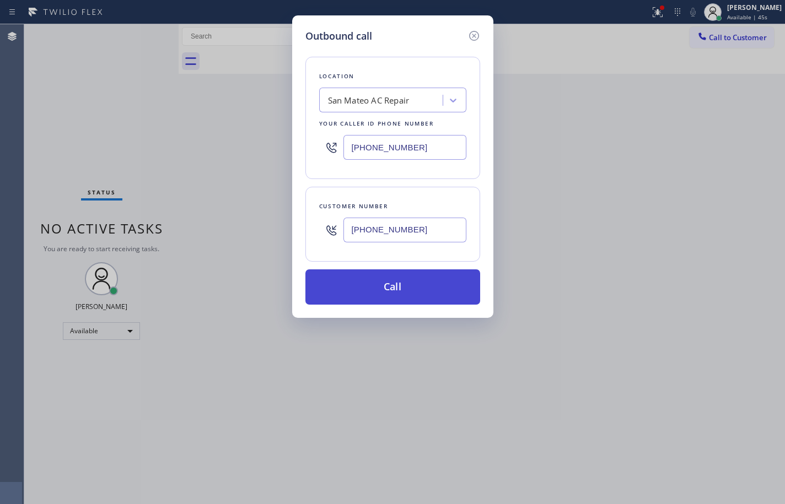
click at [451, 281] on button "Call" at bounding box center [392, 287] width 175 height 35
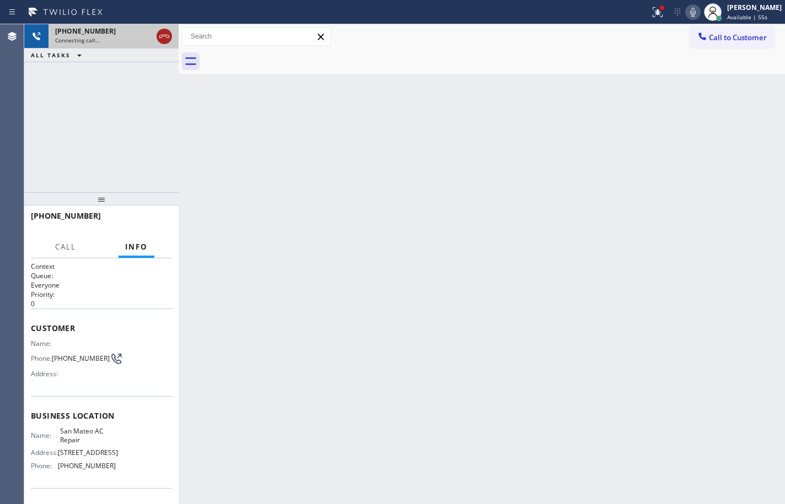
click at [167, 37] on icon at bounding box center [164, 36] width 10 height 3
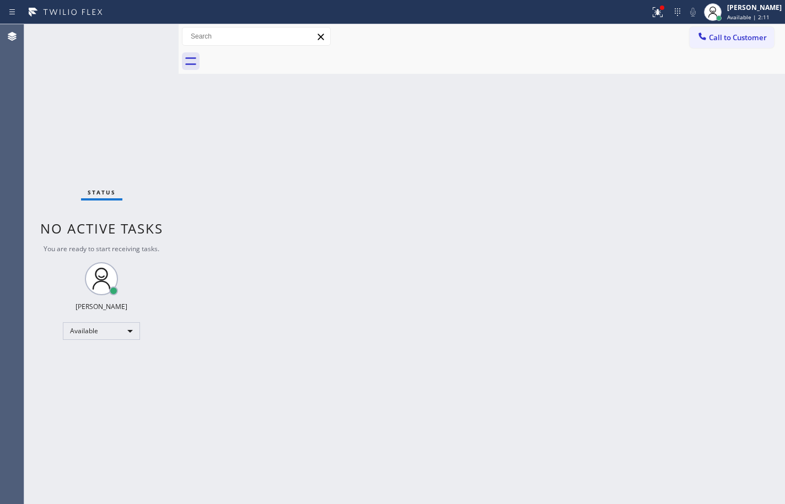
click at [96, 118] on div "Status No active tasks You are ready to start receiving tasks. [PERSON_NAME] Av…" at bounding box center [101, 264] width 154 height 480
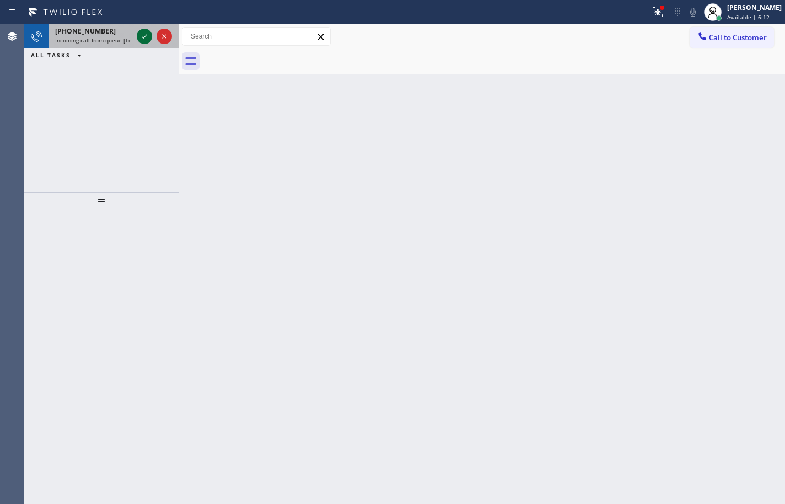
click at [142, 36] on icon at bounding box center [144, 36] width 13 height 13
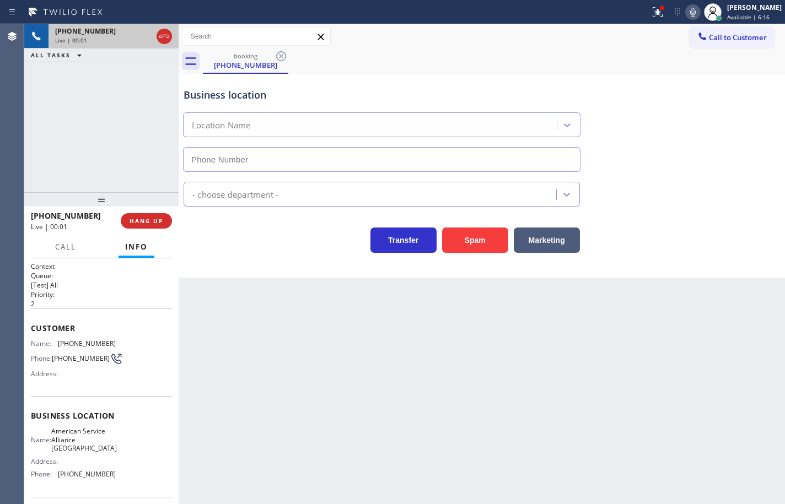
type input "[PHONE_NUMBER]"
click at [121, 483] on div "Name: American Service Alliance Palm Desert Address: Phone: [PHONE_NUMBER]" at bounding box center [101, 455] width 141 height 56
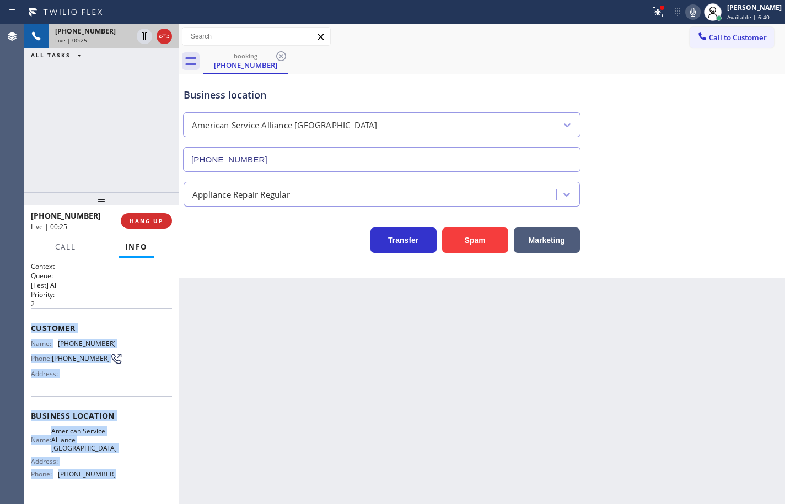
drag, startPoint x: 119, startPoint y: 484, endPoint x: 31, endPoint y: 334, distance: 173.9
click at [31, 334] on div "Context Queue: [Test] All Priority: 2 Customer Name: [PHONE_NUMBER] Phone: [PHO…" at bounding box center [101, 421] width 141 height 319
click at [140, 74] on icon at bounding box center [144, 74] width 13 height 13
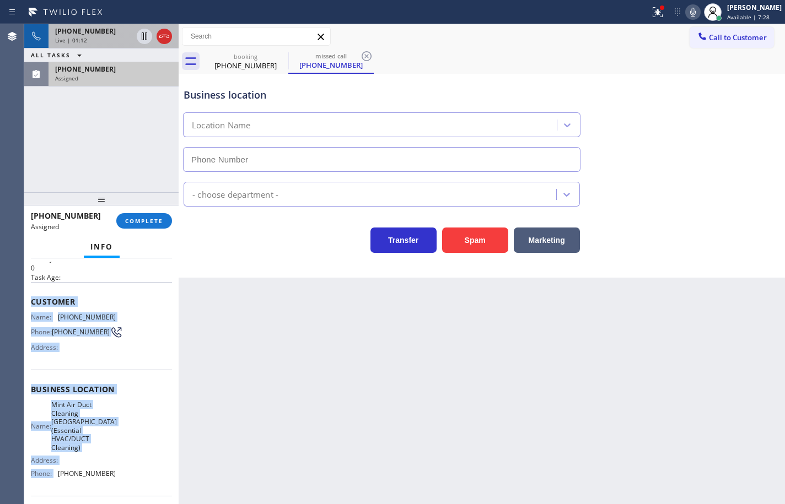
scroll to position [55, 0]
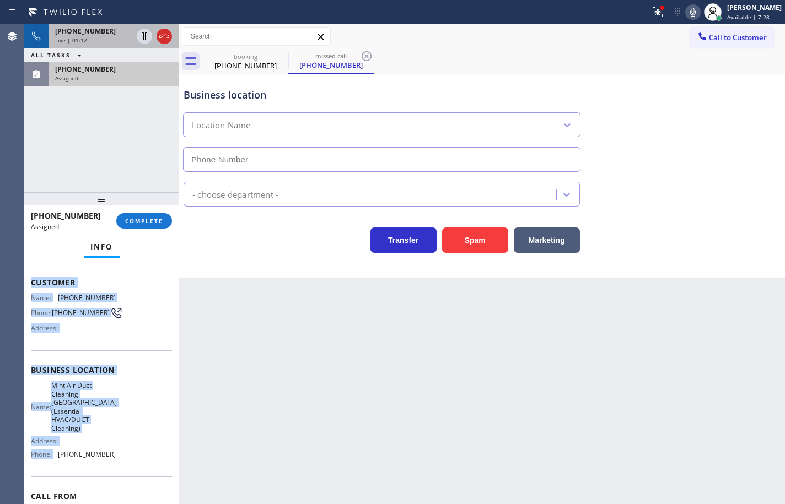
type input "[PHONE_NUMBER]"
click at [119, 441] on div "Name: Mint Air Duct Cleaning [GEOGRAPHIC_DATA](Essential HVAC/DUCT Cleaning) Ad…" at bounding box center [101, 422] width 141 height 82
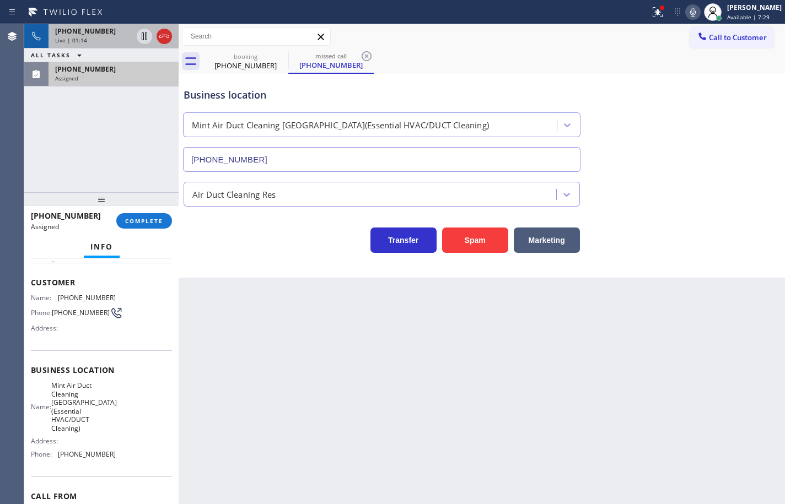
click at [119, 451] on div "Name: Mint Air Duct Cleaning [GEOGRAPHIC_DATA](Essential HVAC/DUCT Cleaning) Ad…" at bounding box center [101, 422] width 141 height 82
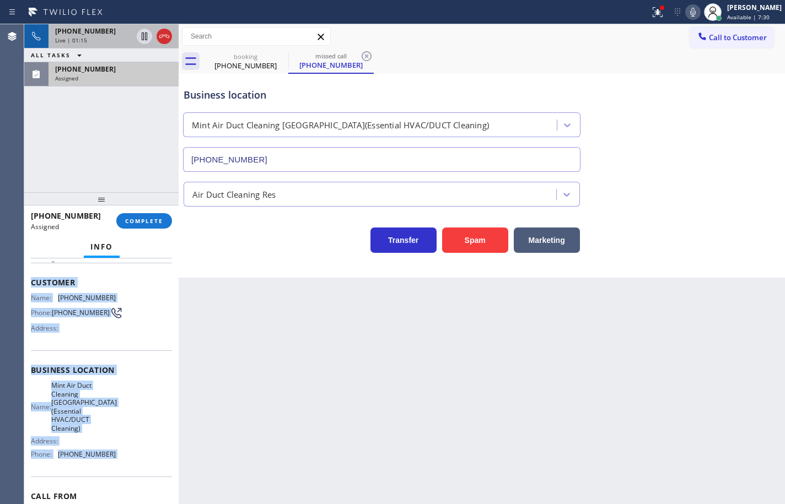
drag, startPoint x: 119, startPoint y: 451, endPoint x: 31, endPoint y: 286, distance: 186.9
click at [31, 286] on div "Context Queue: ADC Priority: 0 Task Age: Customer Name: [PHONE_NUMBER] Phone: […" at bounding box center [101, 384] width 141 height 354
click at [154, 225] on button "COMPLETE" at bounding box center [144, 220] width 56 height 15
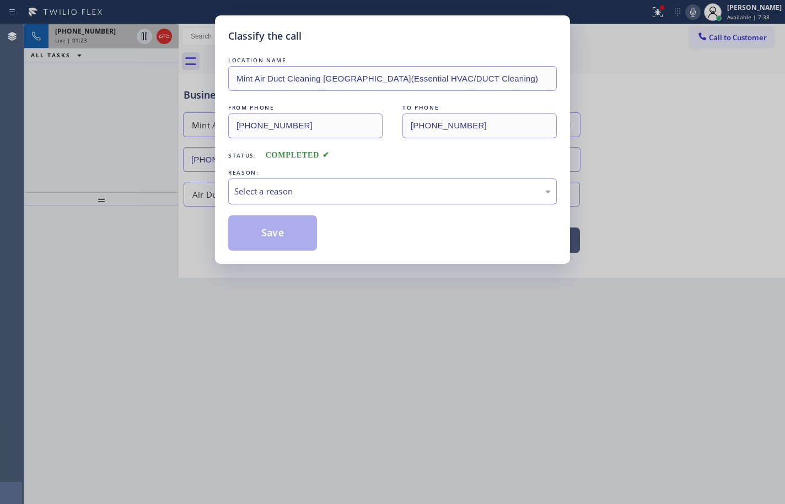
click at [334, 194] on div "Select a reason" at bounding box center [392, 191] width 316 height 13
click at [298, 238] on button "Save" at bounding box center [272, 232] width 89 height 35
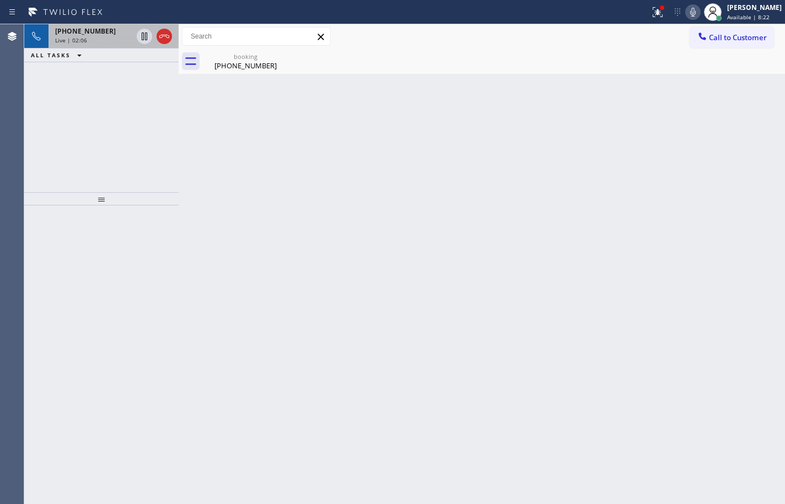
click at [77, 35] on span "[PHONE_NUMBER]" at bounding box center [85, 30] width 61 height 9
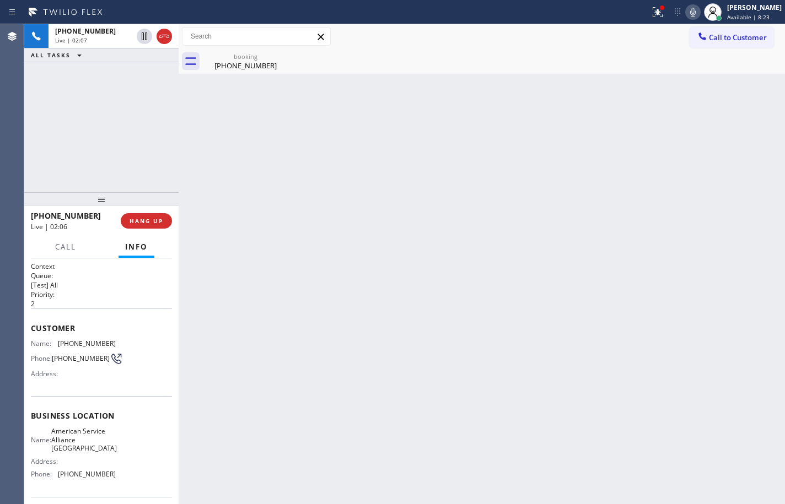
click at [686, 11] on icon at bounding box center [692, 12] width 13 height 13
click at [689, 14] on icon at bounding box center [692, 12] width 13 height 13
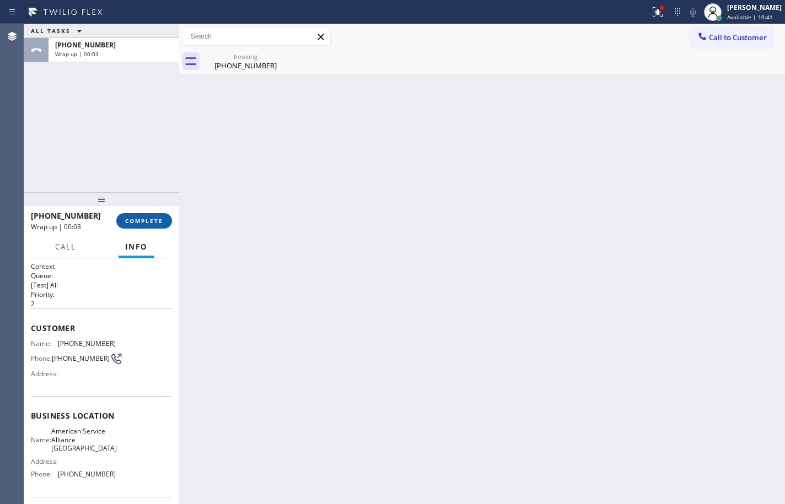
click at [168, 224] on button "COMPLETE" at bounding box center [144, 220] width 56 height 15
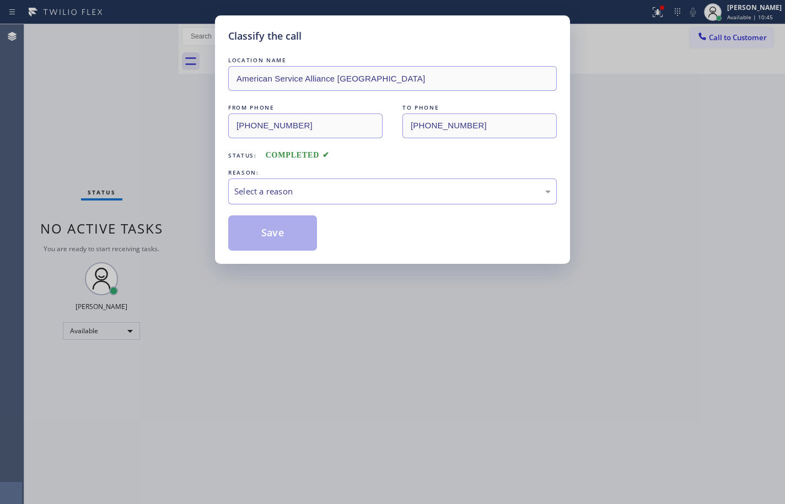
click at [429, 188] on div "Select a reason" at bounding box center [392, 191] width 316 height 13
click at [302, 235] on button "Save" at bounding box center [272, 232] width 89 height 35
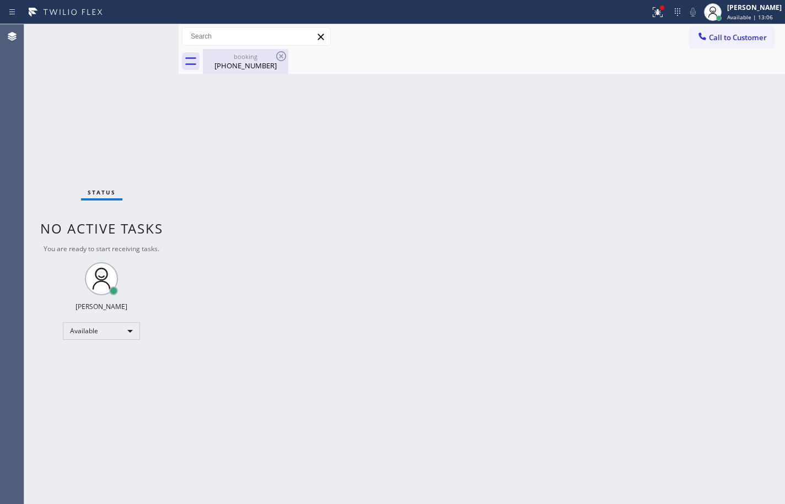
click at [270, 56] on div "booking" at bounding box center [245, 56] width 83 height 8
click at [769, 50] on div at bounding box center [494, 61] width 582 height 25
click at [767, 37] on span "Call to Customer" at bounding box center [738, 38] width 58 height 10
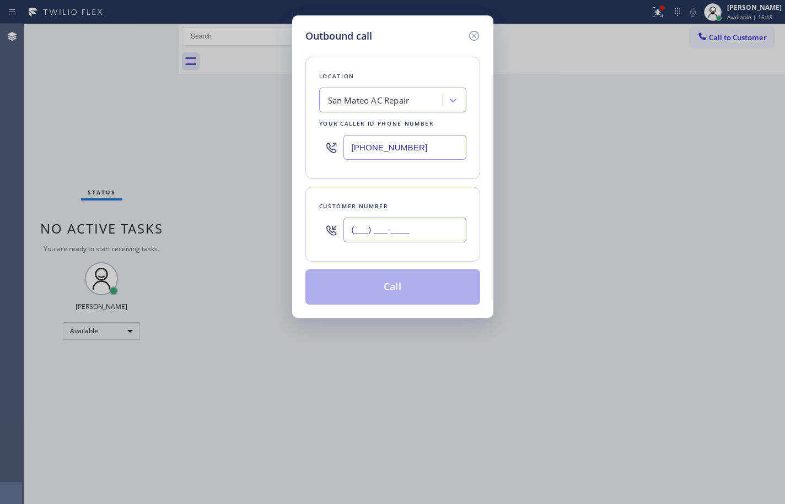
click at [422, 223] on input "(___) ___-____" at bounding box center [404, 230] width 123 height 25
paste input "650) 793-2629"
type input "[PHONE_NUMBER]"
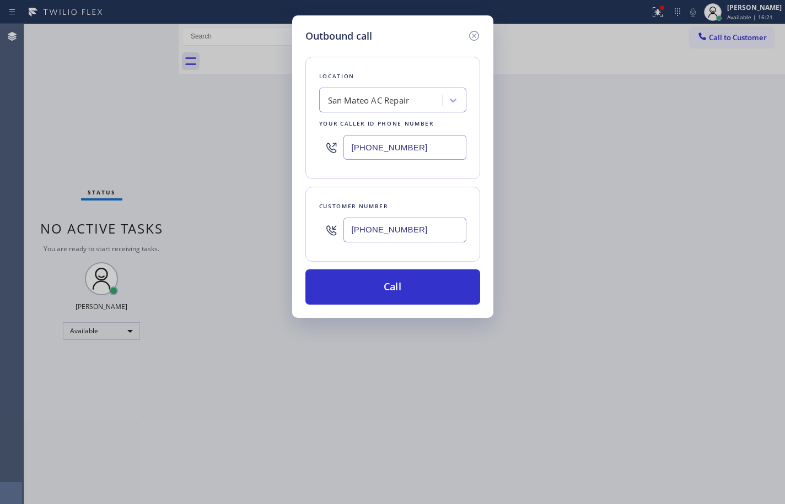
click at [411, 98] on div "San Mateo AC Repair" at bounding box center [382, 100] width 120 height 19
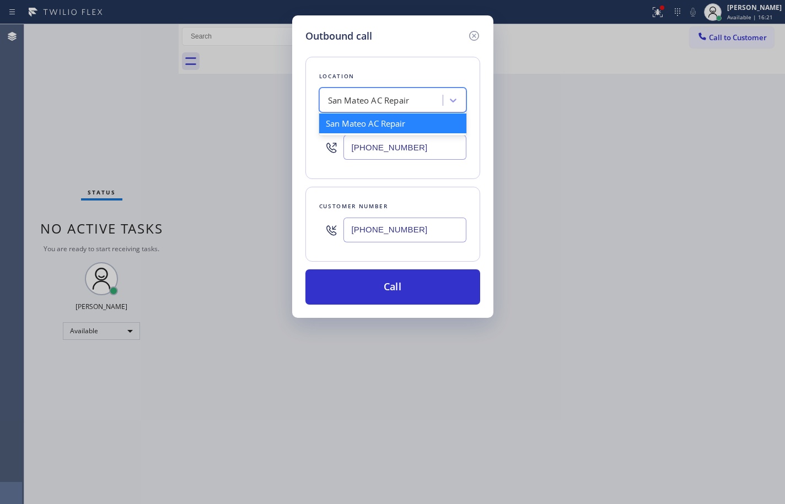
paste input "Menlo Park Appliance Co"
type input "Menlo Park Appliance Co"
click at [389, 118] on div "Menlo Park Appliance Co" at bounding box center [392, 124] width 147 height 20
type input "[PHONE_NUMBER]"
click at [389, 144] on input "[PHONE_NUMBER]" at bounding box center [404, 147] width 123 height 25
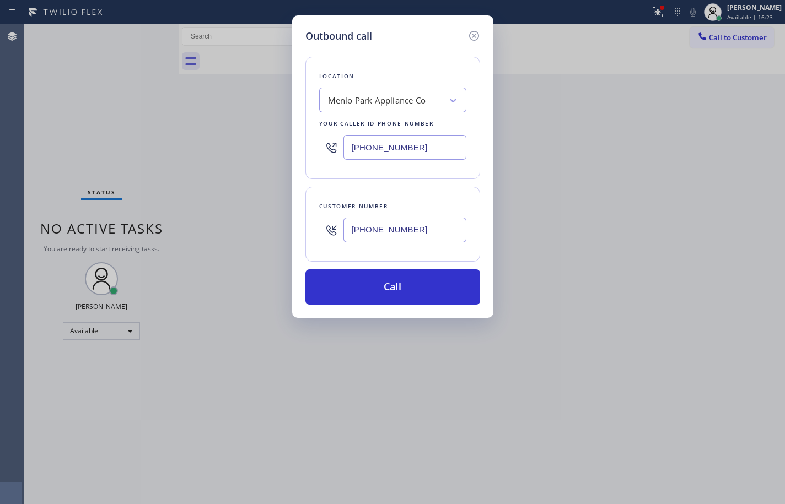
click at [389, 144] on input "[PHONE_NUMBER]" at bounding box center [404, 147] width 123 height 25
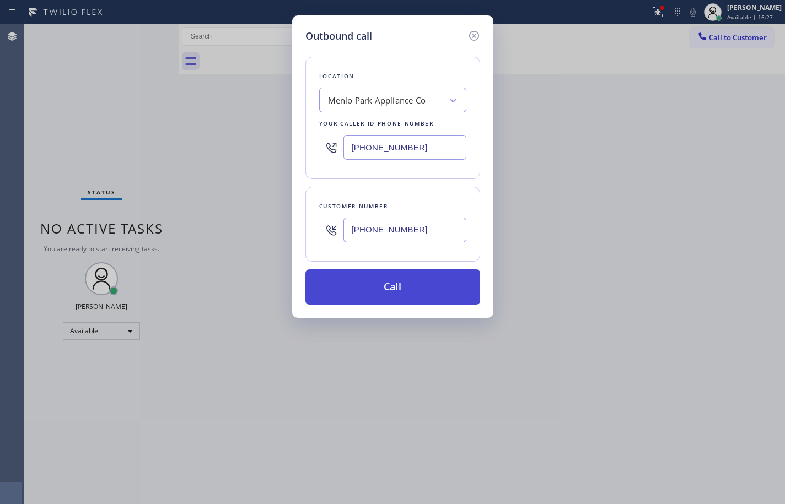
click at [396, 289] on button "Call" at bounding box center [392, 287] width 175 height 35
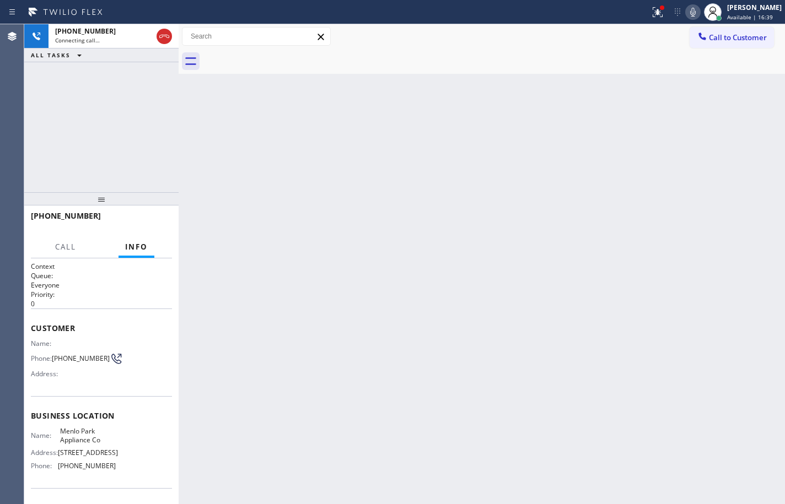
click at [42, 116] on div "[PHONE_NUMBER] Connecting call… ALL TASKS ALL TASKS ACTIVE TASKS TASKS IN WRAP …" at bounding box center [101, 108] width 154 height 168
click at [168, 36] on icon at bounding box center [164, 36] width 13 height 13
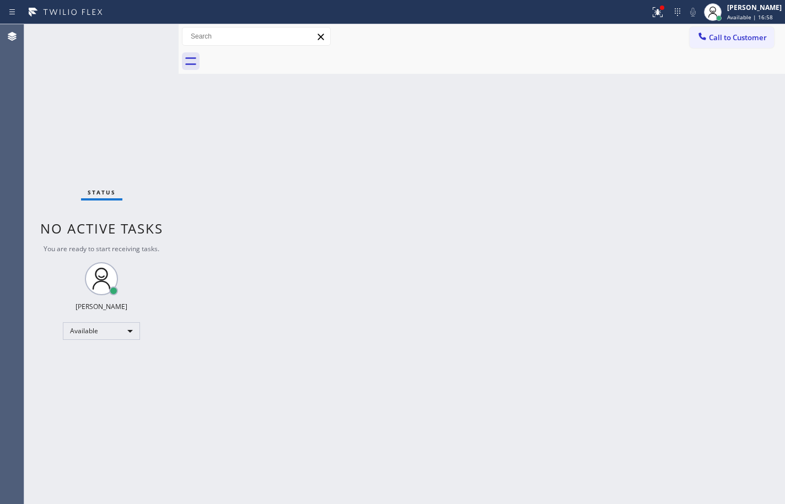
drag, startPoint x: 775, startPoint y: 105, endPoint x: 783, endPoint y: 106, distance: 8.3
click at [775, 105] on div "Back to Dashboard Change Sender ID Customers Technicians Select a contact Outbo…" at bounding box center [482, 264] width 606 height 480
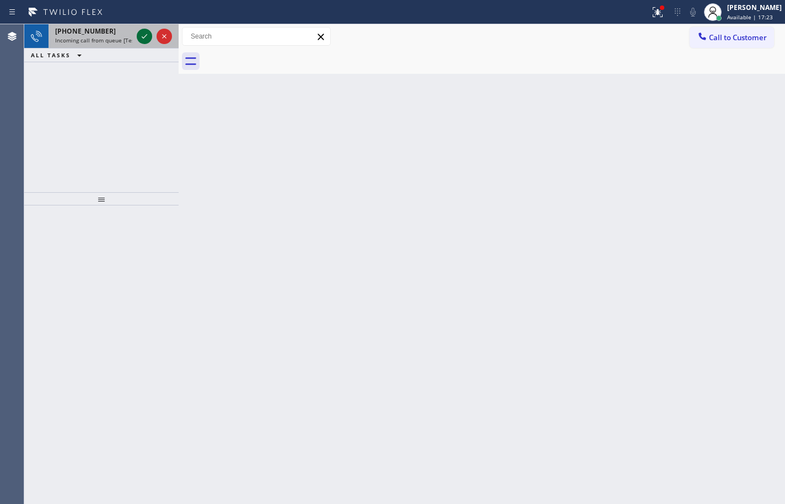
click at [143, 36] on icon at bounding box center [144, 36] width 13 height 13
click at [144, 35] on icon at bounding box center [144, 36] width 13 height 13
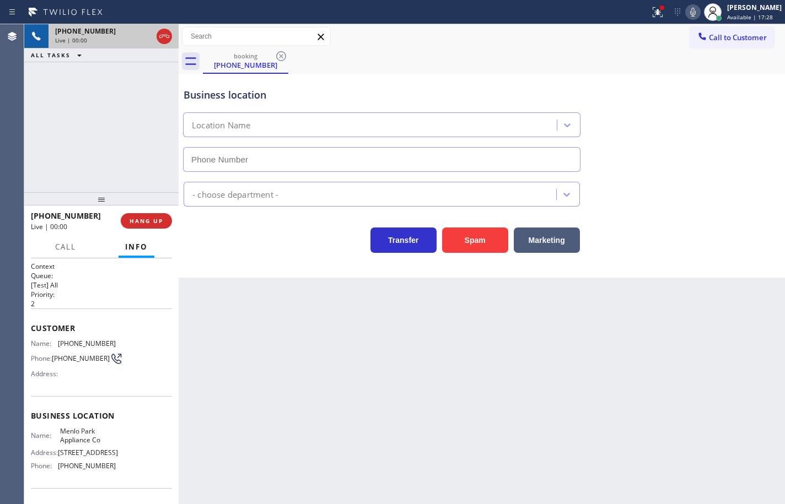
type input "[PHONE_NUMBER]"
click at [734, 165] on div "Business location [GEOGRAPHIC_DATA] Appliance Co [PHONE_NUMBER]" at bounding box center [481, 122] width 601 height 100
click at [86, 134] on div "[PHONE_NUMBER] Live | 00:43 ALL TASKS ALL TASKS ACTIVE TASKS TASKS IN WRAP UP" at bounding box center [101, 108] width 154 height 168
click at [686, 12] on icon at bounding box center [692, 12] width 13 height 13
click at [143, 223] on span "HANG UP" at bounding box center [147, 221] width 34 height 8
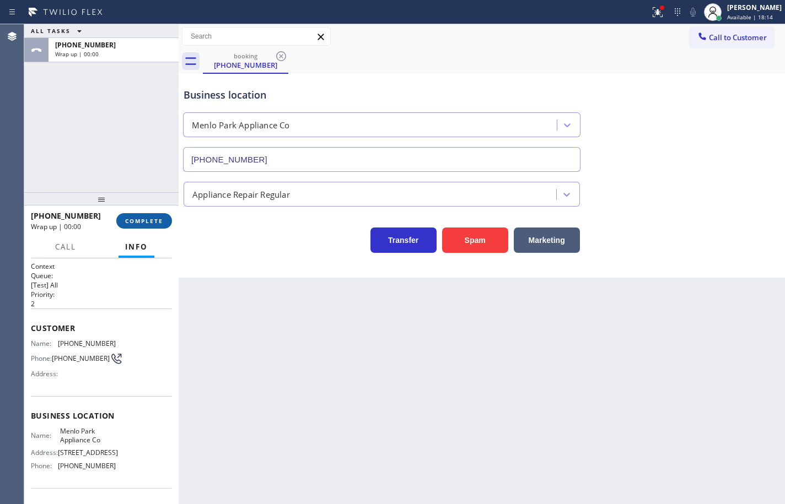
click at [143, 223] on span "COMPLETE" at bounding box center [144, 221] width 38 height 8
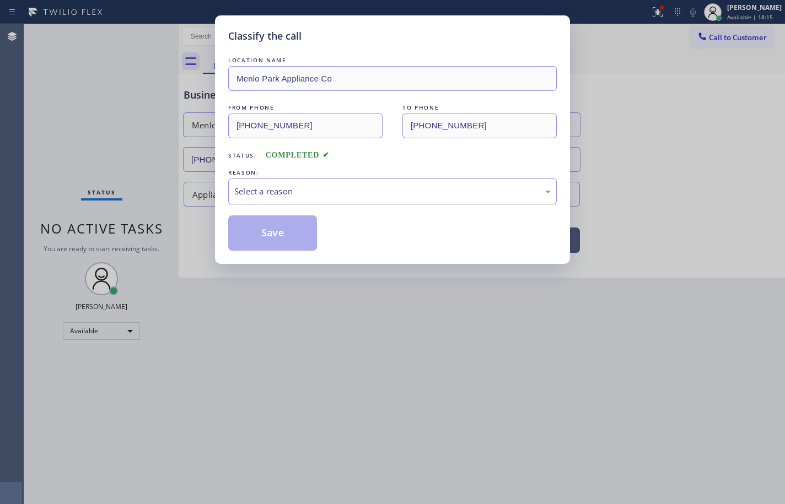
click at [299, 181] on div "Select a reason" at bounding box center [392, 192] width 328 height 26
click at [296, 236] on button "Save" at bounding box center [272, 232] width 89 height 35
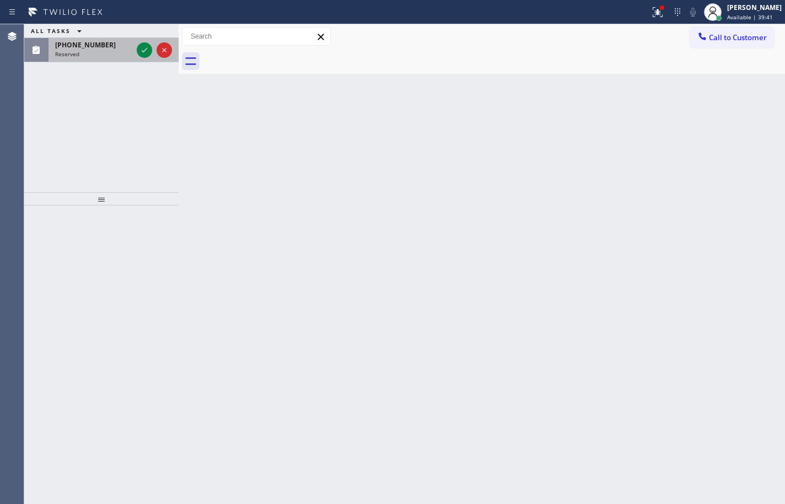
click at [91, 60] on div "[PHONE_NUMBER] Reserved" at bounding box center [91, 50] width 86 height 24
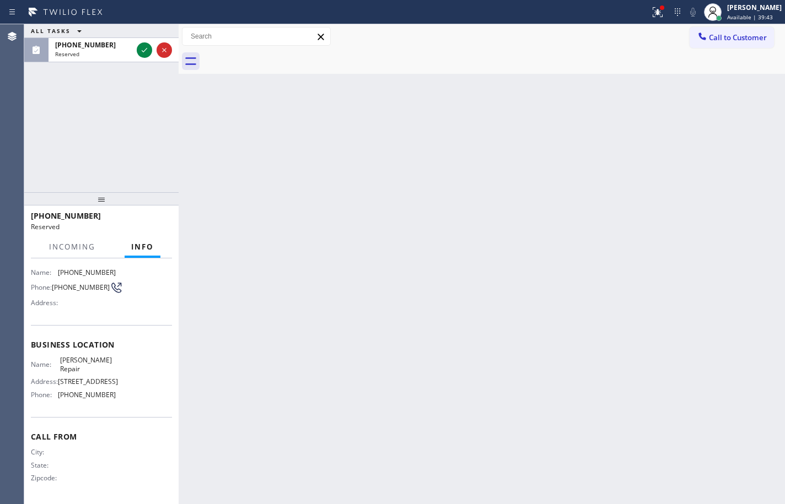
click at [116, 392] on div "Name: [PERSON_NAME] Repair Address: [STREET_ADDRESS] Phone: [PHONE_NUMBER]" at bounding box center [101, 379] width 141 height 47
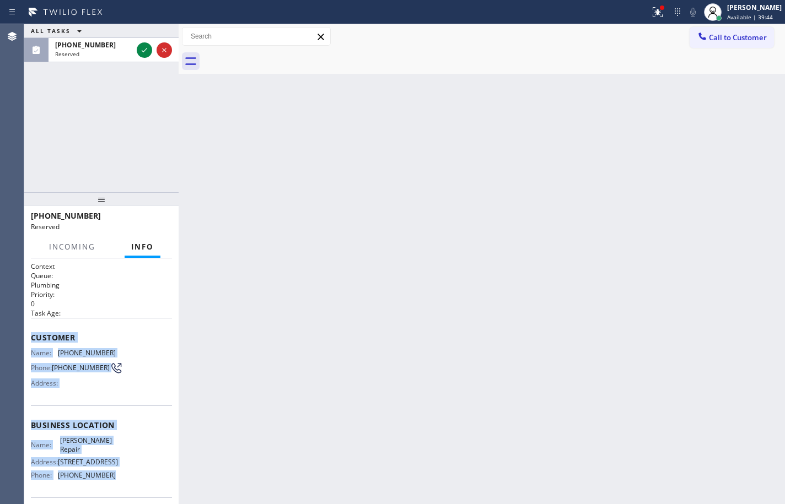
drag, startPoint x: 114, startPoint y: 400, endPoint x: 30, endPoint y: 324, distance: 112.4
click at [30, 324] on div "Context Queue: Plumbing Priority: 0 Task Age: Customer Name: [PHONE_NUMBER] Pho…" at bounding box center [101, 381] width 154 height 246
click at [147, 46] on icon at bounding box center [144, 50] width 13 height 13
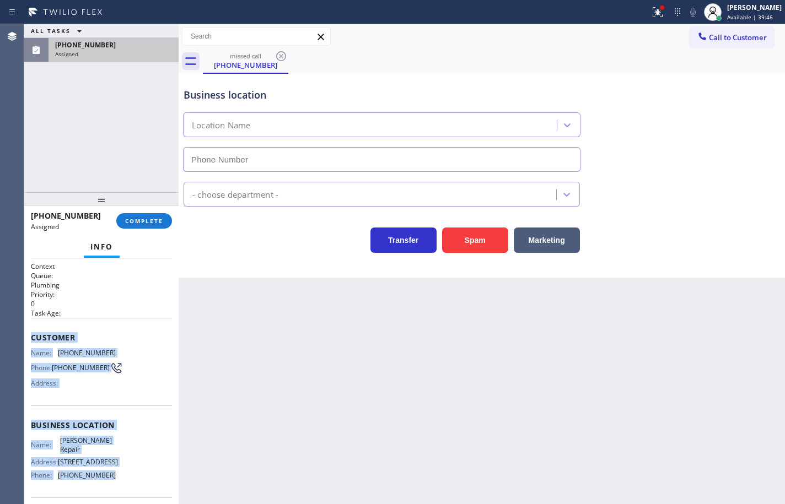
type input "[PHONE_NUMBER]"
click at [156, 220] on span "COMPLETE" at bounding box center [144, 221] width 38 height 8
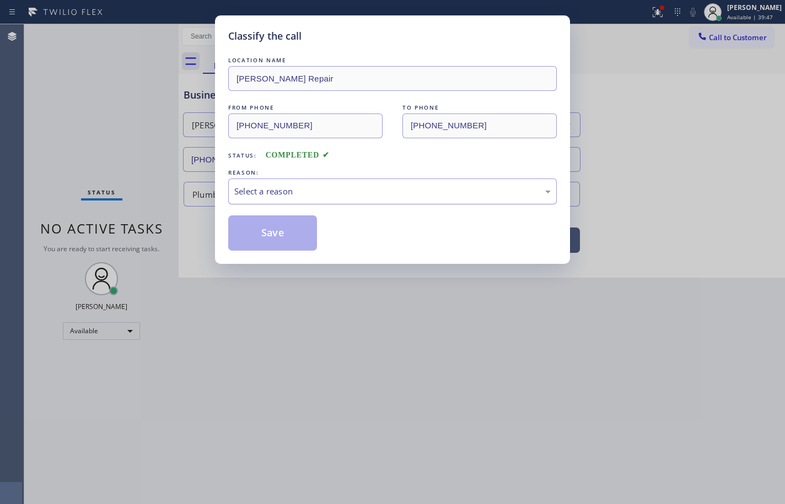
click at [245, 195] on div "Select a reason" at bounding box center [392, 191] width 316 height 13
click at [277, 236] on button "Save" at bounding box center [272, 232] width 89 height 35
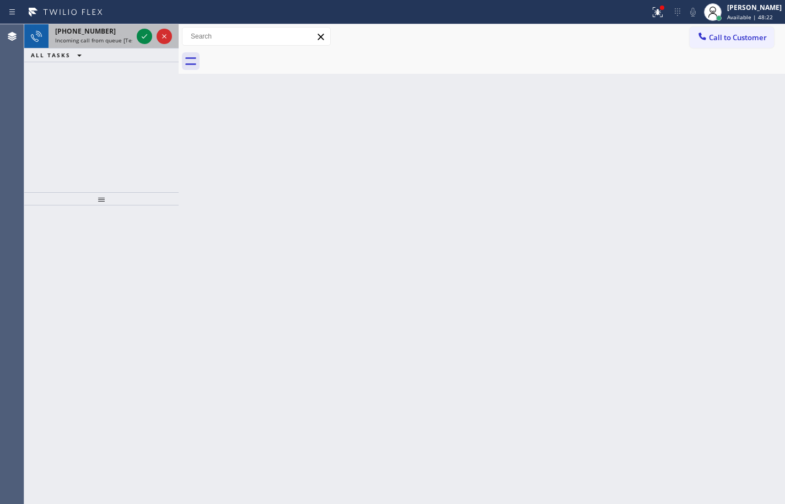
click at [103, 41] on span "Incoming call from queue [Test] [PaidAds] All" at bounding box center [113, 40] width 117 height 8
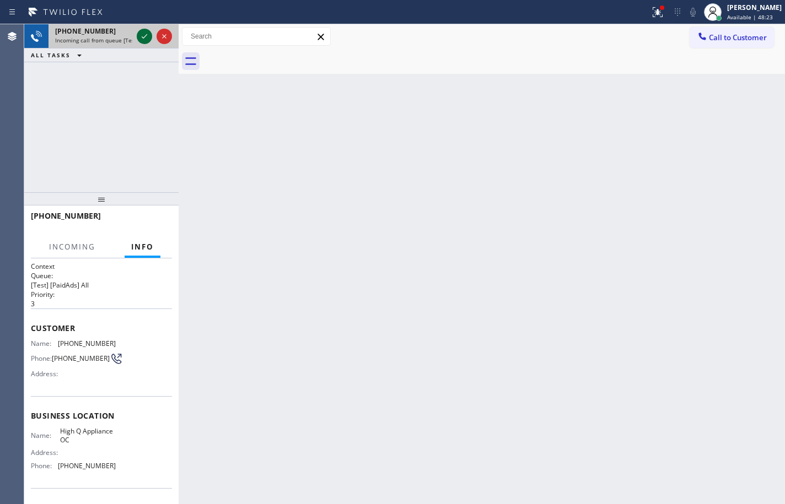
click at [144, 36] on icon at bounding box center [144, 36] width 13 height 13
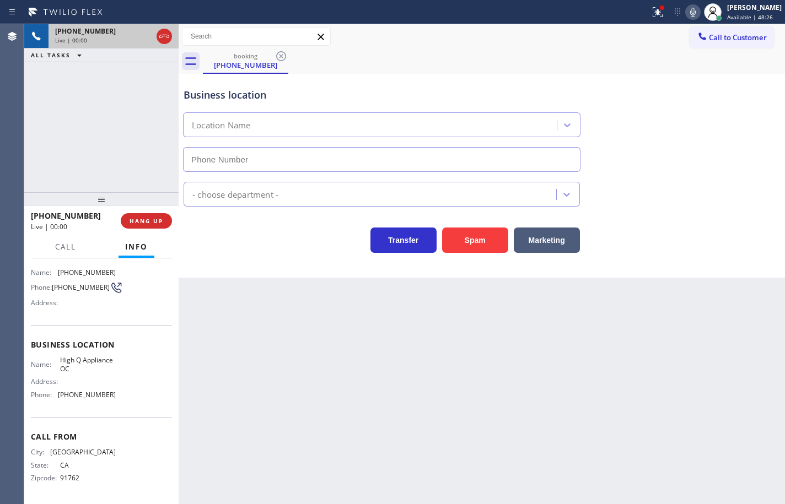
scroll to position [20, 0]
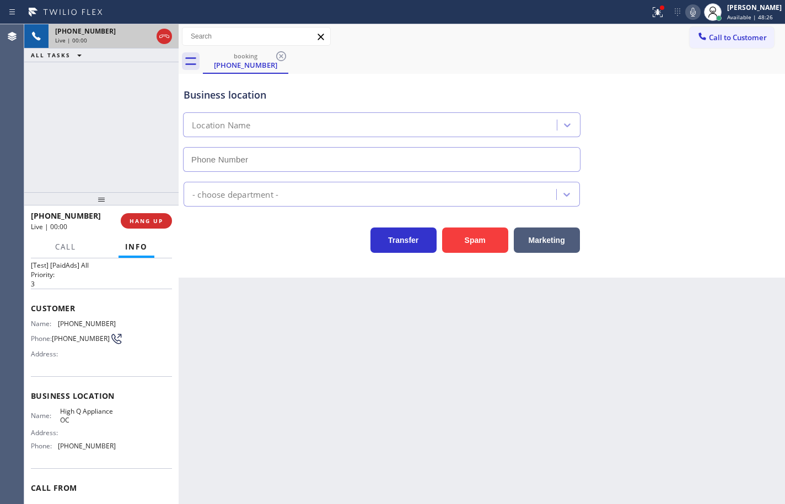
type input "[PHONE_NUMBER]"
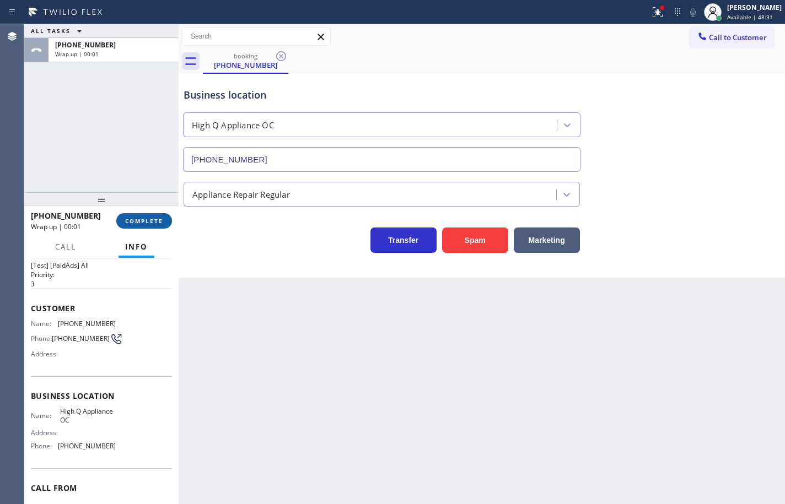
click at [163, 219] on button "COMPLETE" at bounding box center [144, 220] width 56 height 15
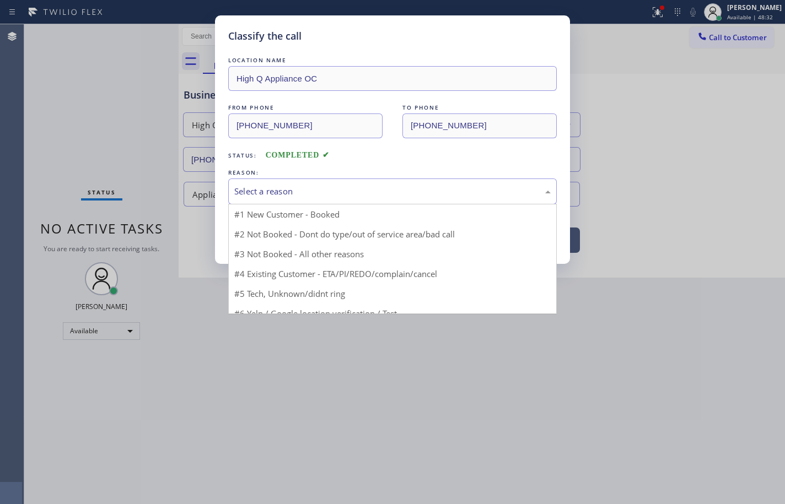
click at [278, 191] on div "Select a reason" at bounding box center [392, 191] width 316 height 13
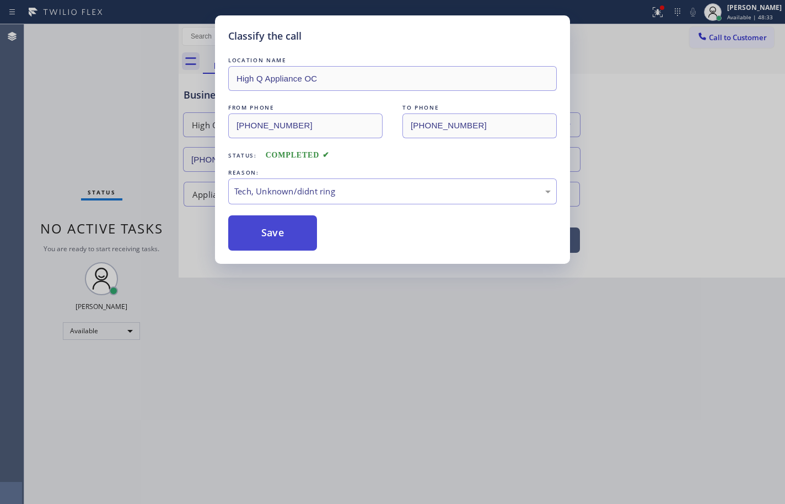
click at [288, 235] on button "Save" at bounding box center [272, 232] width 89 height 35
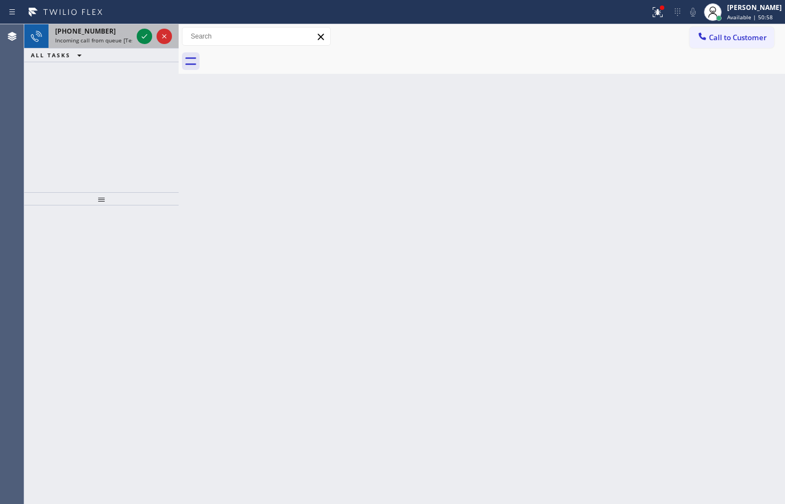
click at [77, 33] on span "[PHONE_NUMBER]" at bounding box center [85, 30] width 61 height 9
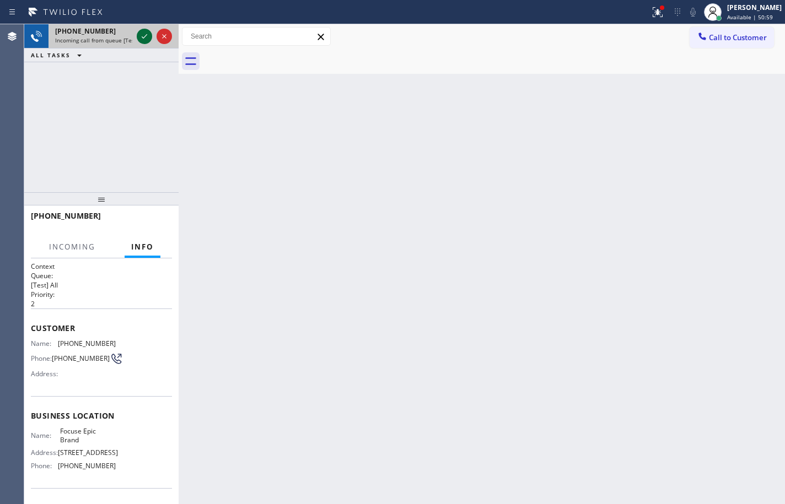
click at [144, 33] on icon at bounding box center [144, 36] width 13 height 13
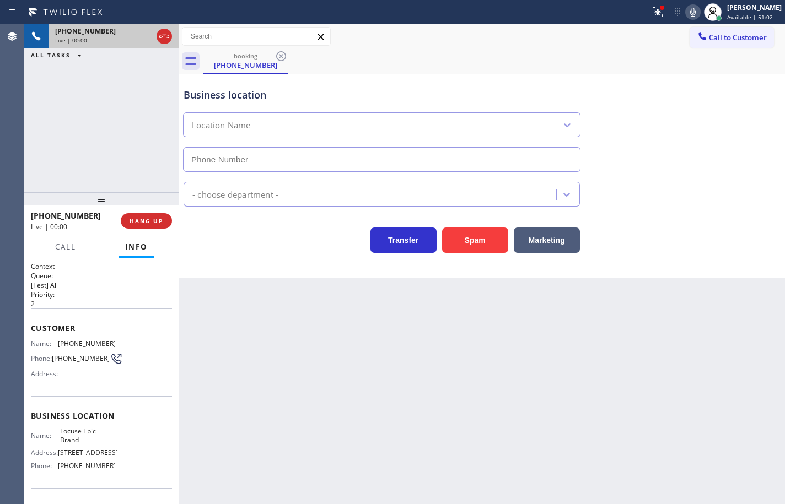
type input "[PHONE_NUMBER]"
click at [686, 12] on icon at bounding box center [692, 12] width 13 height 13
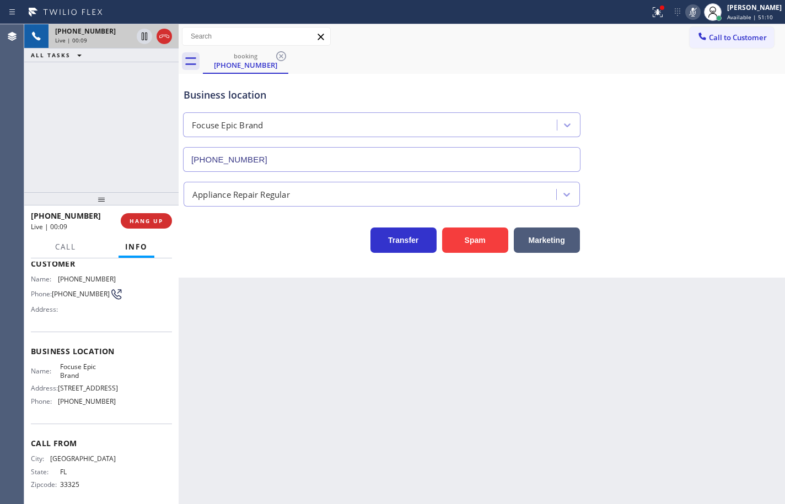
scroll to position [83, 0]
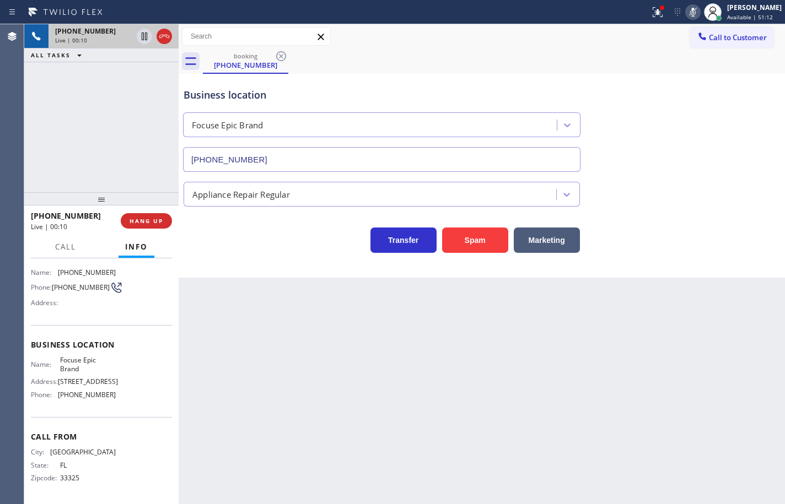
click at [687, 10] on icon at bounding box center [692, 12] width 13 height 13
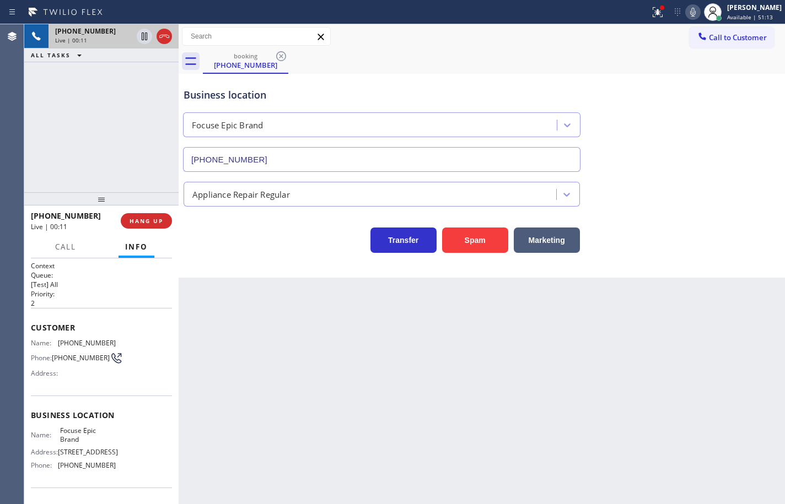
scroll to position [0, 0]
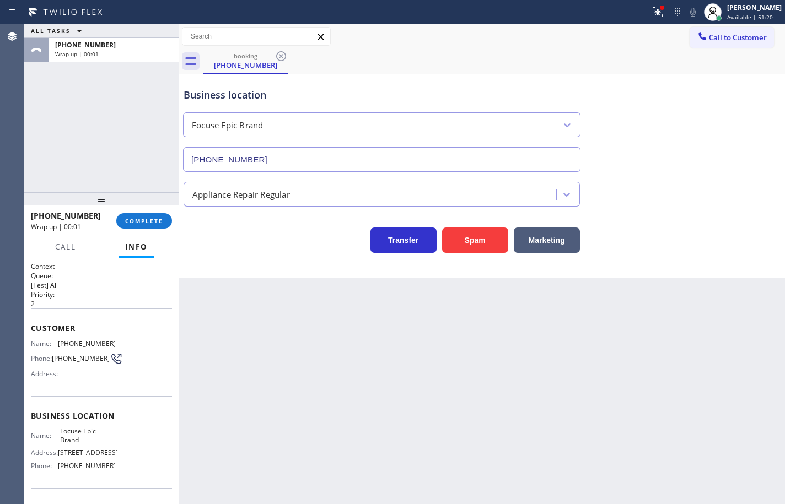
click at [155, 229] on div "[PHONE_NUMBER] Wrap up | 00:01 COMPLETE" at bounding box center [101, 221] width 141 height 29
click at [156, 224] on span "COMPLETE" at bounding box center [144, 221] width 38 height 8
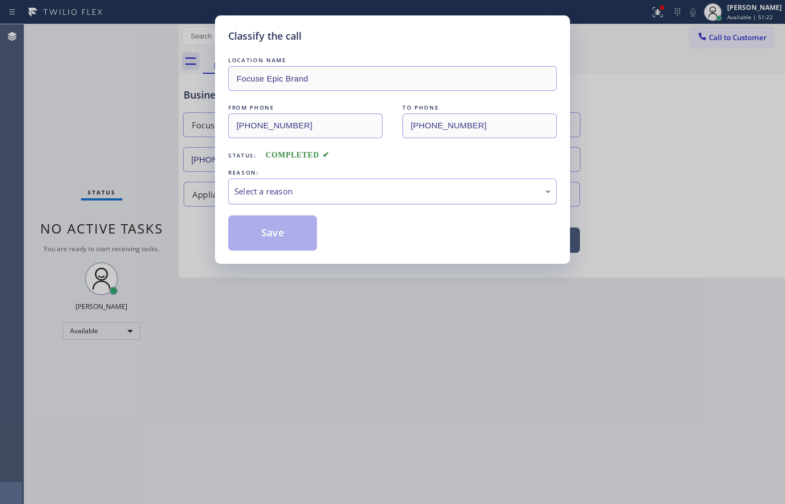
click at [291, 190] on div "Select a reason" at bounding box center [392, 191] width 316 height 13
click at [298, 236] on button "Save" at bounding box center [272, 232] width 89 height 35
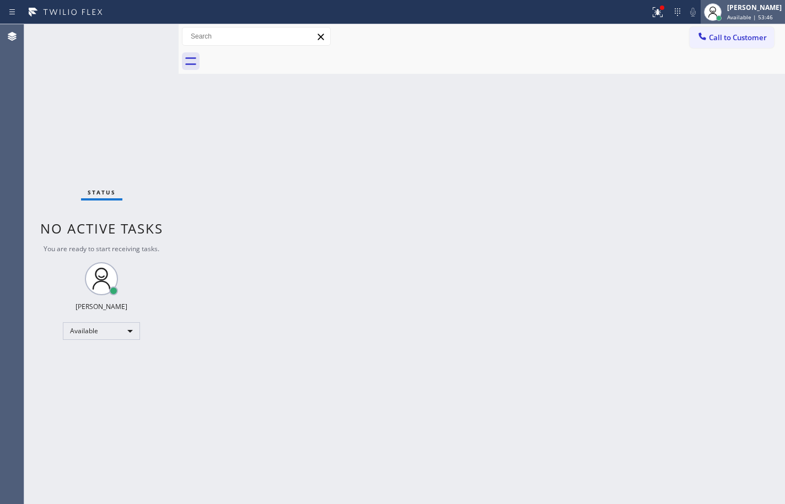
click at [761, 21] on div "[PERSON_NAME] Available | 53:46" at bounding box center [755, 11] width 60 height 19
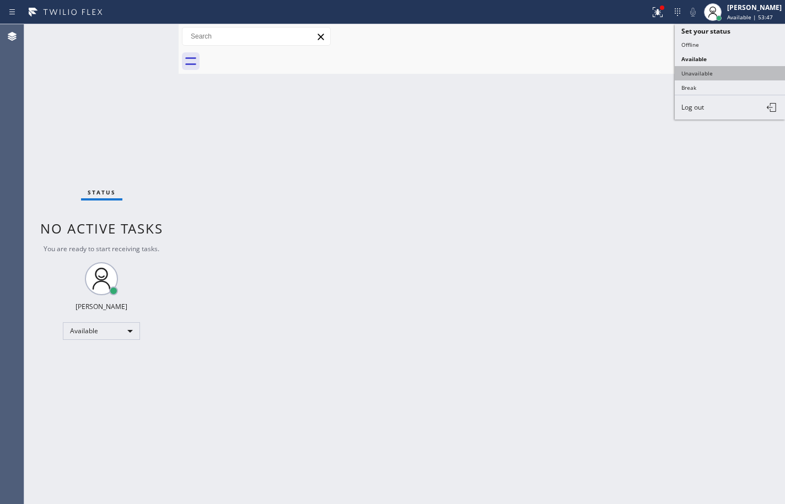
click at [737, 72] on button "Unavailable" at bounding box center [730, 73] width 110 height 14
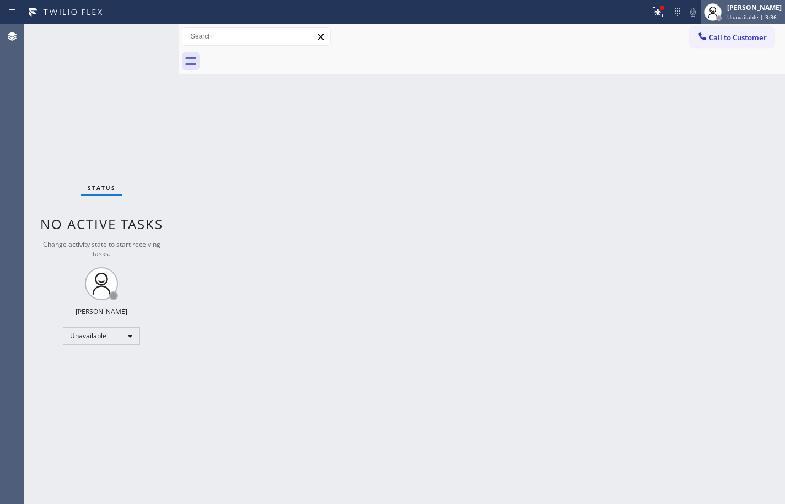
click at [753, 15] on span "Unavailable | 3:36" at bounding box center [752, 17] width 50 height 8
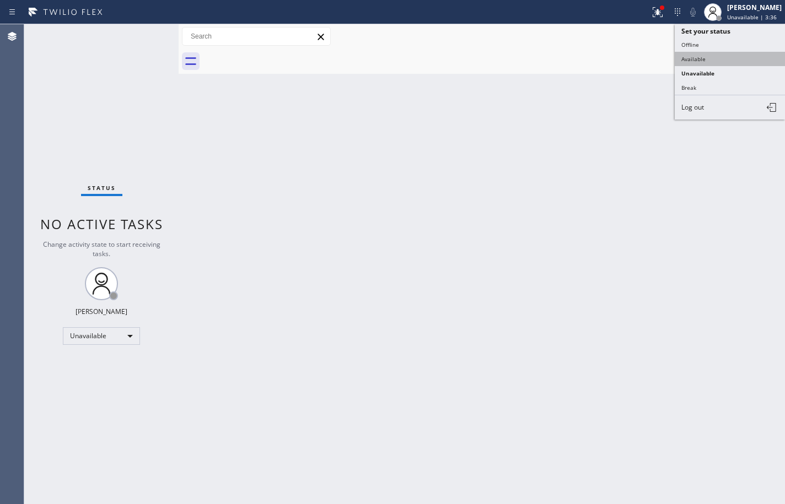
click at [740, 58] on button "Available" at bounding box center [730, 59] width 110 height 14
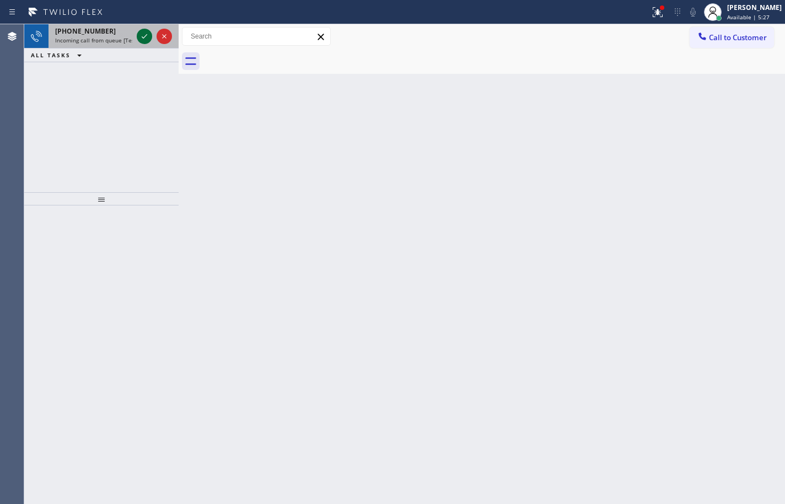
click at [139, 35] on icon at bounding box center [144, 36] width 13 height 13
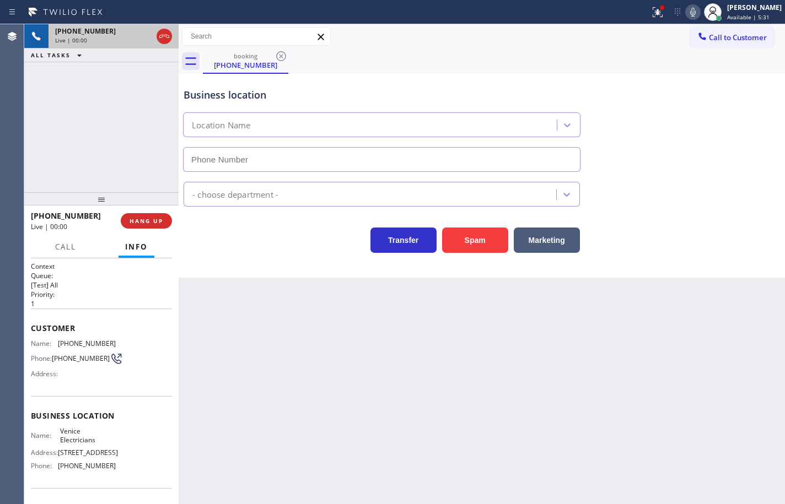
type input "[PHONE_NUMBER]"
click at [73, 434] on span "Venice Electricians" at bounding box center [87, 435] width 55 height 17
click at [89, 466] on span "[PHONE_NUMBER]" at bounding box center [87, 466] width 58 height 8
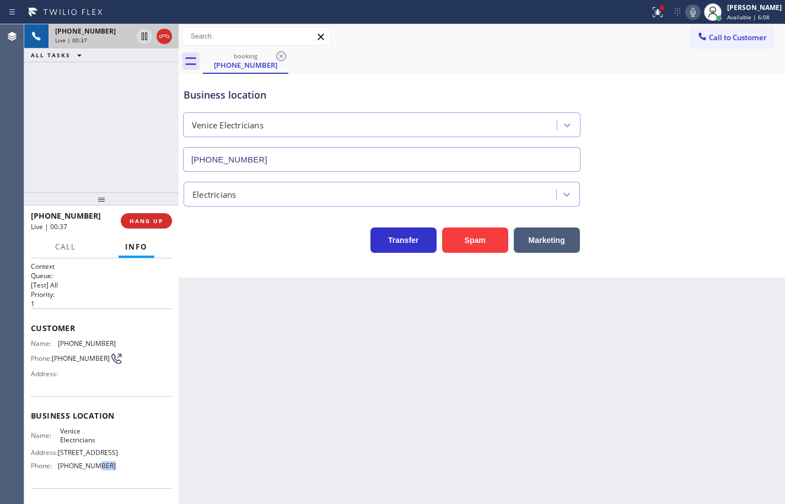
click at [88, 466] on span "[PHONE_NUMBER]" at bounding box center [87, 466] width 58 height 8
click at [92, 344] on span "[PHONE_NUMBER]" at bounding box center [87, 343] width 58 height 8
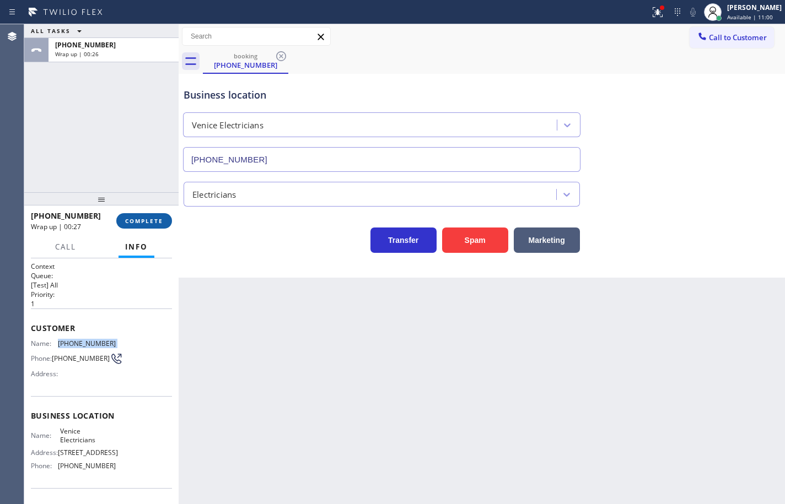
click at [148, 223] on span "COMPLETE" at bounding box center [144, 221] width 38 height 8
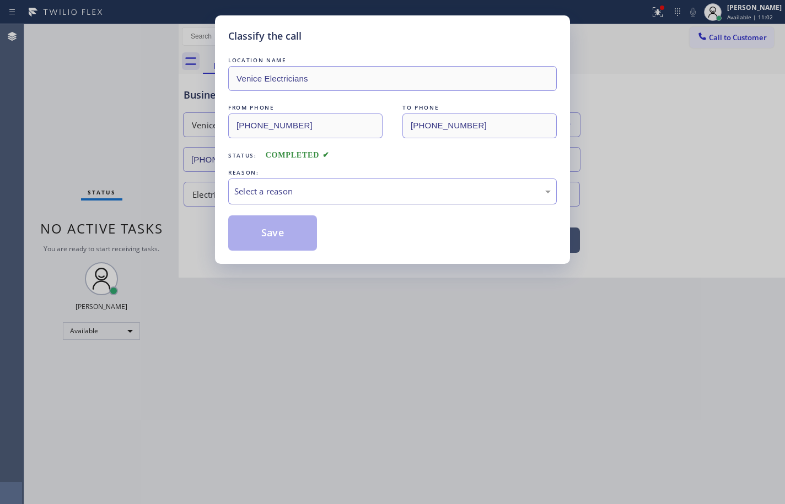
click at [373, 193] on div "Select a reason" at bounding box center [392, 191] width 316 height 13
click at [289, 236] on button "Save" at bounding box center [272, 232] width 89 height 35
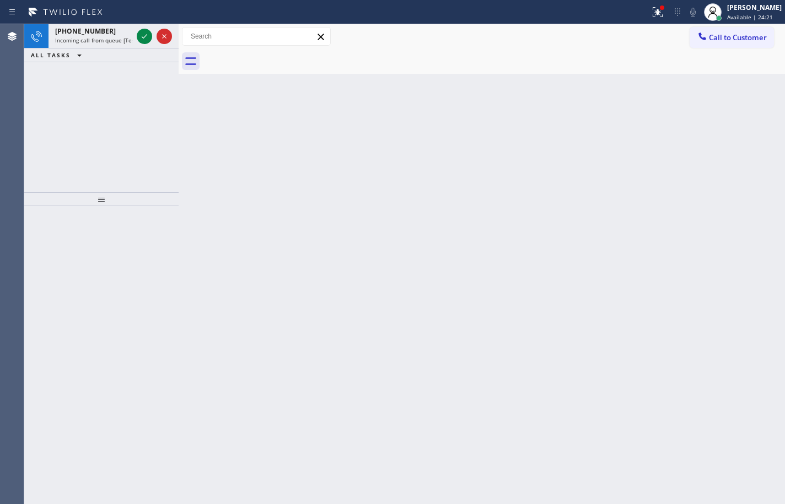
click at [77, 42] on span "Incoming call from queue [Test] All" at bounding box center [100, 40] width 91 height 8
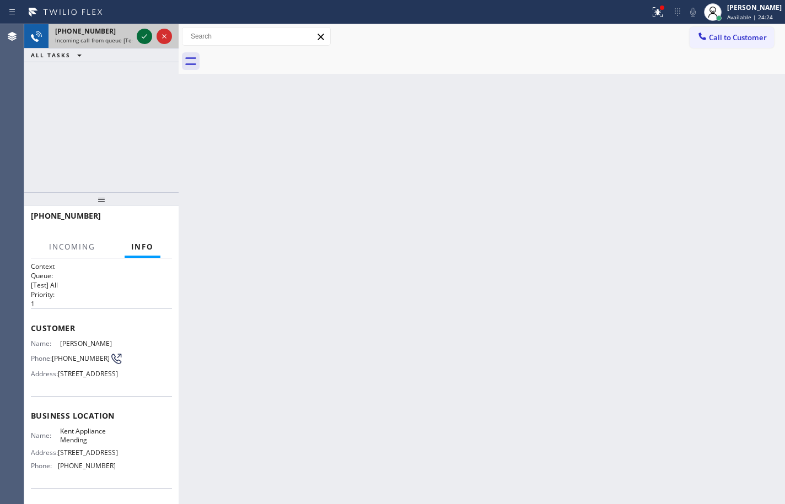
click at [145, 34] on icon at bounding box center [144, 36] width 13 height 13
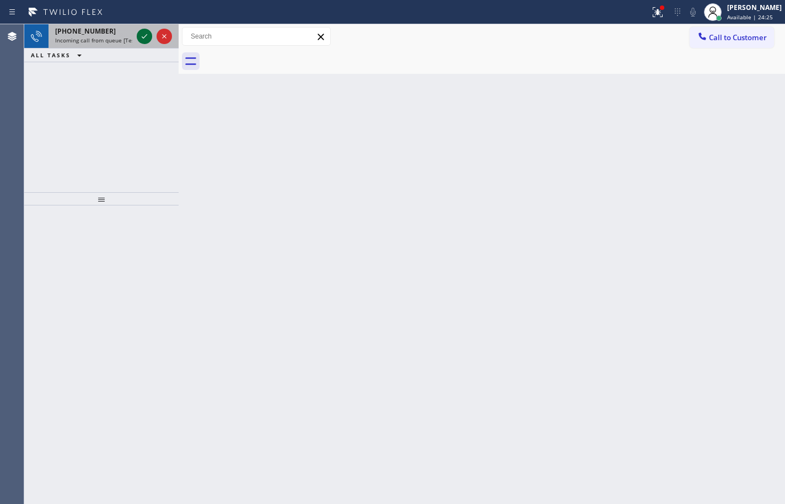
click at [143, 42] on icon at bounding box center [144, 36] width 13 height 13
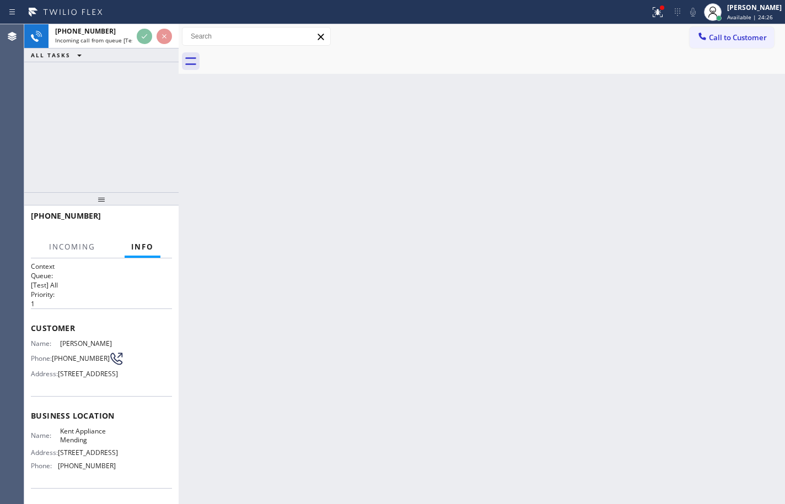
scroll to position [109, 0]
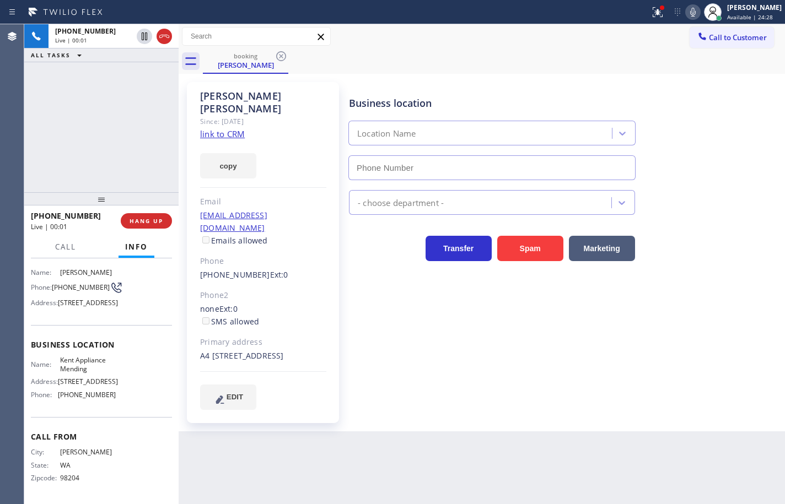
type input "[PHONE_NUMBER]"
click at [230, 135] on link "link to CRM" at bounding box center [222, 133] width 45 height 11
click at [238, 165] on button "copy" at bounding box center [228, 165] width 56 height 25
click at [594, 53] on div "booking [PERSON_NAME]" at bounding box center [494, 61] width 582 height 25
click at [79, 356] on span "Kent Appliance Mending" at bounding box center [87, 364] width 55 height 17
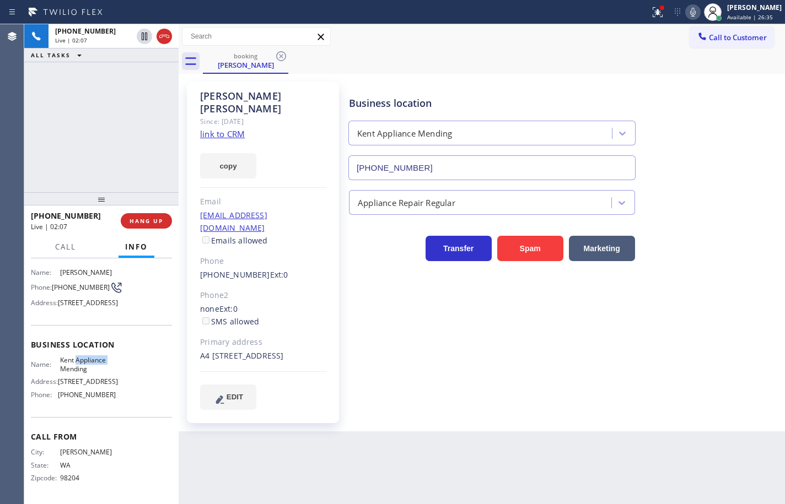
click at [79, 356] on span "Kent Appliance Mending" at bounding box center [87, 364] width 55 height 17
click at [71, 391] on span "[PHONE_NUMBER]" at bounding box center [87, 395] width 58 height 8
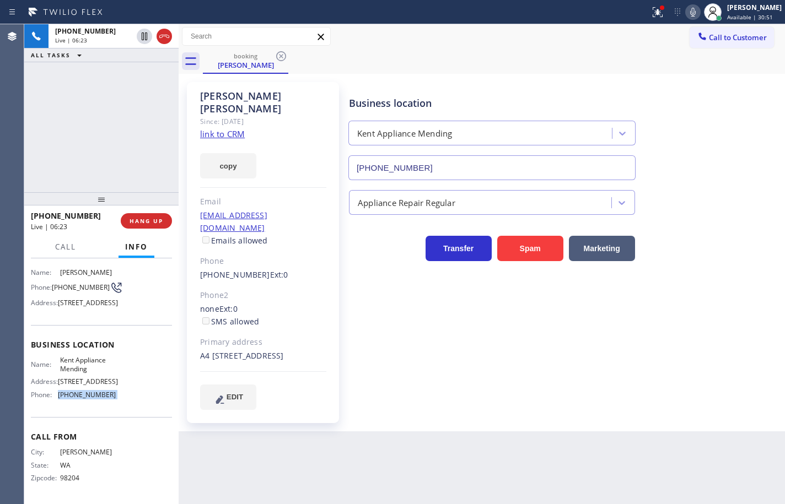
scroll to position [54, 0]
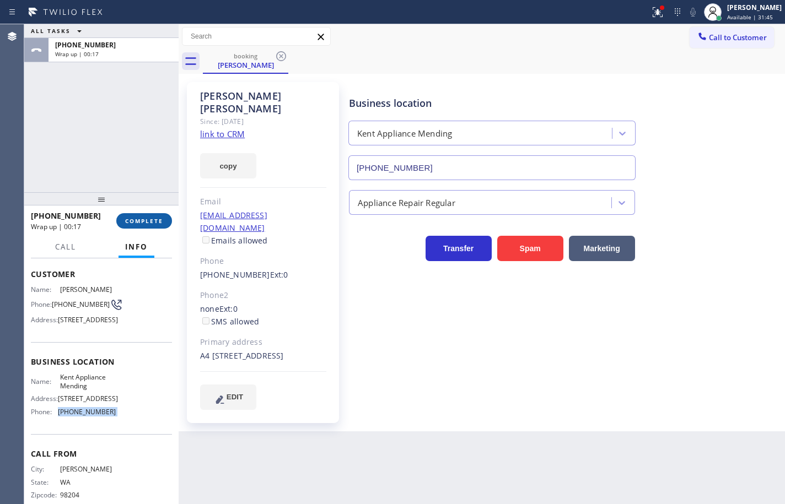
click at [151, 228] on button "COMPLETE" at bounding box center [144, 220] width 56 height 15
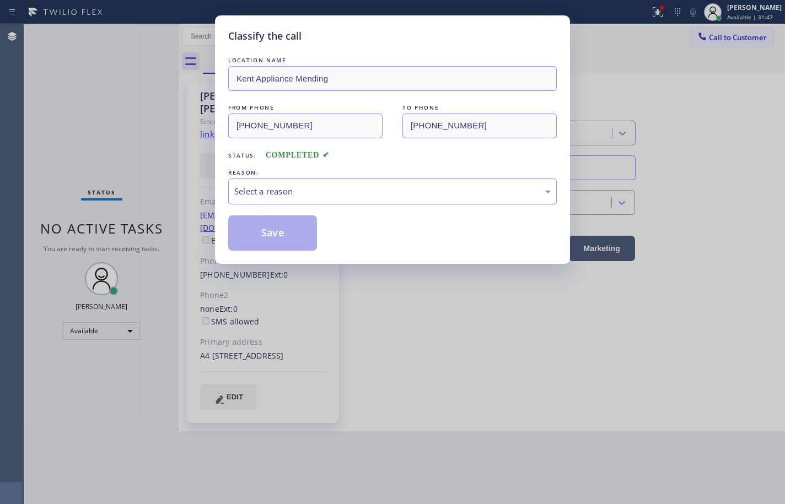
drag, startPoint x: 273, startPoint y: 197, endPoint x: 274, endPoint y: 203, distance: 6.1
click at [273, 196] on div "Select a reason" at bounding box center [392, 191] width 316 height 13
click at [281, 230] on button "Save" at bounding box center [272, 232] width 89 height 35
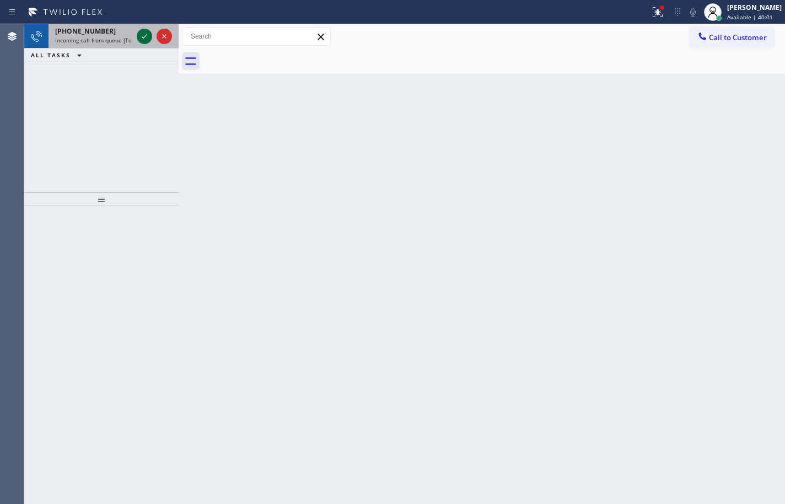
drag, startPoint x: 104, startPoint y: 36, endPoint x: 144, endPoint y: 37, distance: 40.8
click at [104, 35] on div "[PHONE_NUMBER] Incoming call from queue [Test] All" at bounding box center [91, 36] width 86 height 24
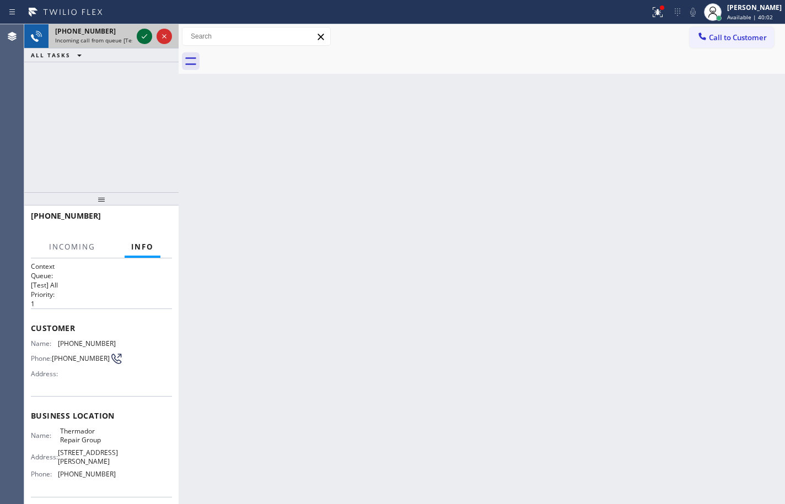
click at [145, 36] on icon at bounding box center [145, 36] width 6 height 4
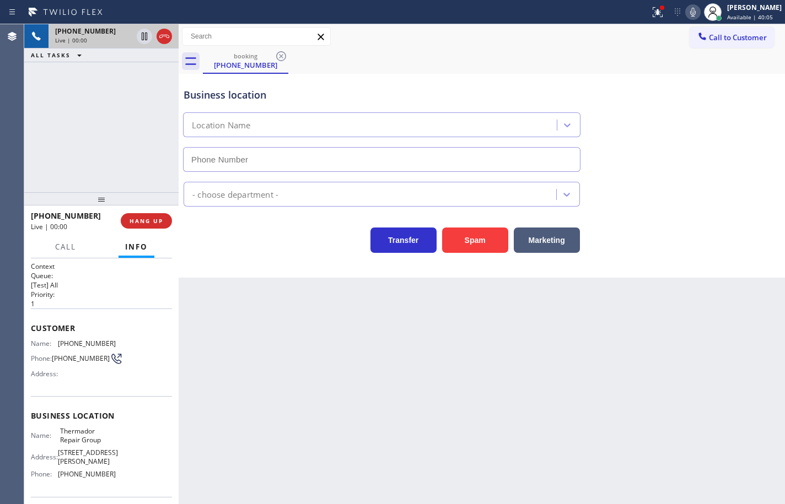
type input "[PHONE_NUMBER]"
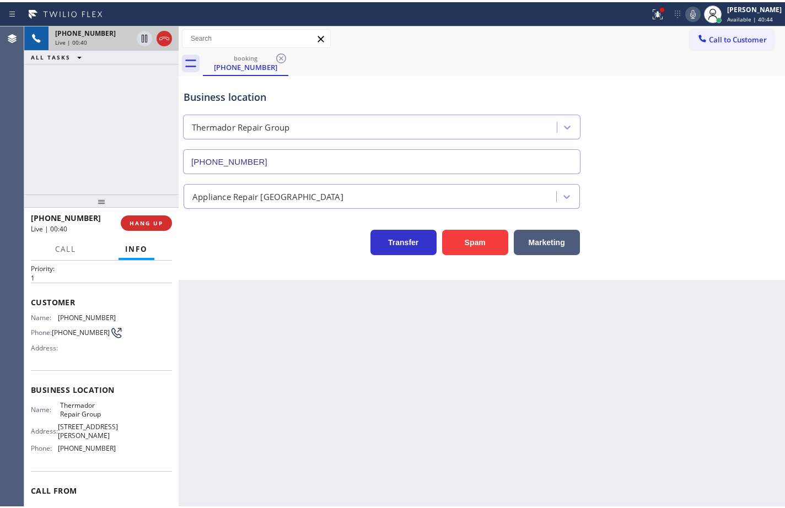
scroll to position [55, 0]
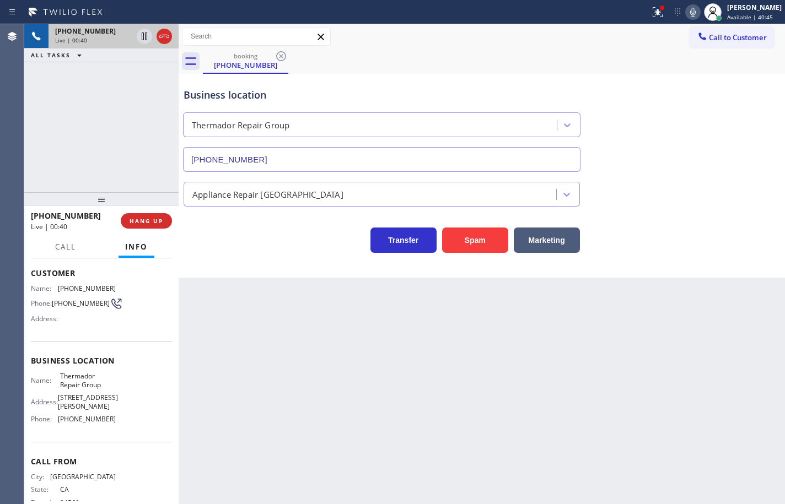
click at [113, 424] on div "Name: Thermador Repair Group Address: [STREET_ADDRESS][PERSON_NAME] Phone: [PHO…" at bounding box center [101, 400] width 141 height 56
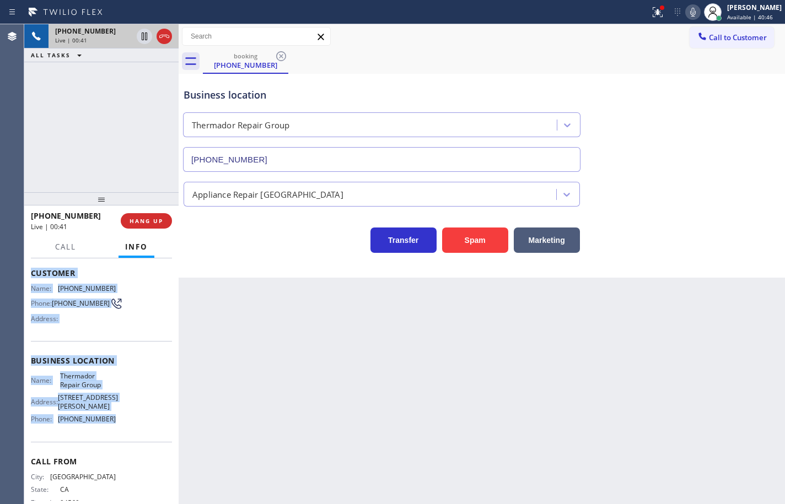
drag, startPoint x: 115, startPoint y: 418, endPoint x: 31, endPoint y: 274, distance: 166.2
click at [31, 274] on div "Context Queue: [Test] All Priority: 1 Customer Name: [PHONE_NUMBER] Phone: [PHO…" at bounding box center [101, 366] width 141 height 319
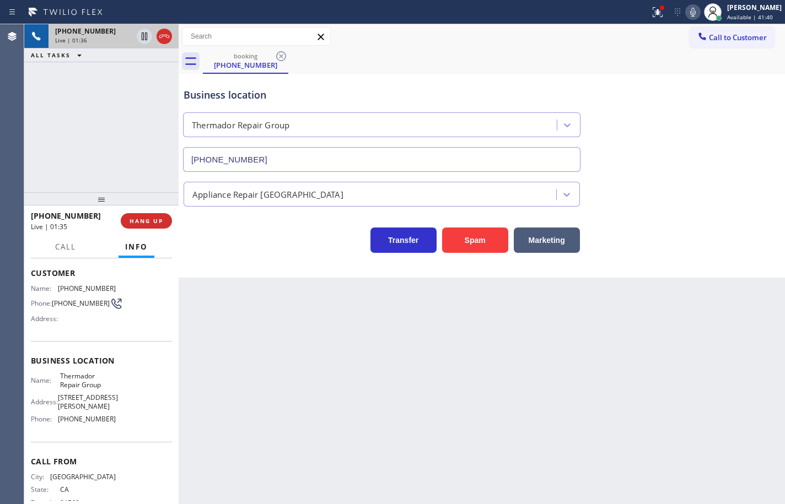
click at [305, 382] on div "Back to Dashboard Change Sender ID Customers Technicians Select a contact Outbo…" at bounding box center [482, 264] width 606 height 480
click at [690, 13] on icon at bounding box center [693, 12] width 6 height 9
click at [152, 219] on span "HANG UP" at bounding box center [147, 221] width 34 height 8
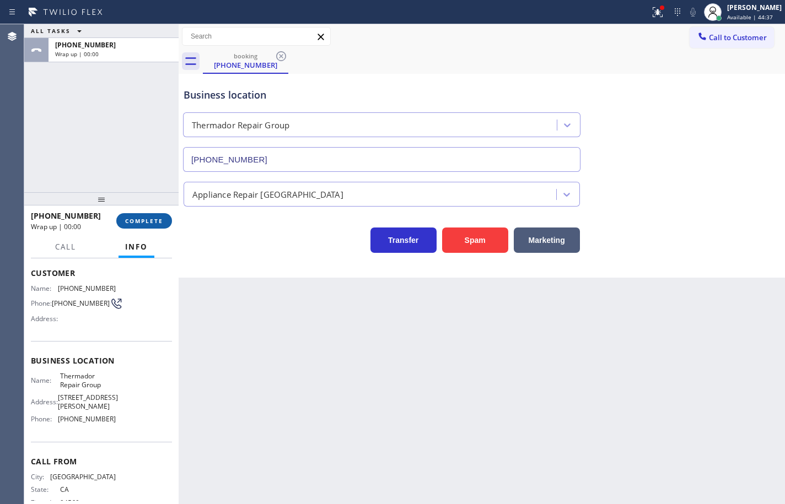
click at [156, 224] on span "COMPLETE" at bounding box center [144, 221] width 38 height 8
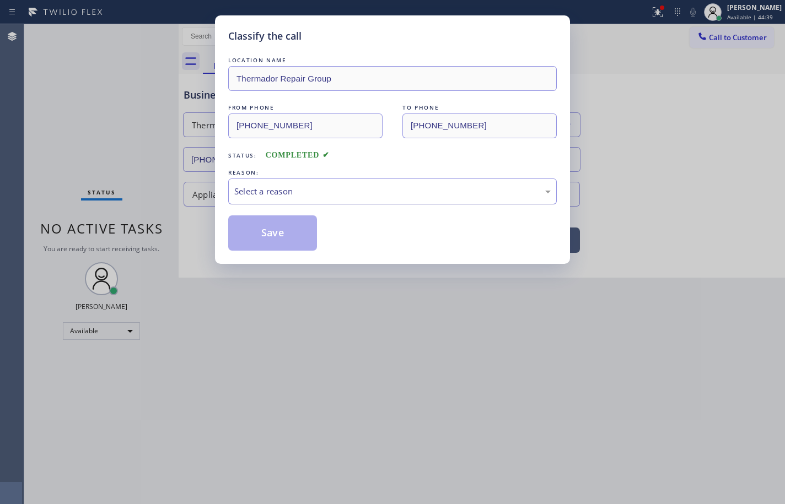
click at [284, 190] on div "Select a reason" at bounding box center [392, 191] width 316 height 13
click at [295, 230] on button "Save" at bounding box center [272, 232] width 89 height 35
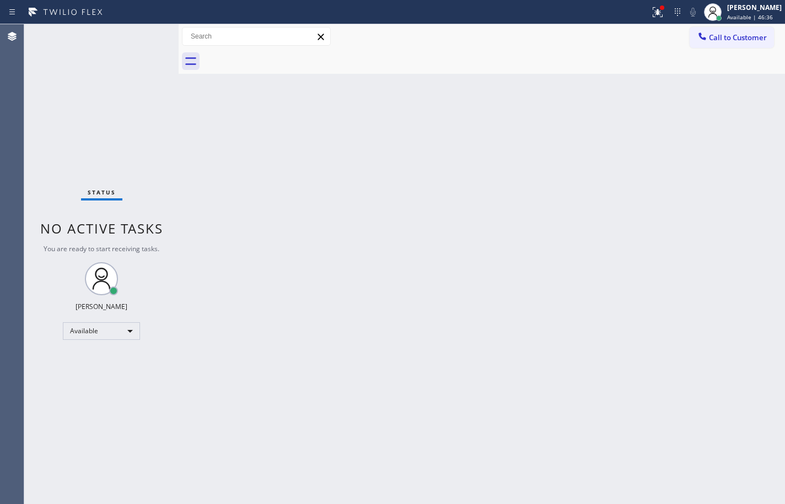
click at [471, 145] on div "Back to Dashboard Change Sender ID Customers Technicians Select a contact Outbo…" at bounding box center [482, 264] width 606 height 480
click at [753, 171] on div "Back to Dashboard Change Sender ID Customers Technicians Select a contact Outbo…" at bounding box center [482, 264] width 606 height 480
click at [750, 40] on span "Call to Customer" at bounding box center [738, 38] width 58 height 10
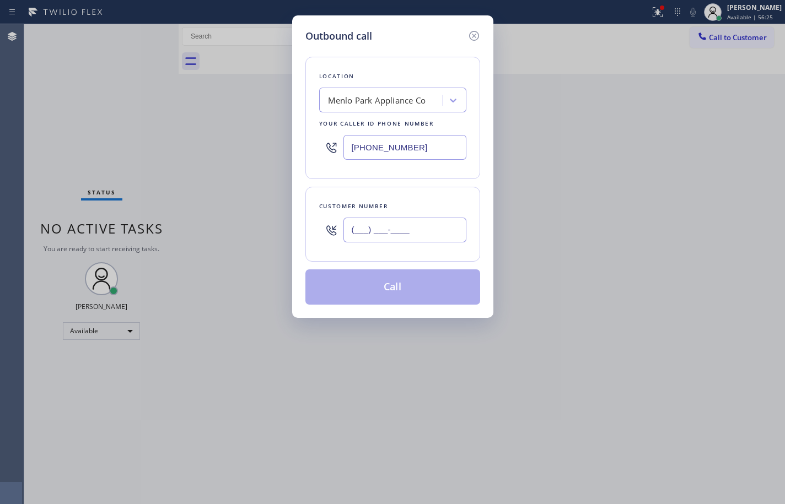
click at [397, 230] on input "(___) ___-____" at bounding box center [404, 230] width 123 height 25
paste input "886) 253-5635"
type input "[PHONE_NUMBER]"
click at [473, 39] on icon at bounding box center [473, 35] width 13 height 13
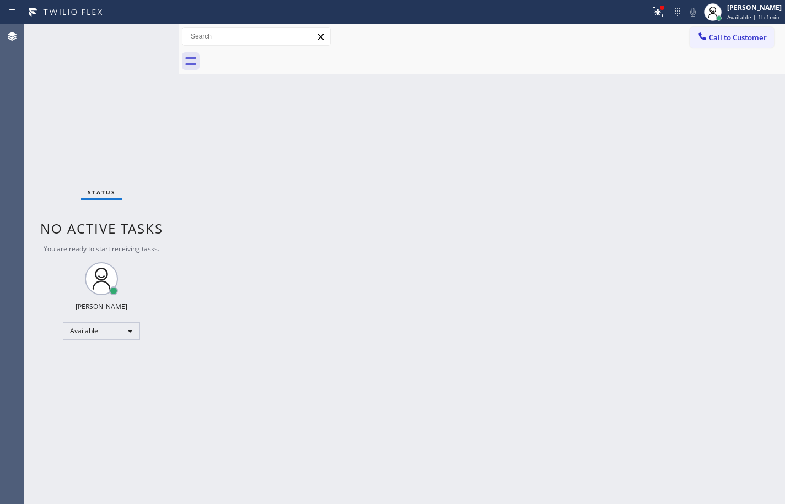
click at [509, 206] on div "Back to Dashboard Change Sender ID Customers Technicians Select a contact Outbo…" at bounding box center [482, 264] width 606 height 480
click at [514, 460] on div "Back to Dashboard Change Sender ID Customers Technicians Select a contact Outbo…" at bounding box center [482, 264] width 606 height 480
click at [751, 15] on span "Available | 1h 33min" at bounding box center [754, 17] width 56 height 8
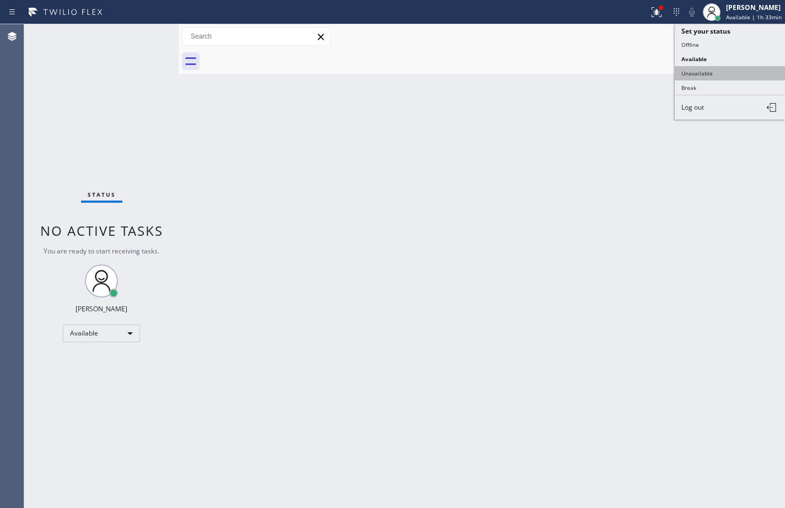
click at [745, 67] on button "Unavailable" at bounding box center [730, 73] width 110 height 14
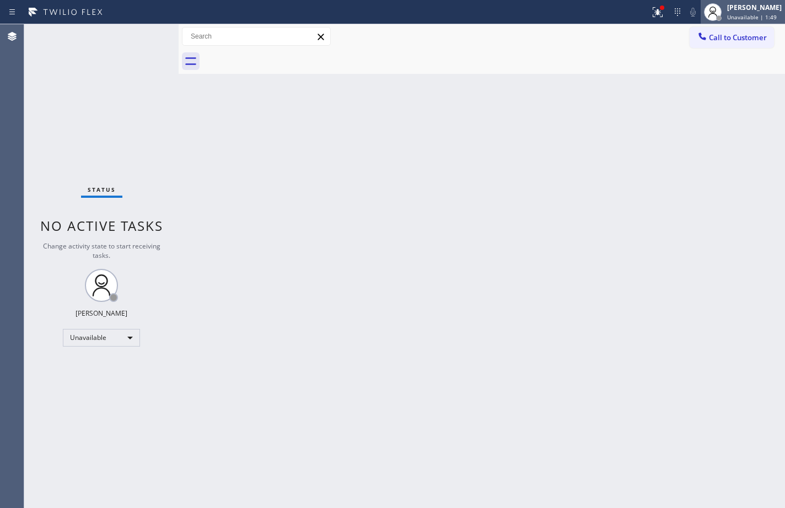
click at [749, 18] on span "Unavailable | 1:49" at bounding box center [752, 17] width 50 height 8
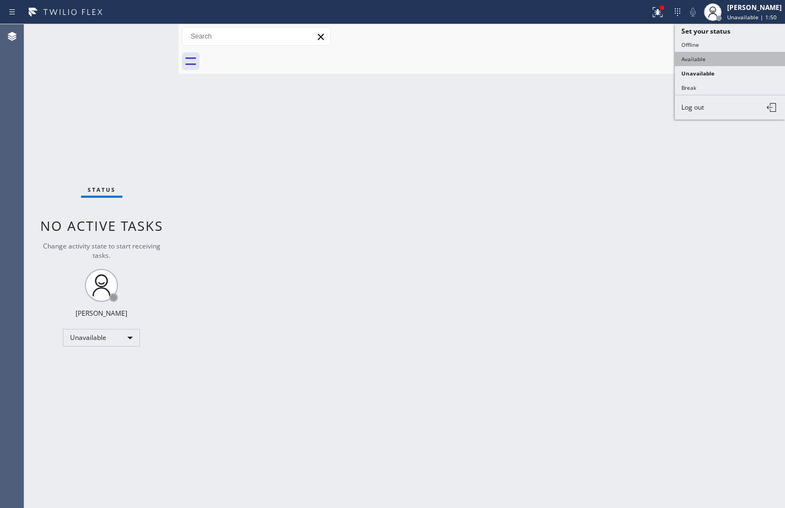
click at [716, 53] on button "Available" at bounding box center [730, 59] width 110 height 14
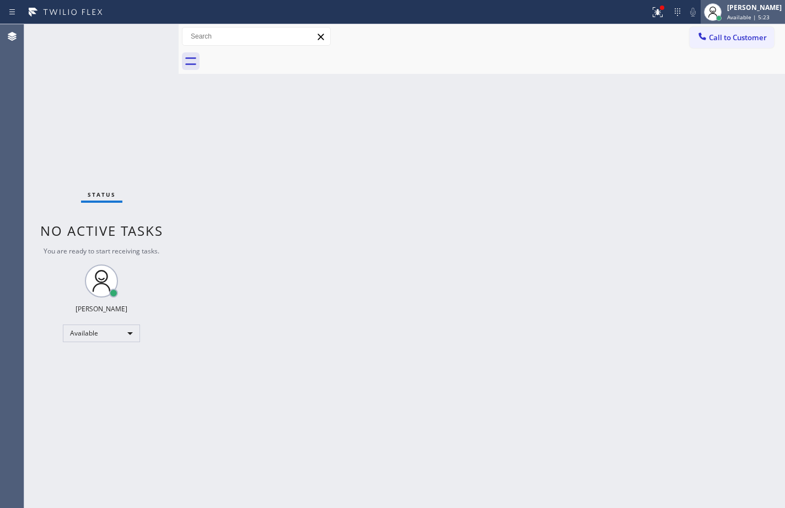
click at [769, 11] on div "[PERSON_NAME]" at bounding box center [754, 7] width 55 height 9
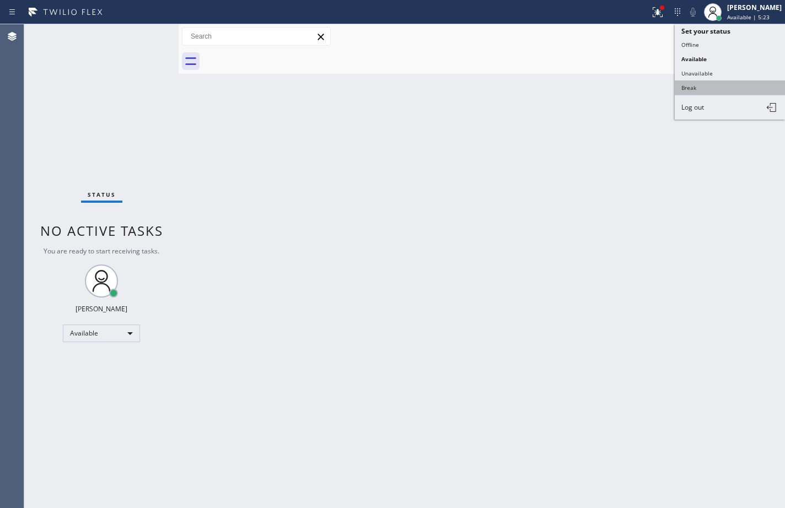
click at [719, 84] on button "Break" at bounding box center [730, 87] width 110 height 14
